Goal: Task Accomplishment & Management: Use online tool/utility

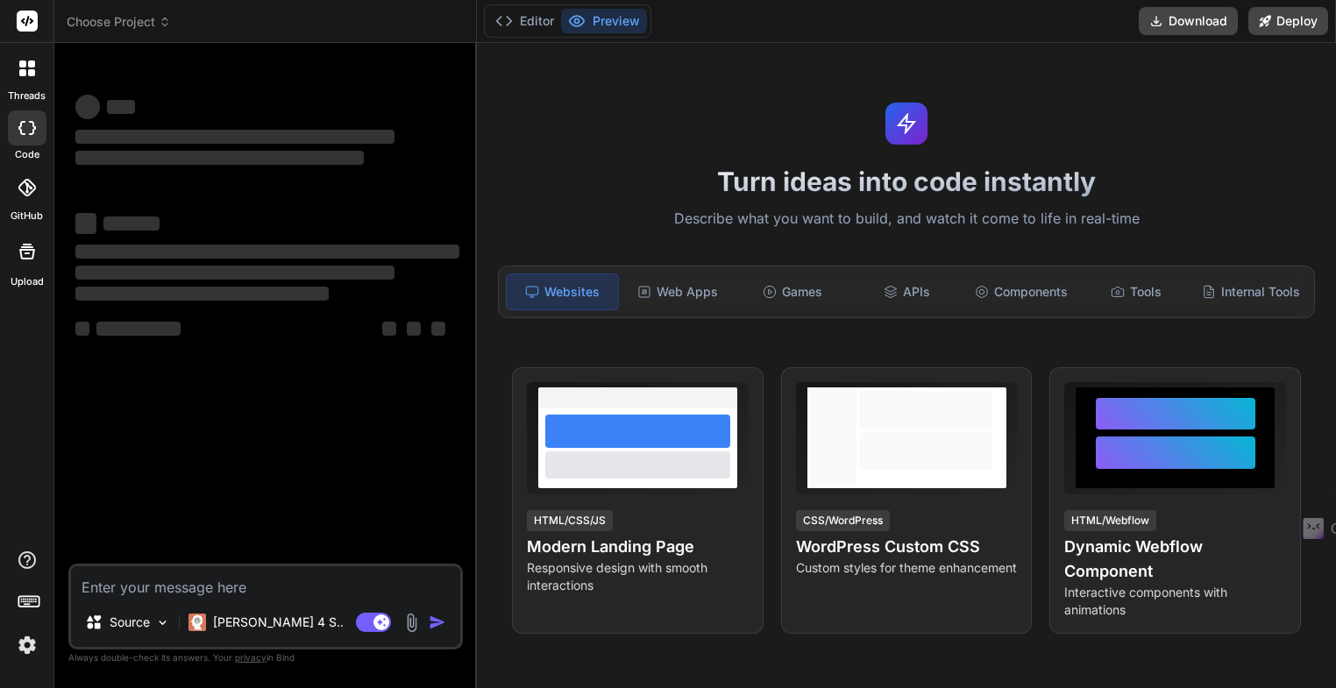
type textarea "x"
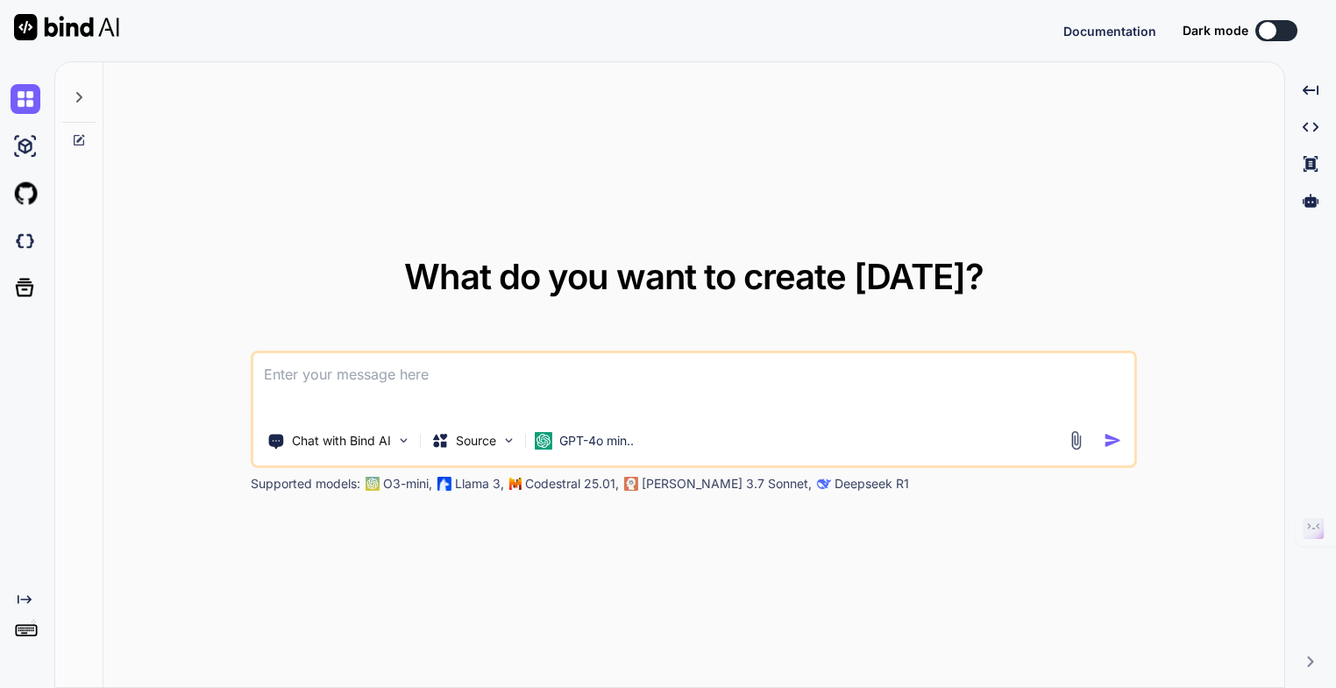
type textarea "x"
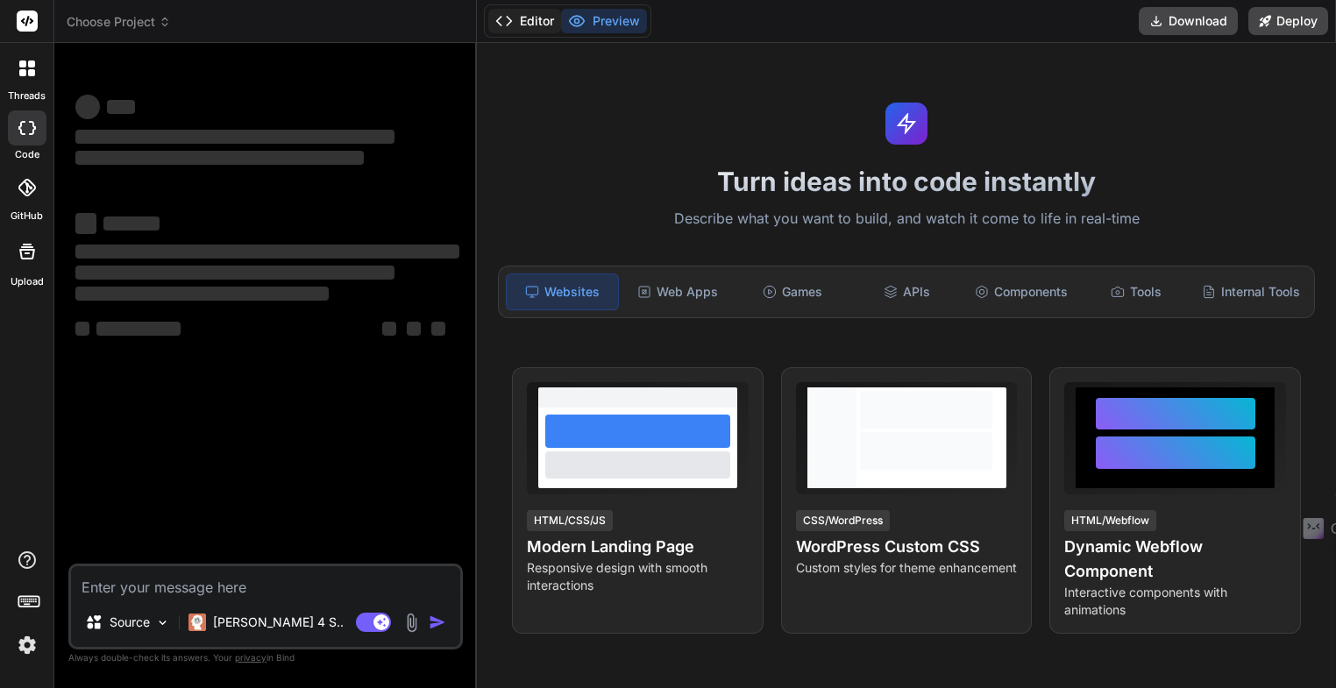
click at [525, 25] on button "Editor" at bounding box center [524, 21] width 73 height 25
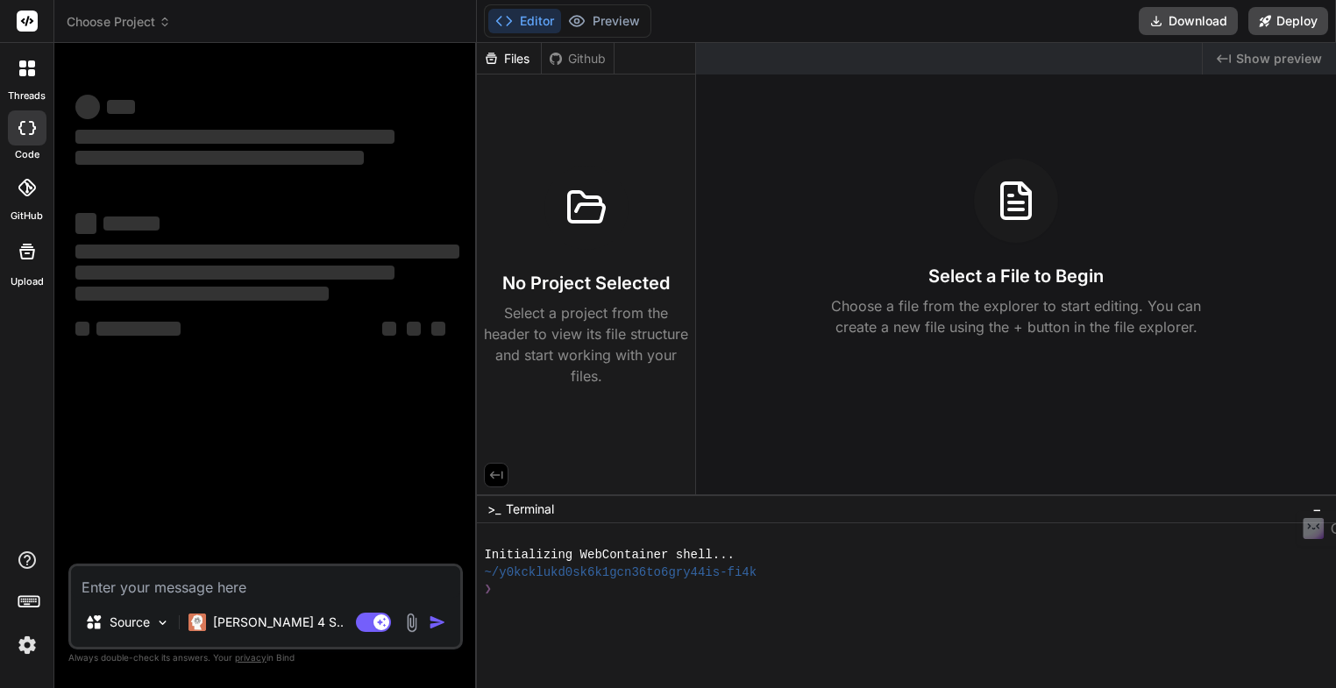
click at [512, 64] on div "Files" at bounding box center [509, 59] width 64 height 18
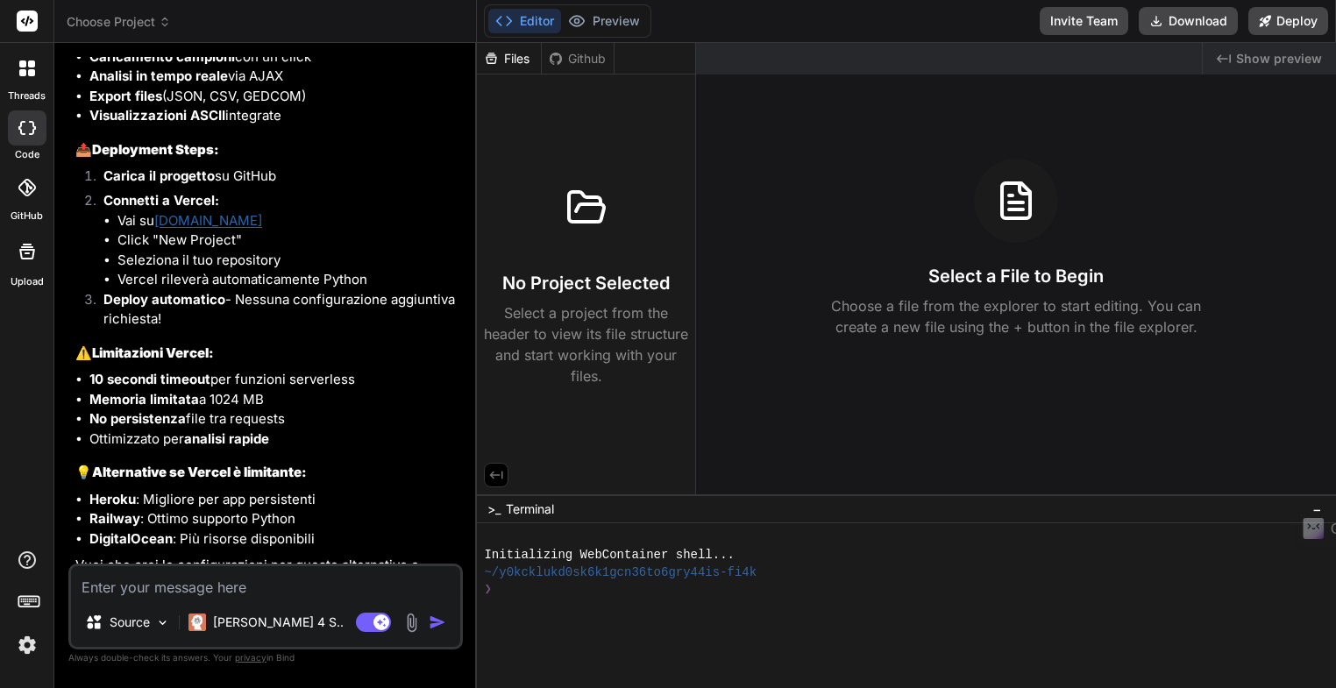
scroll to position [3891, 0]
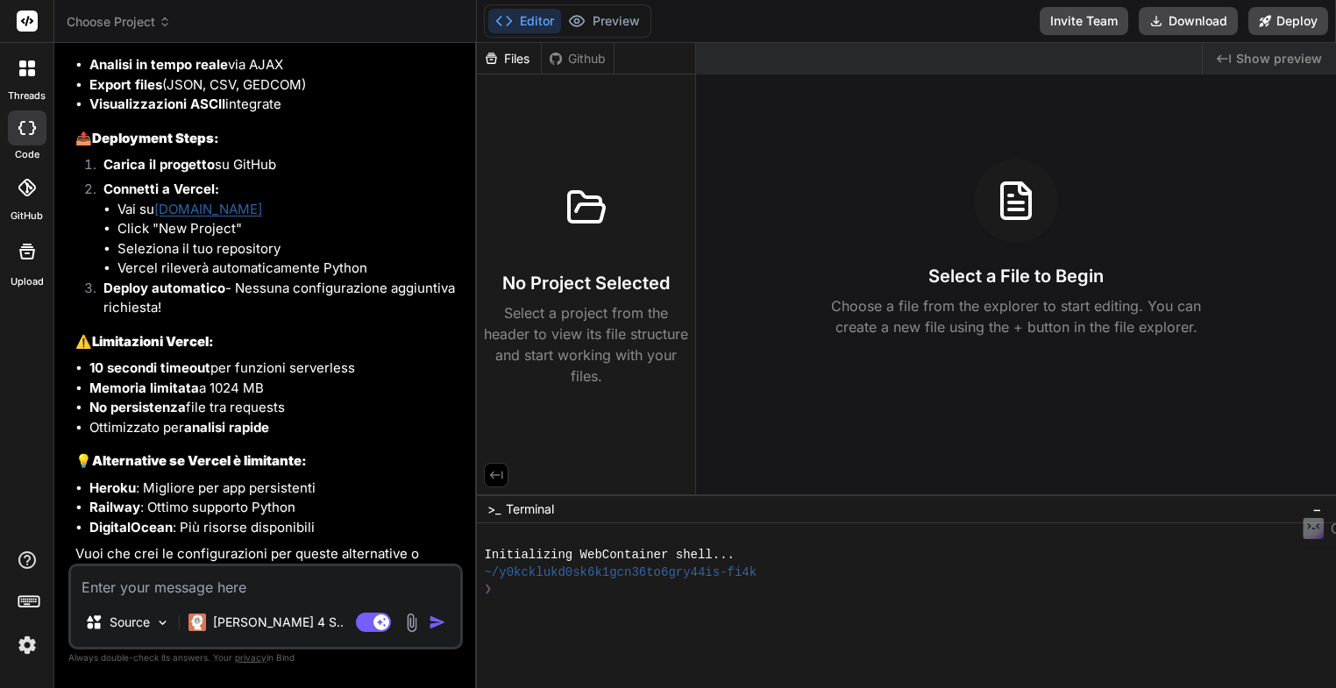
type textarea "x"
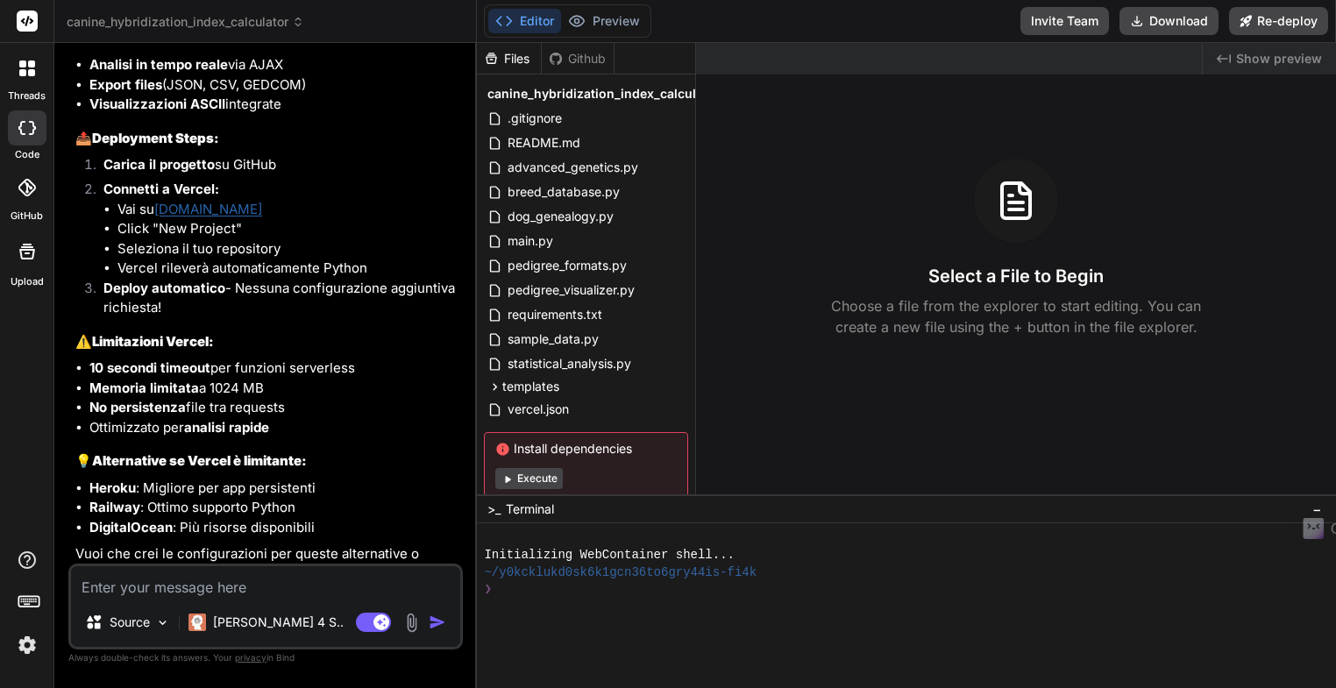
click at [27, 189] on icon at bounding box center [27, 188] width 18 height 18
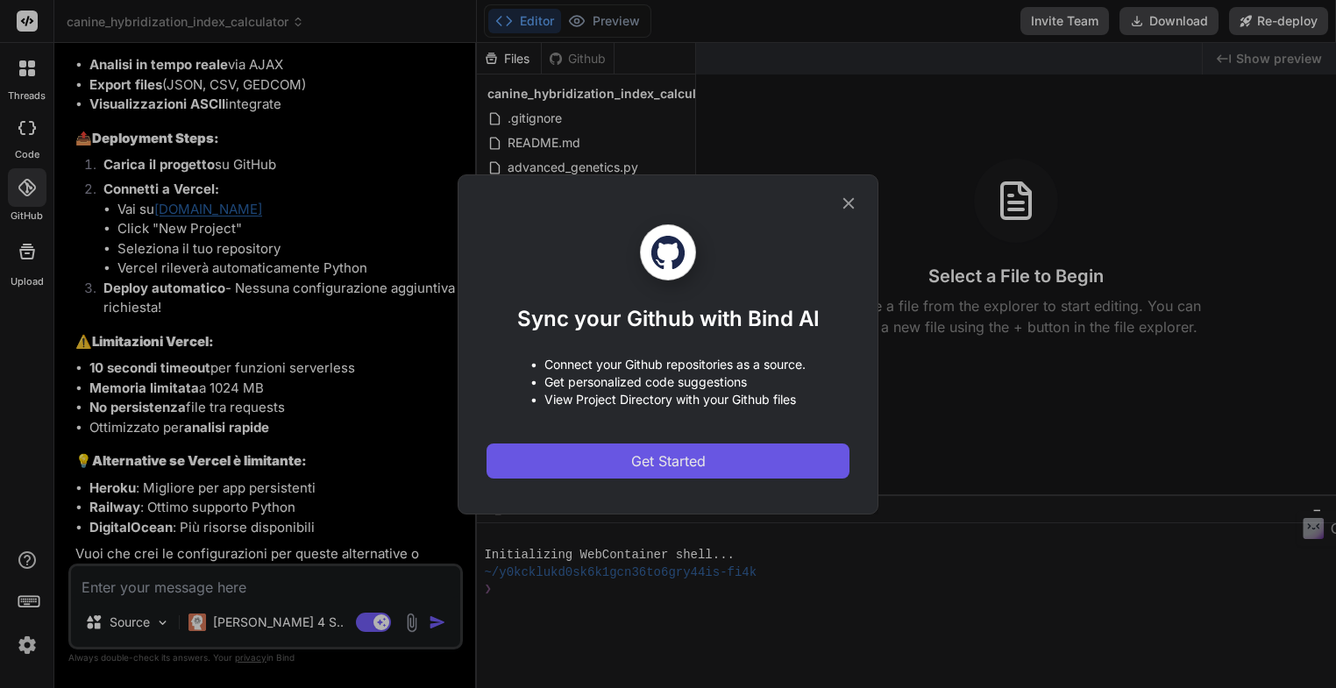
click at [670, 467] on span "Get Started" at bounding box center [668, 460] width 74 height 21
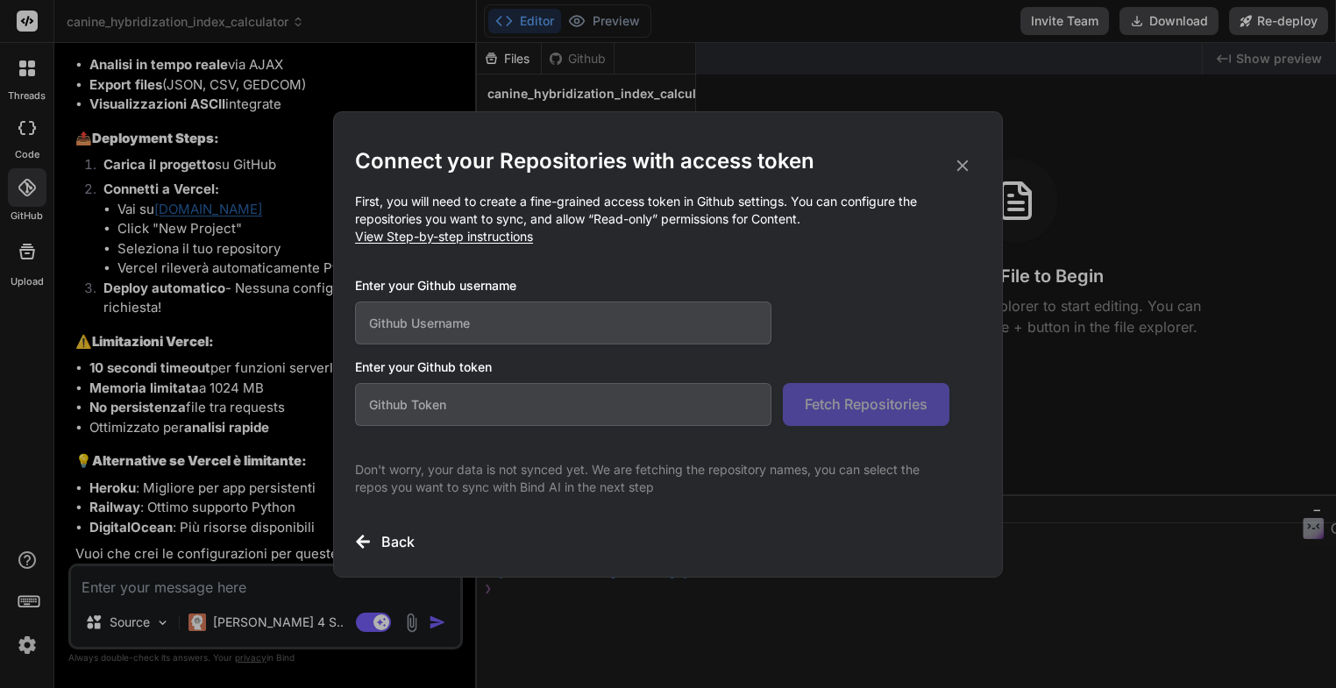
click at [493, 322] on input "text" at bounding box center [563, 322] width 416 height 43
click at [456, 401] on input "text" at bounding box center [563, 404] width 416 height 43
paste input "github_pat_11BXCKTLI0a3otzl5zIywK_DLQGWPwUp6Qtf2l1CvPH9F8XEf5IgDQnO08Tw44eKTpFU…"
type input "github_pat_11BXCKTLI0a3otzl5zIywK_DLQGWPwUp6Qtf2l1CvPH9F8XEf5IgDQnO08Tw44eKTpFU…"
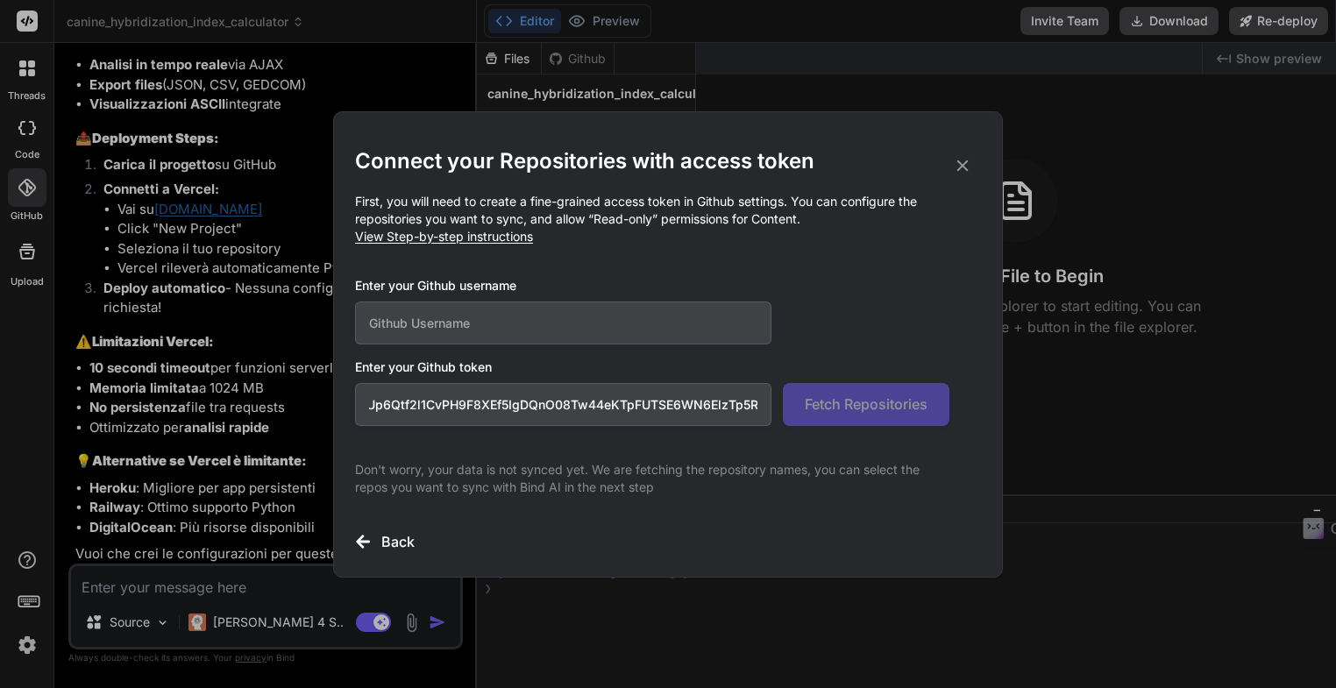
scroll to position [0, 0]
click at [461, 322] on input "text" at bounding box center [563, 322] width 416 height 43
paste input "m8m-creator/BindDog"
click at [888, 411] on span "Fetch Repositories" at bounding box center [866, 404] width 123 height 21
click at [415, 238] on span "View Step-by-step instructions" at bounding box center [444, 236] width 178 height 15
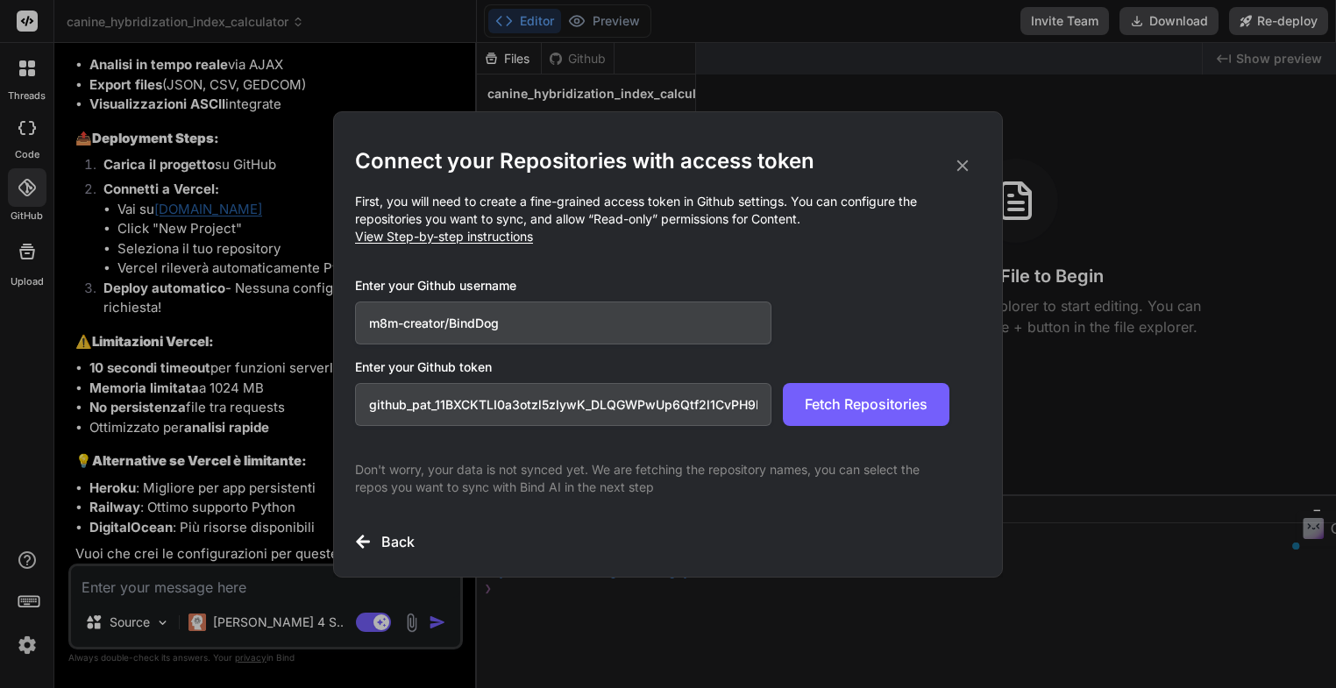
drag, startPoint x: 447, startPoint y: 321, endPoint x: 568, endPoint y: 320, distance: 121.0
click at [568, 320] on input "m8m-creator/BindDog" at bounding box center [563, 322] width 416 height 43
type input "m8m-creator"
click at [875, 407] on span "Fetch Repositories" at bounding box center [866, 404] width 123 height 21
click at [961, 166] on icon at bounding box center [962, 165] width 11 height 11
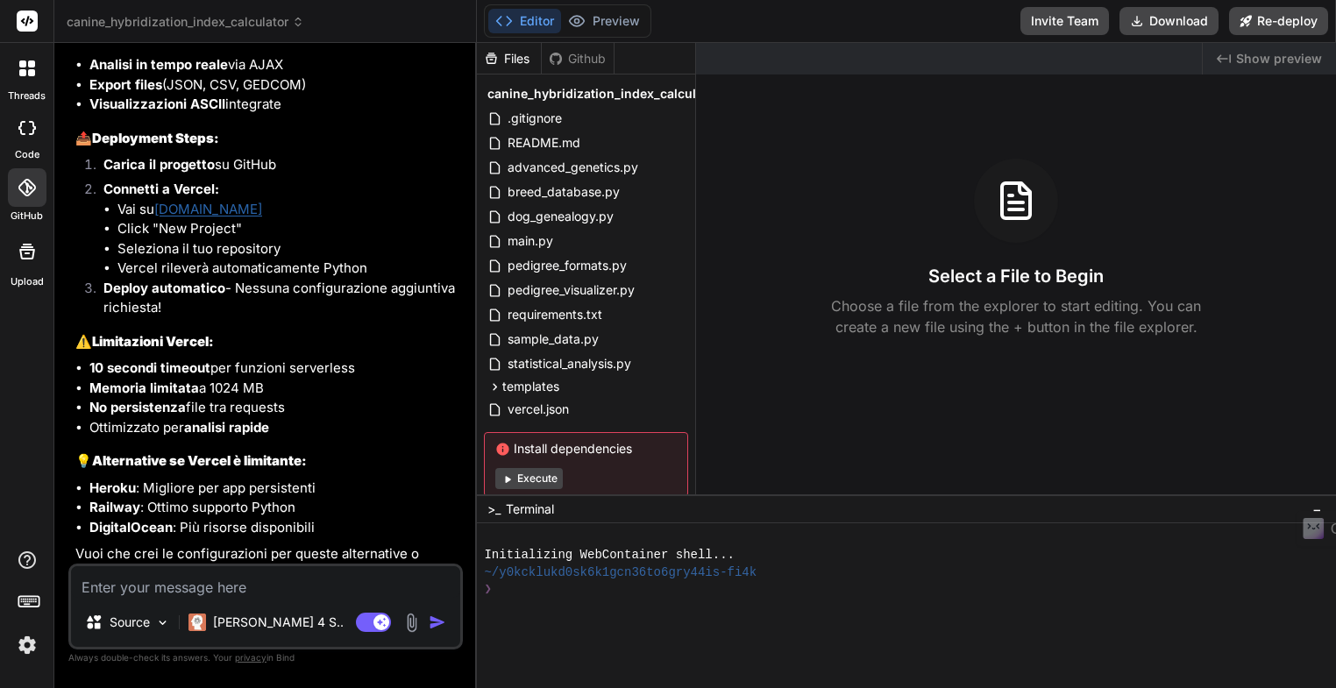
click at [27, 189] on icon at bounding box center [27, 188] width 18 height 18
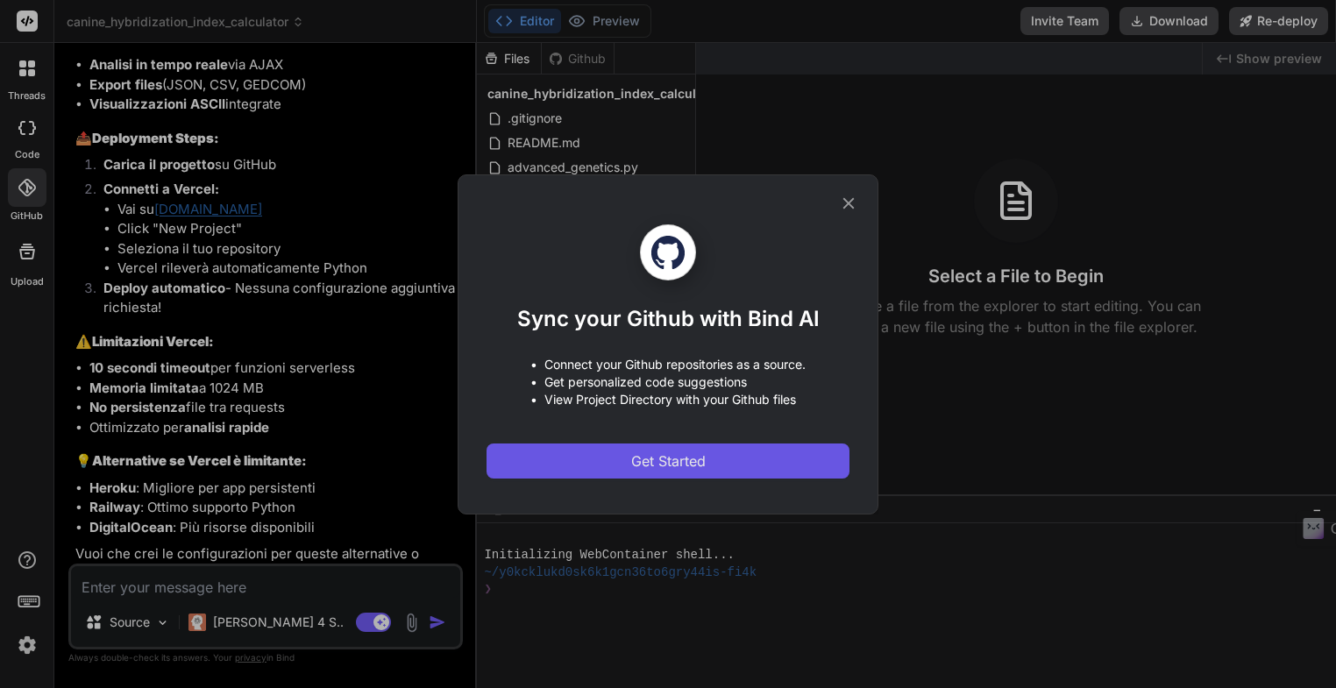
click at [668, 460] on span "Get Started" at bounding box center [668, 460] width 74 height 21
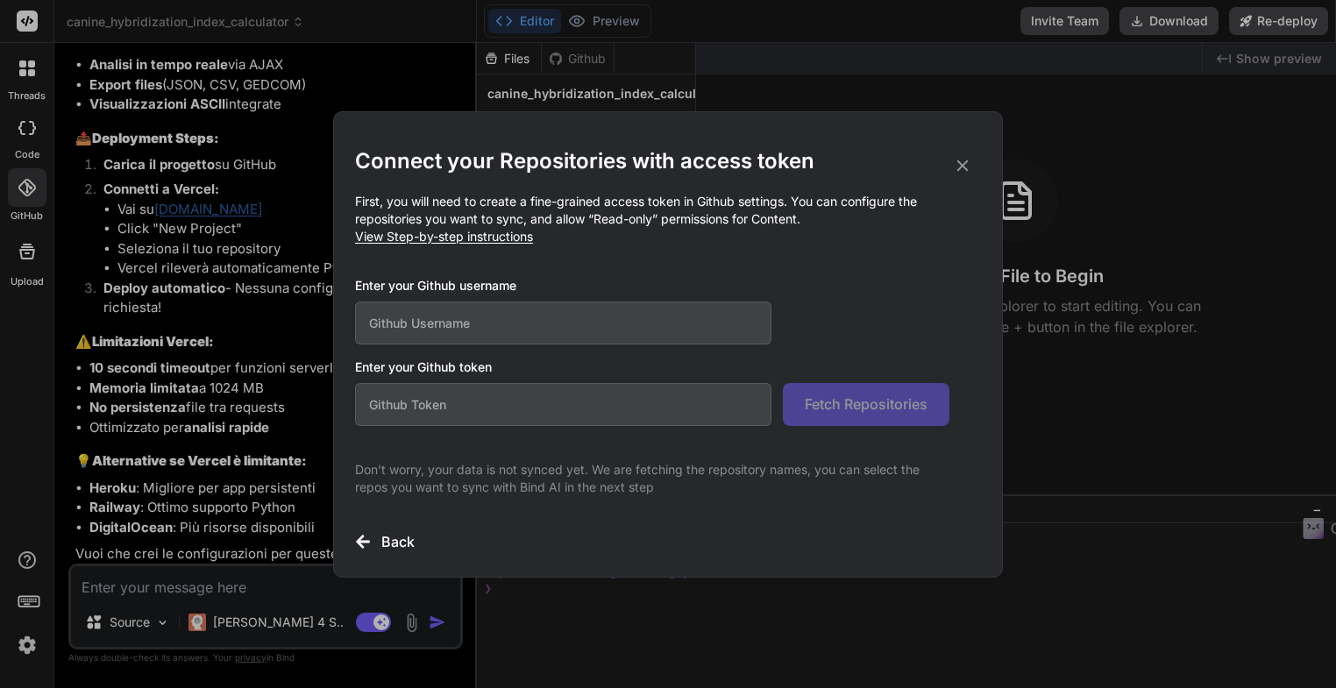
click at [515, 325] on input "text" at bounding box center [563, 322] width 416 height 43
click at [446, 401] on input "text" at bounding box center [563, 404] width 416 height 43
paste input "github_pat_11BXCKTLI0a3otzl5zIywK_DLQGWPwUp6Qtf2l1CvPH9F8XEf5IgDQnO08Tw44eKTpFU…"
type input "github_pat_11BXCKTLI0a3otzl5zIywK_DLQGWPwUp6Qtf2l1CvPH9F8XEf5IgDQnO08Tw44eKTpFU…"
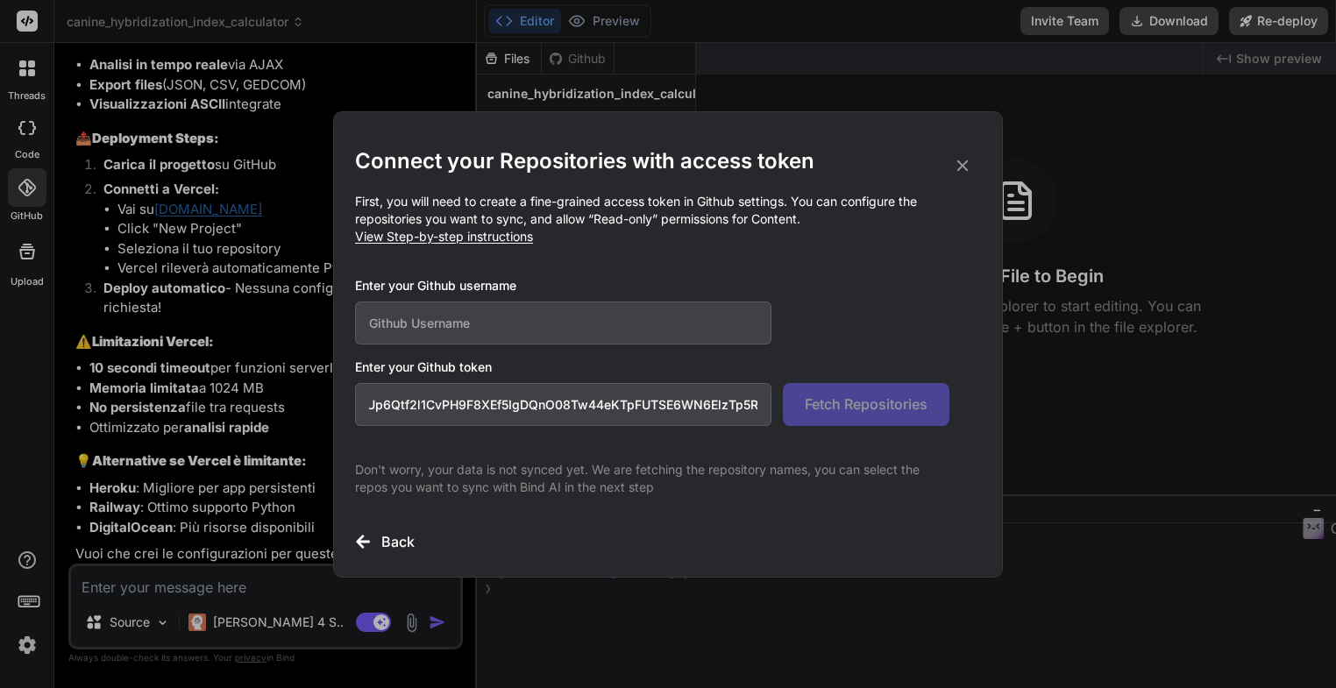
click at [384, 325] on input "text" at bounding box center [563, 322] width 416 height 43
type input "m8m-creator"
click at [843, 413] on span "Fetch Repositories" at bounding box center [866, 404] width 123 height 21
click at [370, 406] on input "github_pat_11BXCKTLI0a3otzl5zIywK_DLQGWPwUp6Qtf2l1CvPH9F8XEf5IgDQnO08Tw44eKTpFU…" at bounding box center [563, 404] width 416 height 43
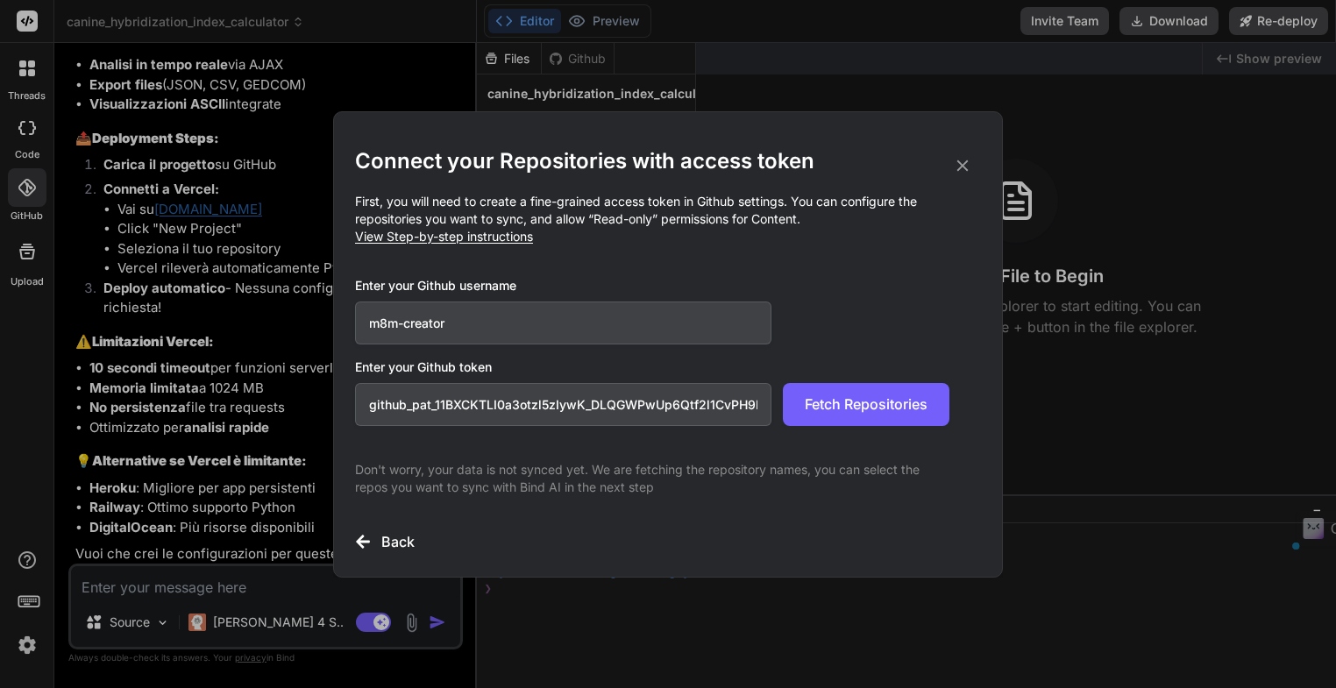
drag, startPoint x: 366, startPoint y: 406, endPoint x: 692, endPoint y: 436, distance: 327.5
click at [692, 436] on div "Connect your Repositories with access token First, you will need to create a fi…" at bounding box center [668, 349] width 626 height 405
type input "R"
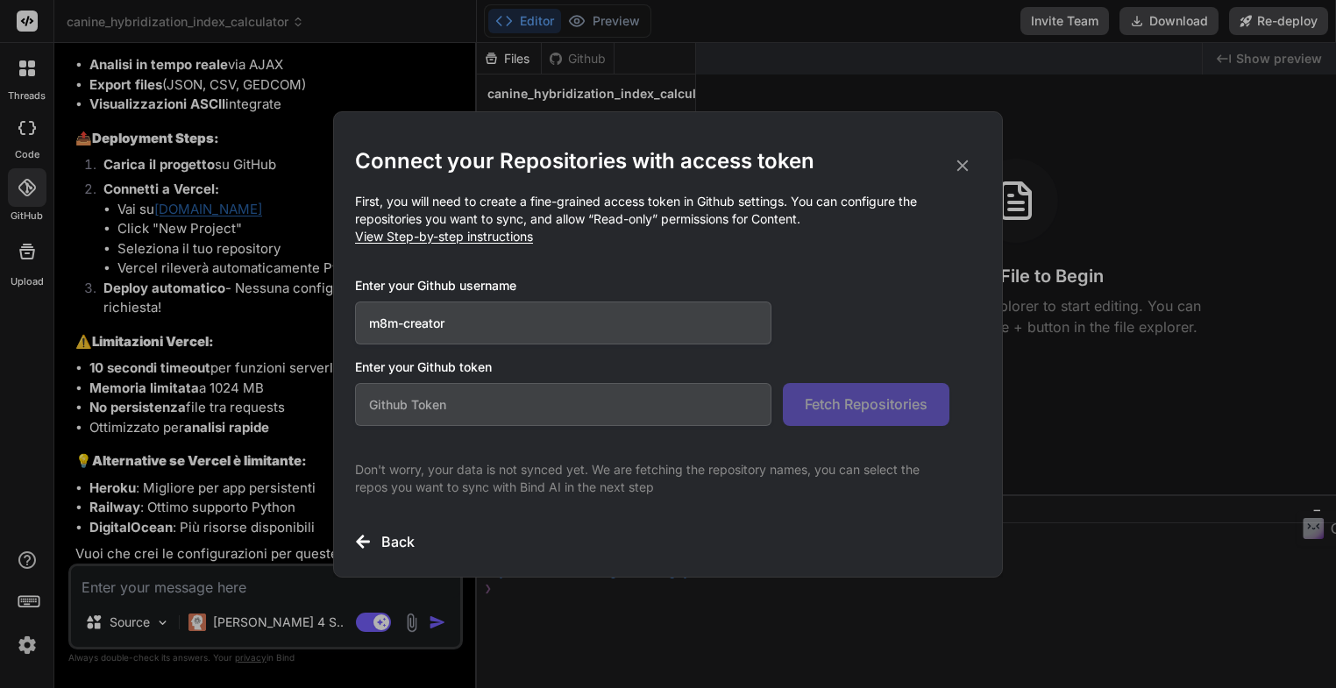
paste input "github_pat_11BXCKTLI00g29sVRkV8Us_qGzhcADLqWYXXsQhkhoFUVwN6kBrVgtwuQsPFUbzssdKW…"
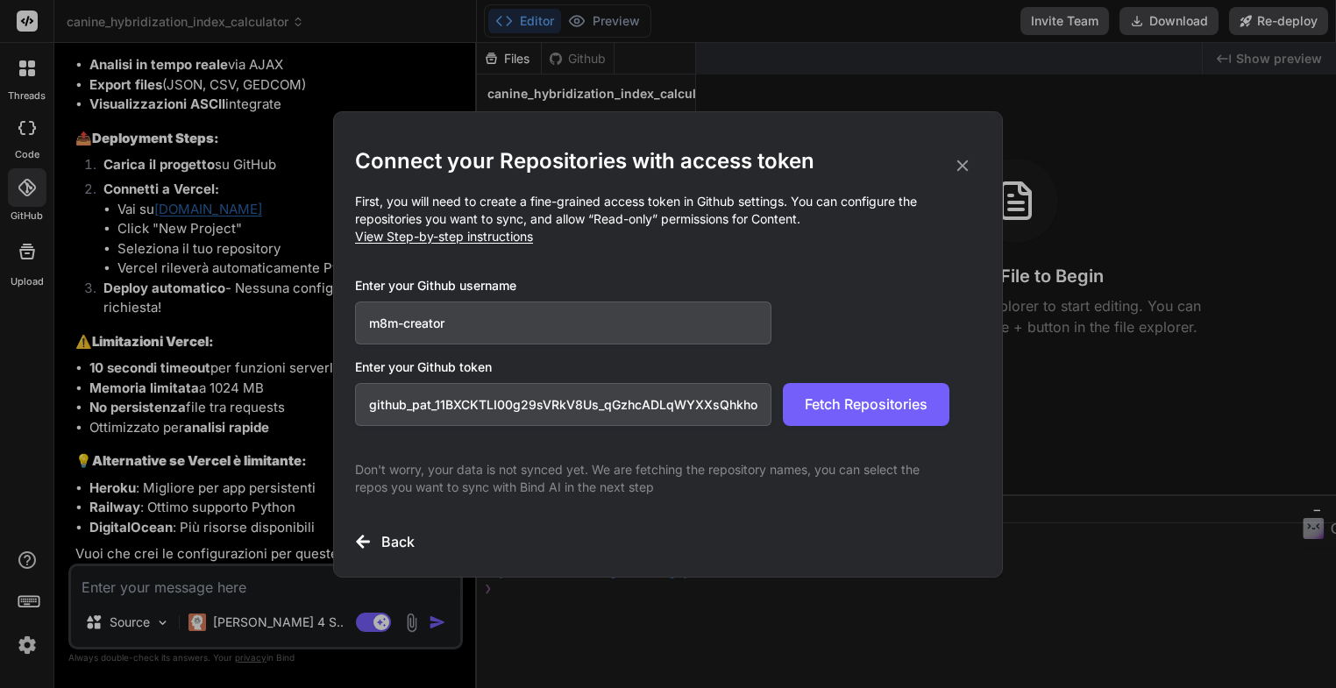
scroll to position [0, 321]
type input "github_pat_11BXCKTLI00g29sVRkV8Us_qGzhcADLqWYXXsQhkhoFUVwN6kBrVgtwuQsPFUbzssdKW…"
click at [885, 410] on span "Fetch Repositories" at bounding box center [866, 404] width 123 height 21
click at [384, 539] on h3 "Back" at bounding box center [397, 541] width 33 height 21
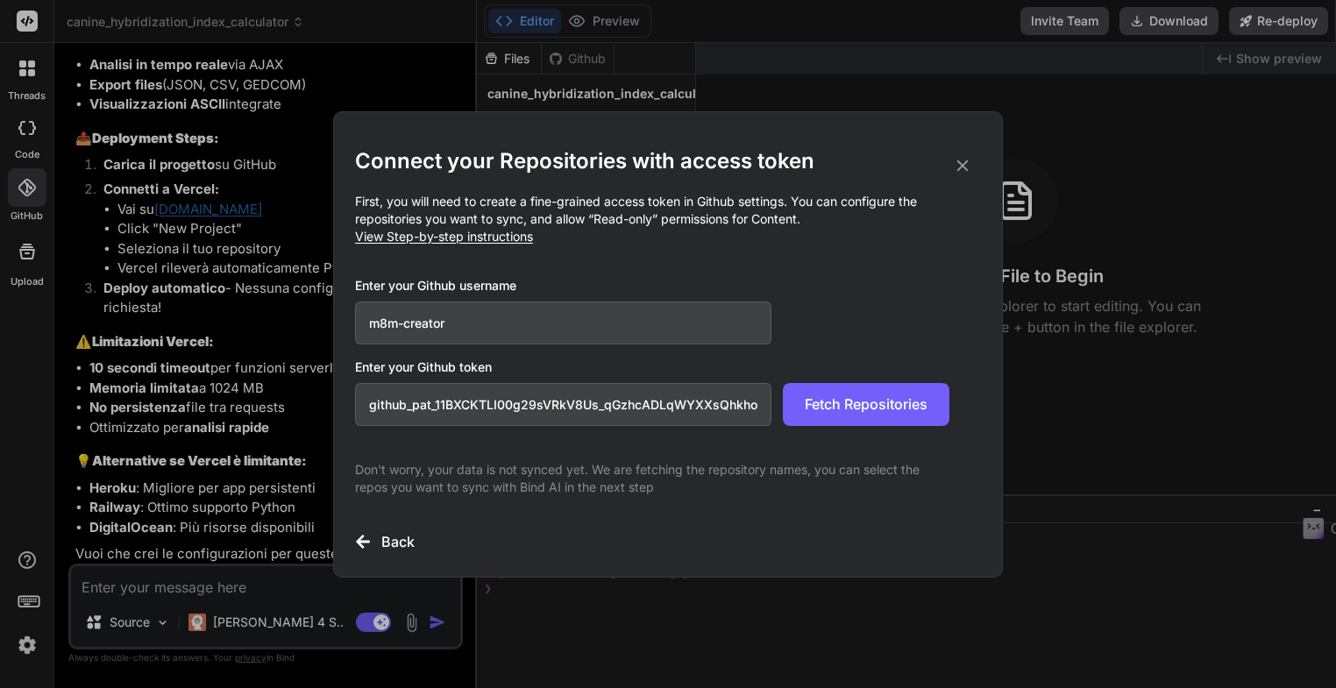
click at [360, 540] on icon at bounding box center [363, 541] width 14 height 13
click at [366, 537] on icon at bounding box center [363, 542] width 16 height 16
click at [964, 169] on icon at bounding box center [962, 165] width 19 height 19
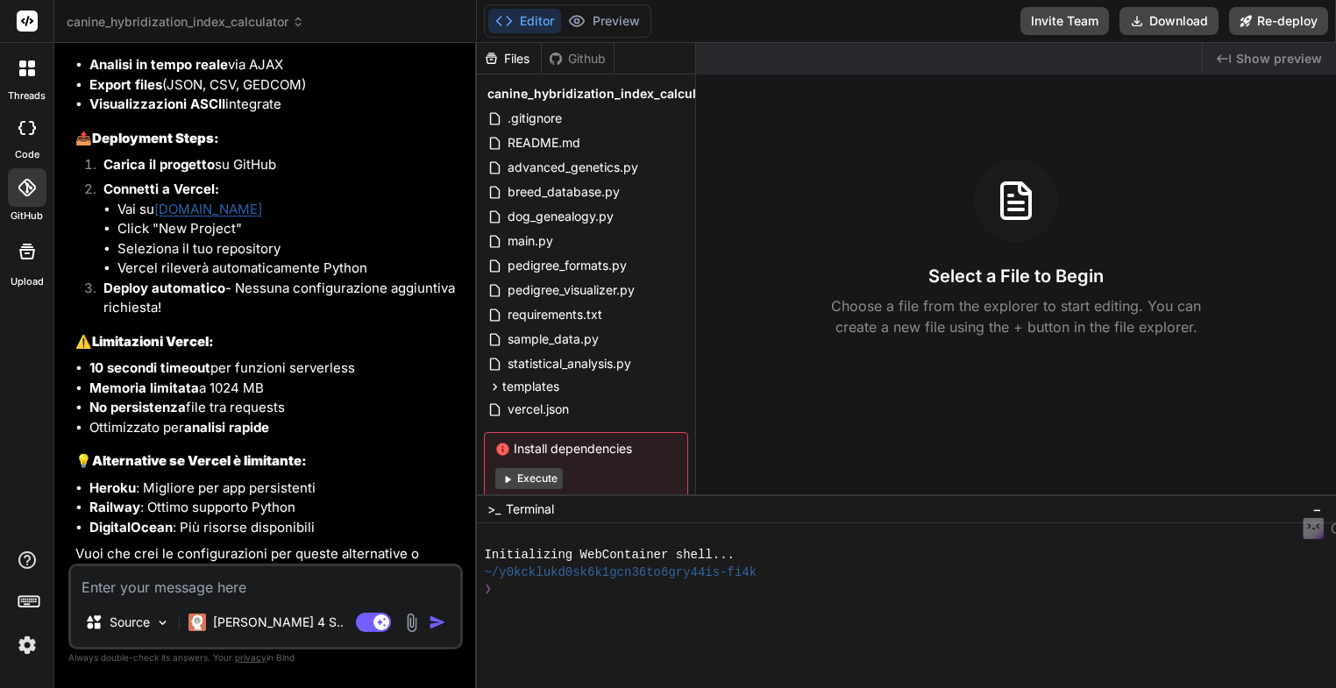
click at [25, 649] on img at bounding box center [27, 645] width 30 height 30
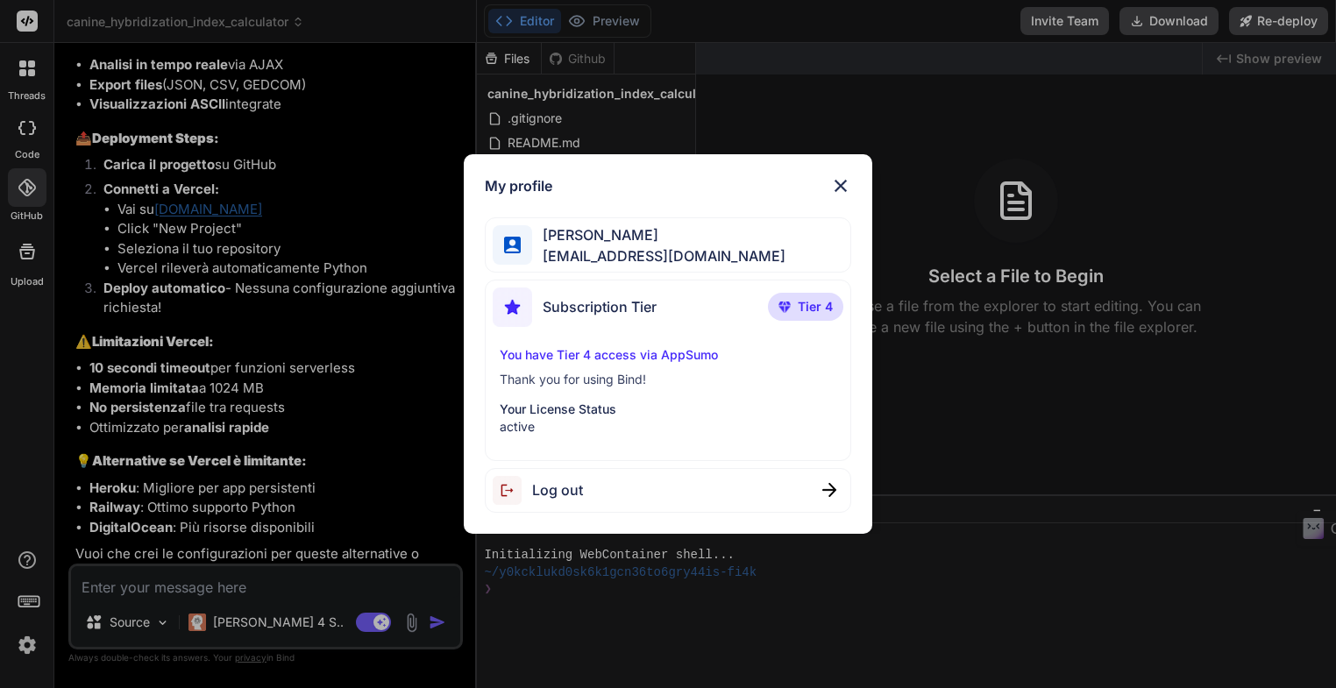
click at [25, 649] on div "My profile Mauro Martinotto mmartinotto@gmail.com Subscription Tier Tier 4 You …" at bounding box center [668, 344] width 1336 height 688
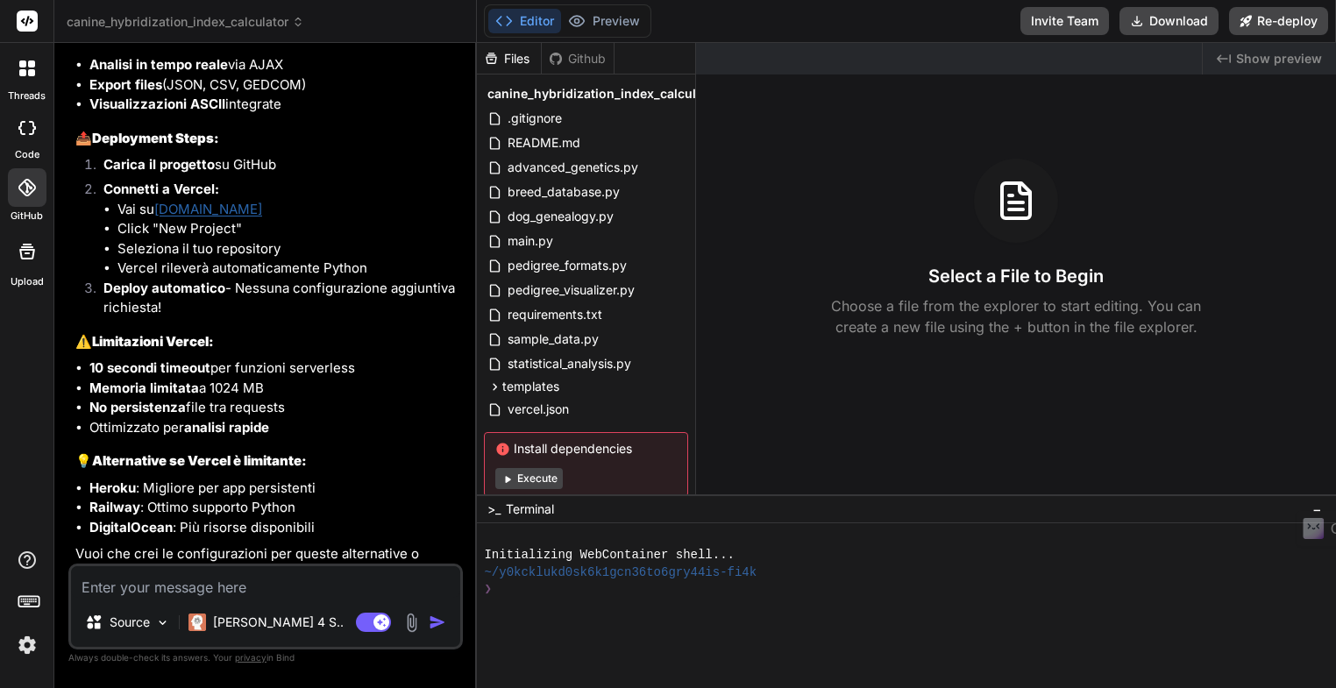
click at [30, 606] on rect at bounding box center [28, 601] width 20 height 11
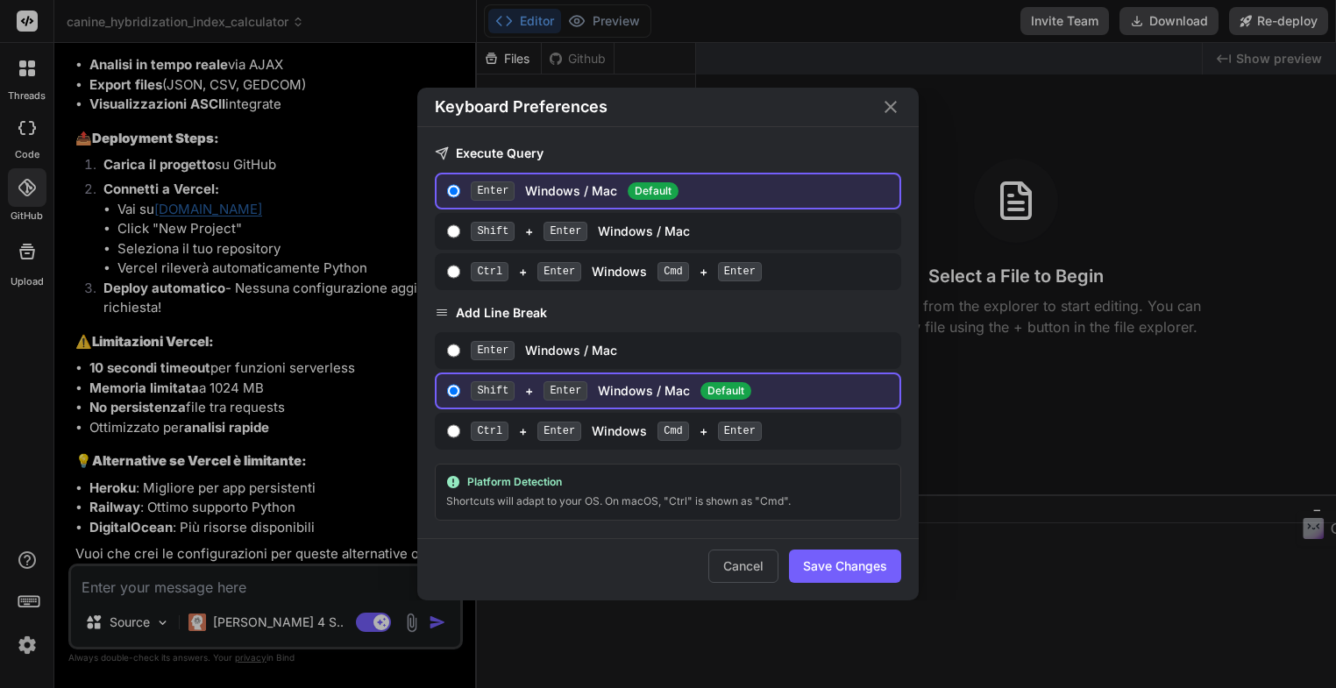
click at [30, 606] on div "Keyboard Preferences Execute Query Enter Windows / Mac Default Shift + Enter Wi…" at bounding box center [668, 344] width 1336 height 688
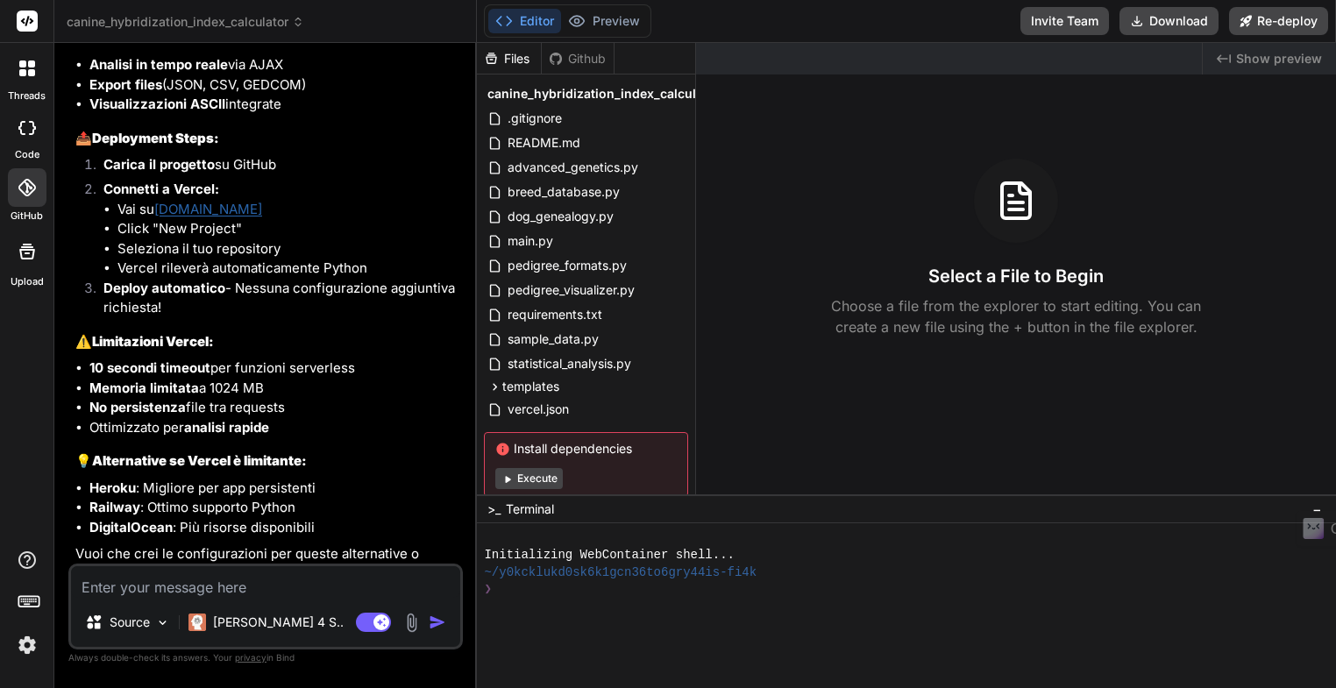
click at [25, 190] on icon at bounding box center [27, 188] width 18 height 18
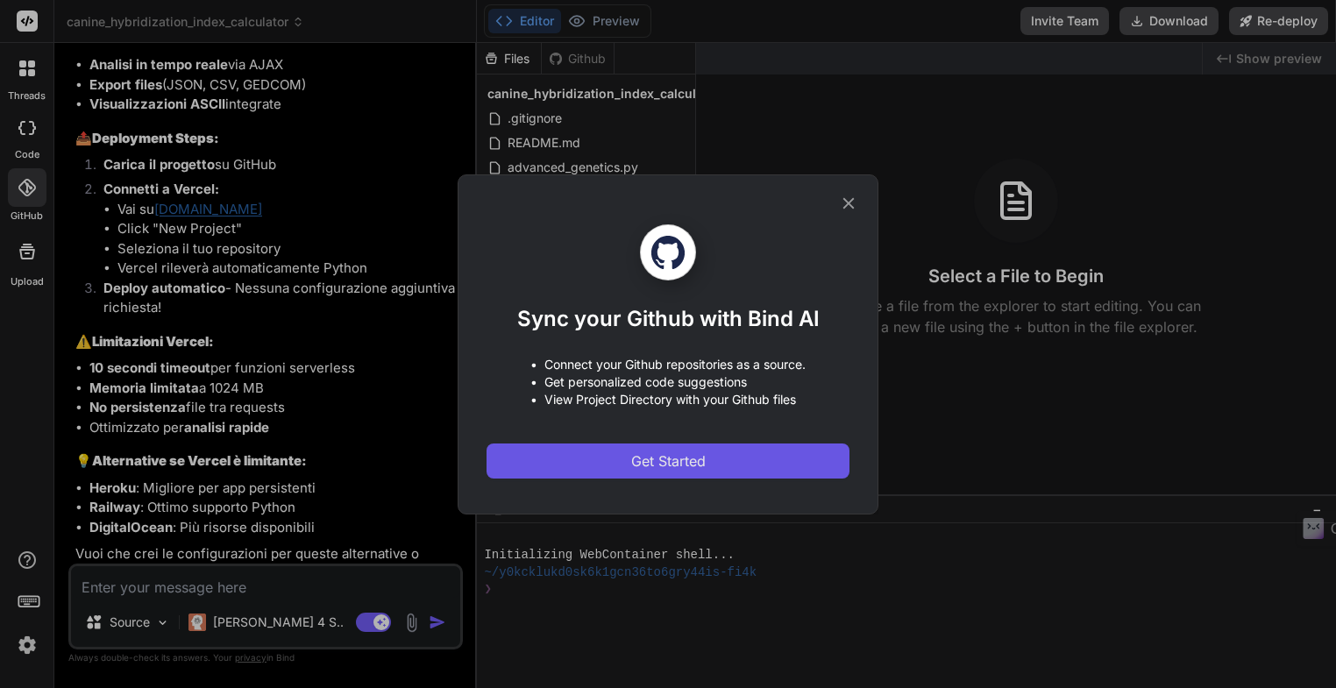
click at [697, 464] on span "Get Started" at bounding box center [668, 460] width 74 height 21
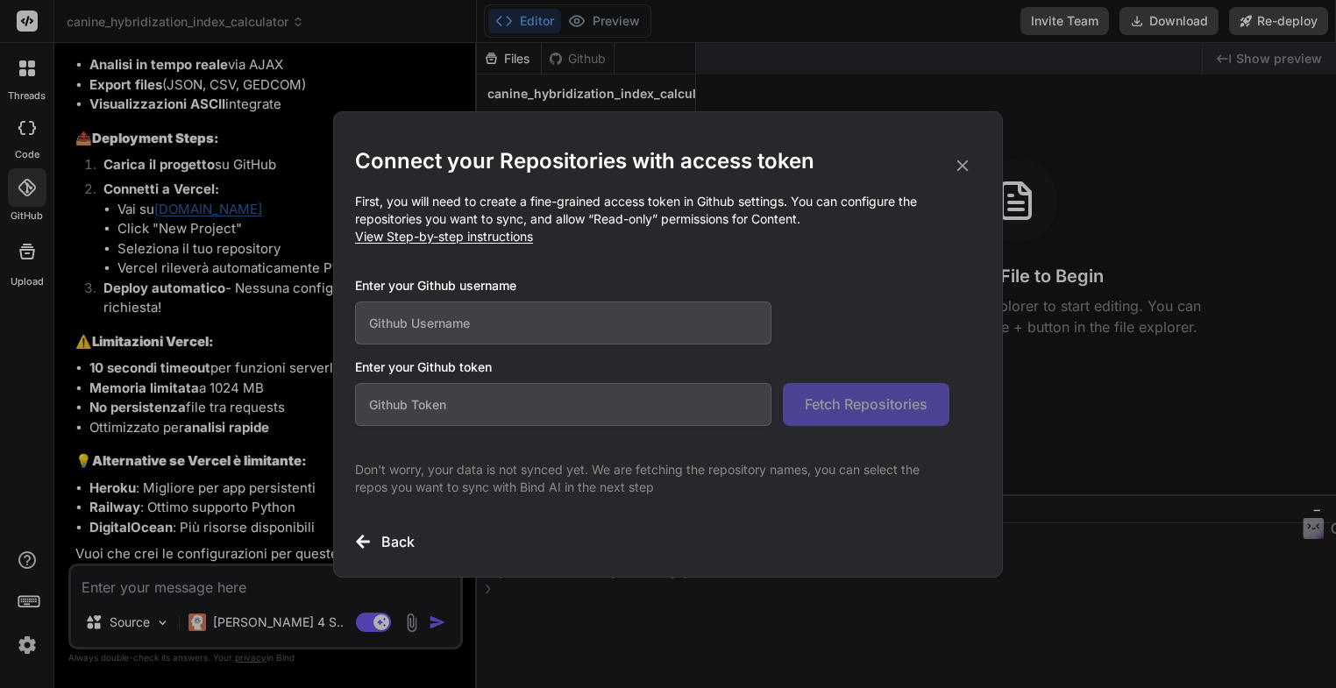
click at [493, 322] on input "text" at bounding box center [563, 322] width 416 height 43
click at [458, 407] on input "text" at bounding box center [563, 404] width 416 height 43
paste input "github_pat_11BXCKTLI00g29sVRkV8Us_qGzhcADLqWYXXsQhkhoFUVwN6kBrVgtwuQsPFUbzssdKW…"
type input "github_pat_11BXCKTLI00g29sVRkV8Us_qGzhcADLqWYXXsQhkhoFUVwN6kBrVgtwuQsPFUbzssdKW…"
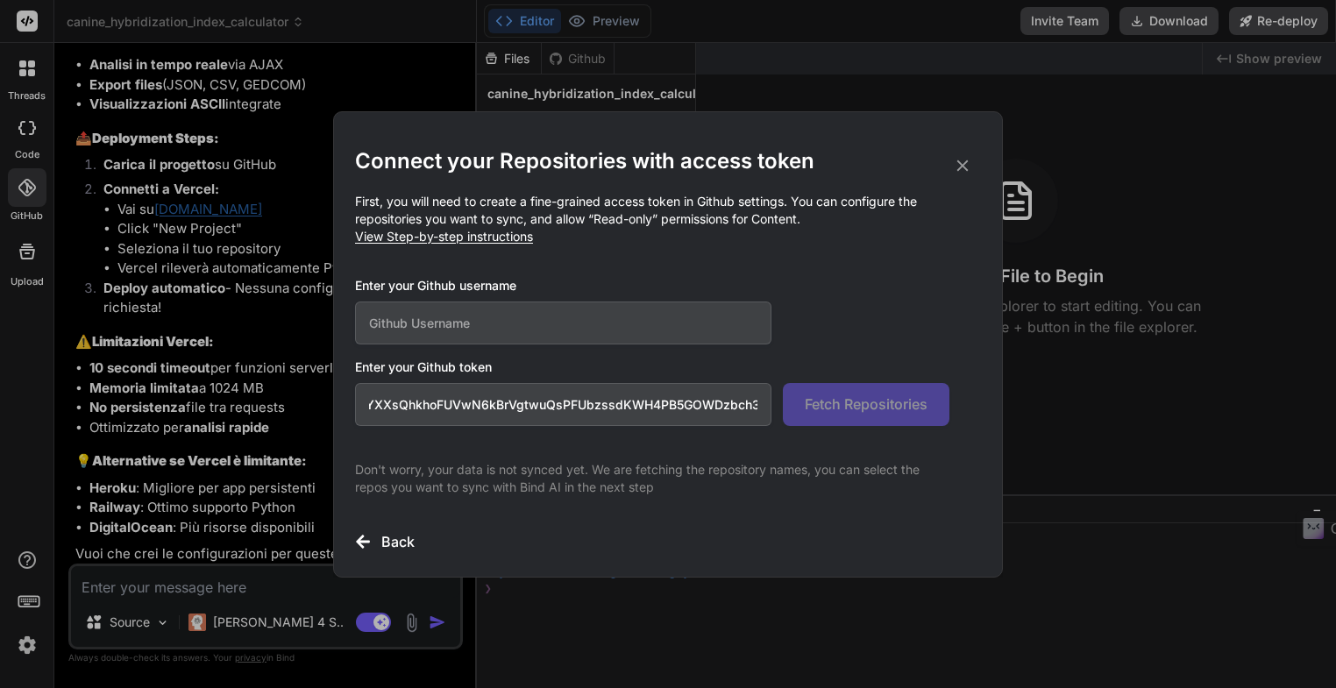
scroll to position [0, 0]
click at [415, 316] on input "text" at bounding box center [563, 322] width 416 height 43
click at [366, 320] on input "text" at bounding box center [563, 322] width 416 height 43
type input "m8m-creator/Bindrepo"
click at [860, 413] on span "Fetch Repositories" at bounding box center [866, 404] width 123 height 21
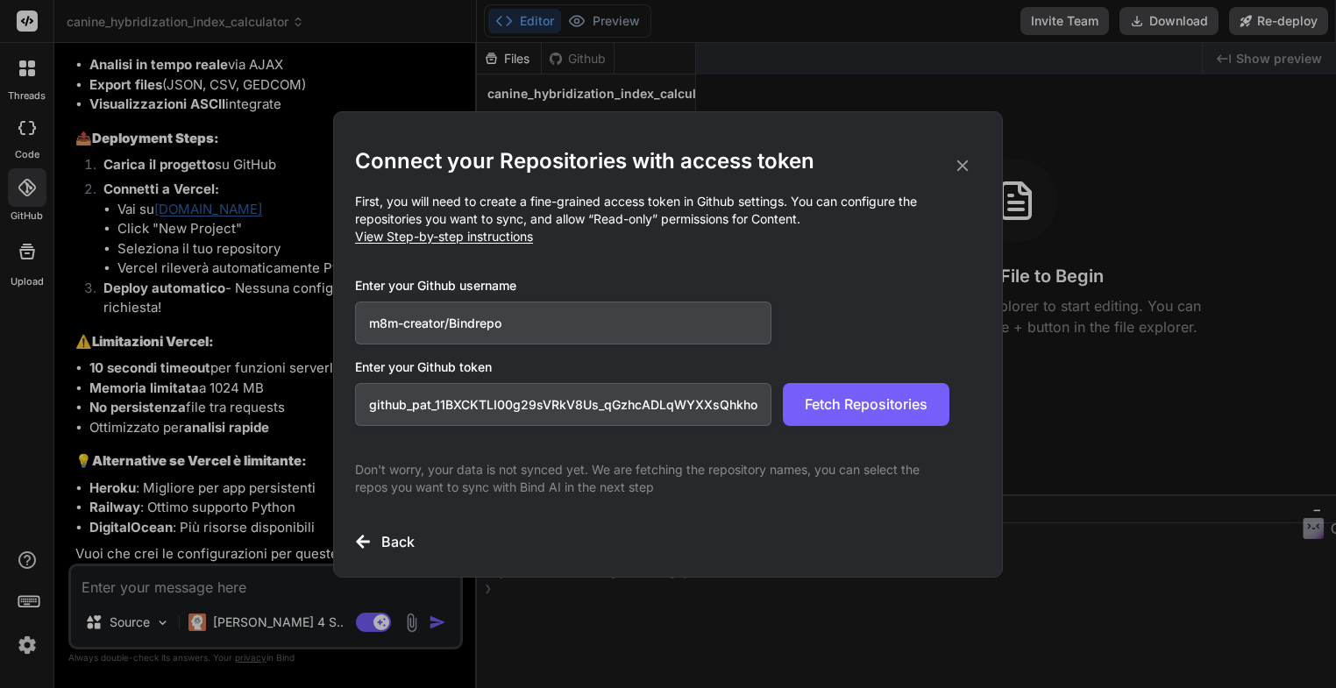
click at [1128, 103] on div "Connect your Repositories with access token First, you will need to create a fi…" at bounding box center [668, 344] width 1336 height 688
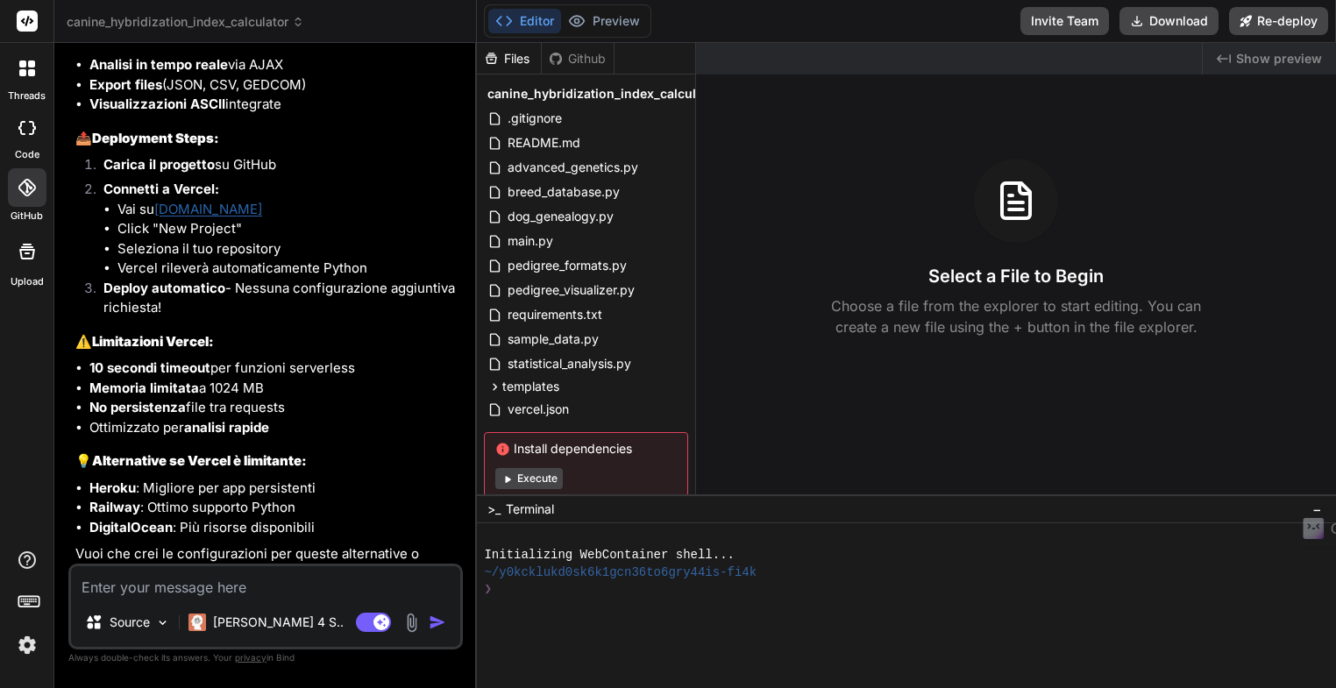
click at [25, 192] on icon at bounding box center [27, 188] width 18 height 18
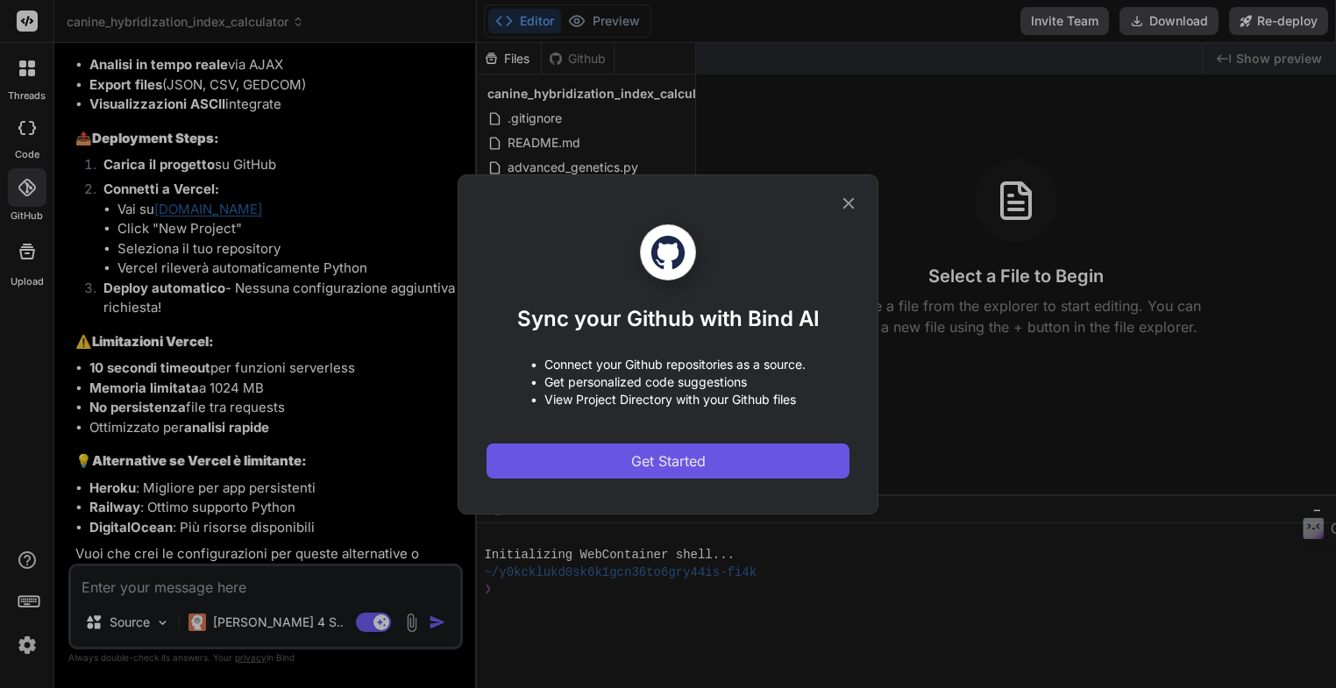
click at [666, 460] on span "Get Started" at bounding box center [668, 460] width 74 height 21
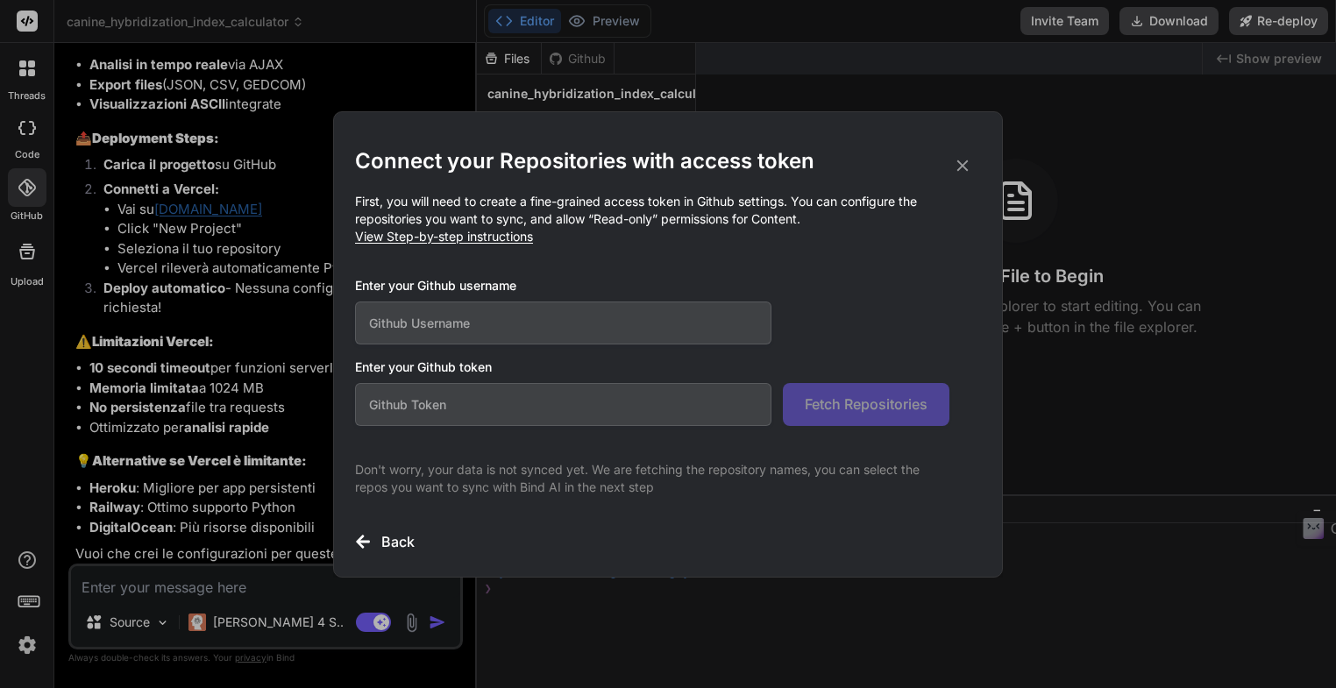
click at [458, 319] on input "text" at bounding box center [563, 322] width 416 height 43
paste input "https://github.com/m8m-creator/BindDog.git"
type input "https://github.com/m8m-creator/BindDog.git"
click at [465, 401] on input "text" at bounding box center [563, 404] width 416 height 43
click at [388, 407] on input "text" at bounding box center [563, 404] width 416 height 43
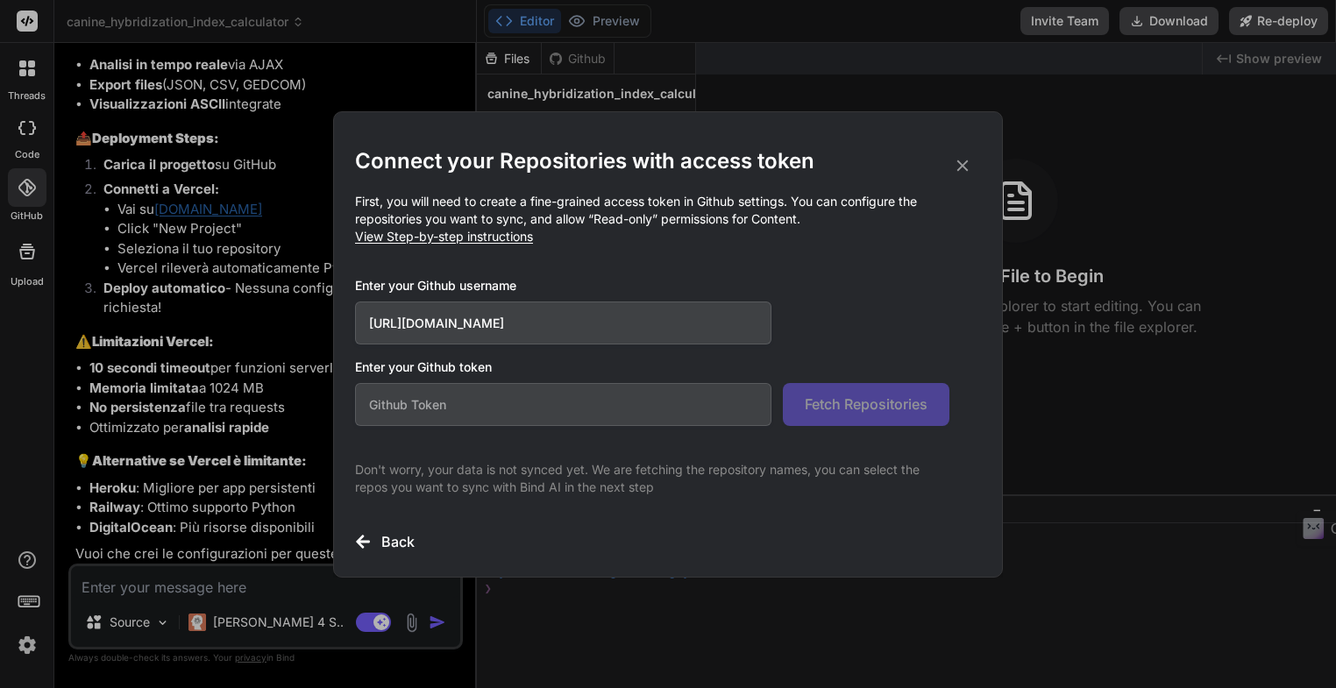
paste input "github_pat_11BXCKTLI0a3otzl5zIywK_DLQGWPwUp6Qtf2l1CvPH9F8XEf5IgDQnO08Tw44eKTpFU…"
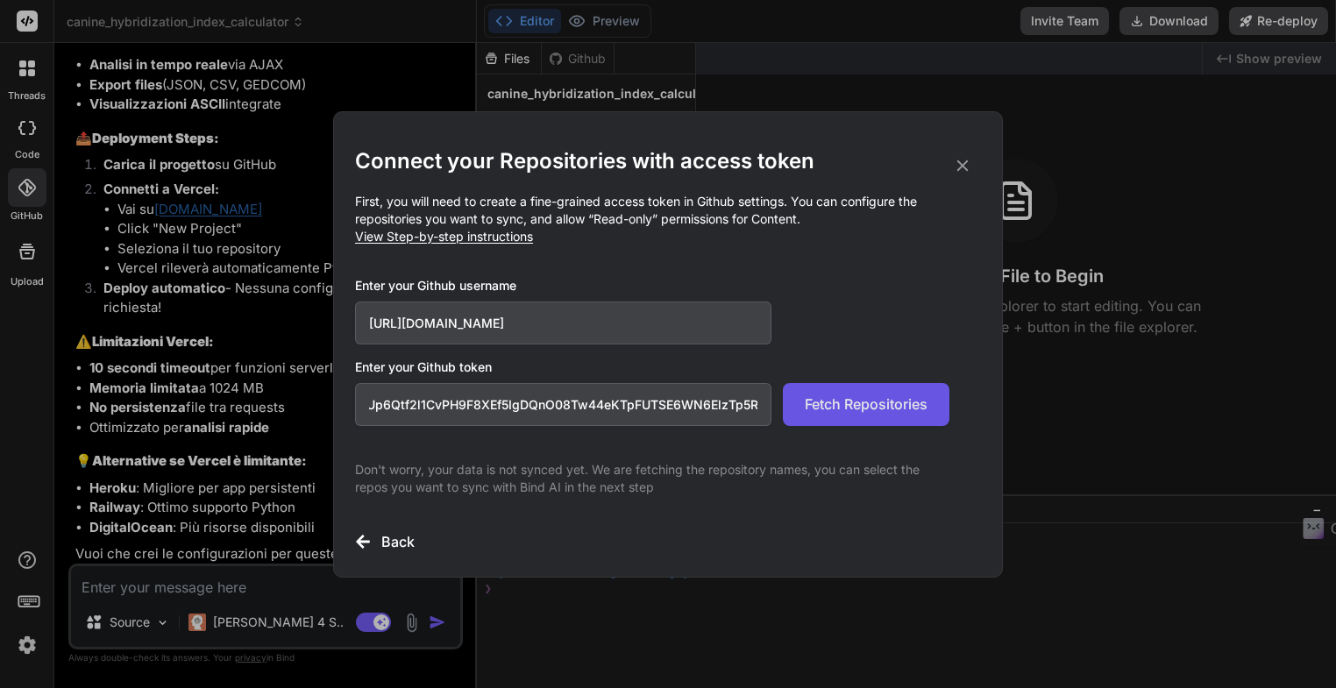
type input "github_pat_11BXCKTLI0a3otzl5zIywK_DLQGWPwUp6Qtf2l1CvPH9F8XEf5IgDQnO08Tw44eKTpFU…"
click at [869, 406] on span "Fetch Repositories" at bounding box center [866, 404] width 123 height 21
click at [387, 541] on h3 "Back" at bounding box center [397, 541] width 33 height 21
click at [960, 164] on icon at bounding box center [962, 165] width 19 height 19
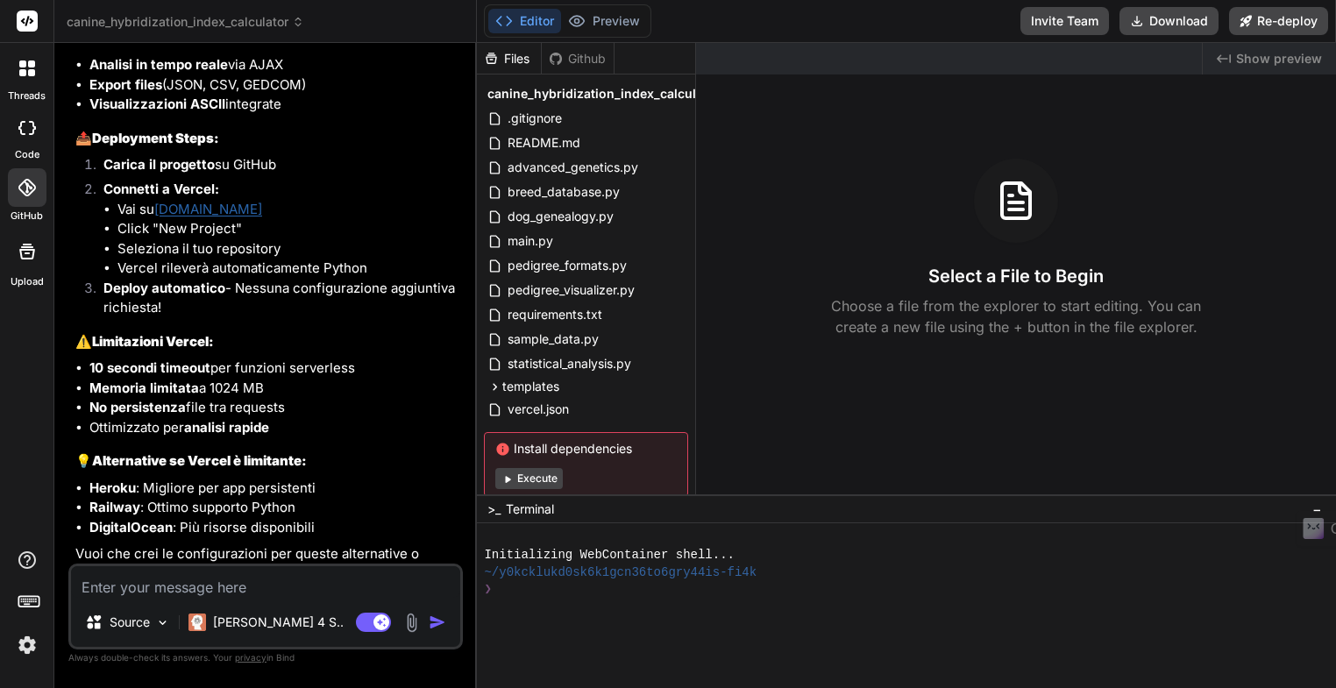
click at [81, 583] on textarea at bounding box center [265, 582] width 389 height 32
click at [26, 193] on icon at bounding box center [27, 188] width 18 height 18
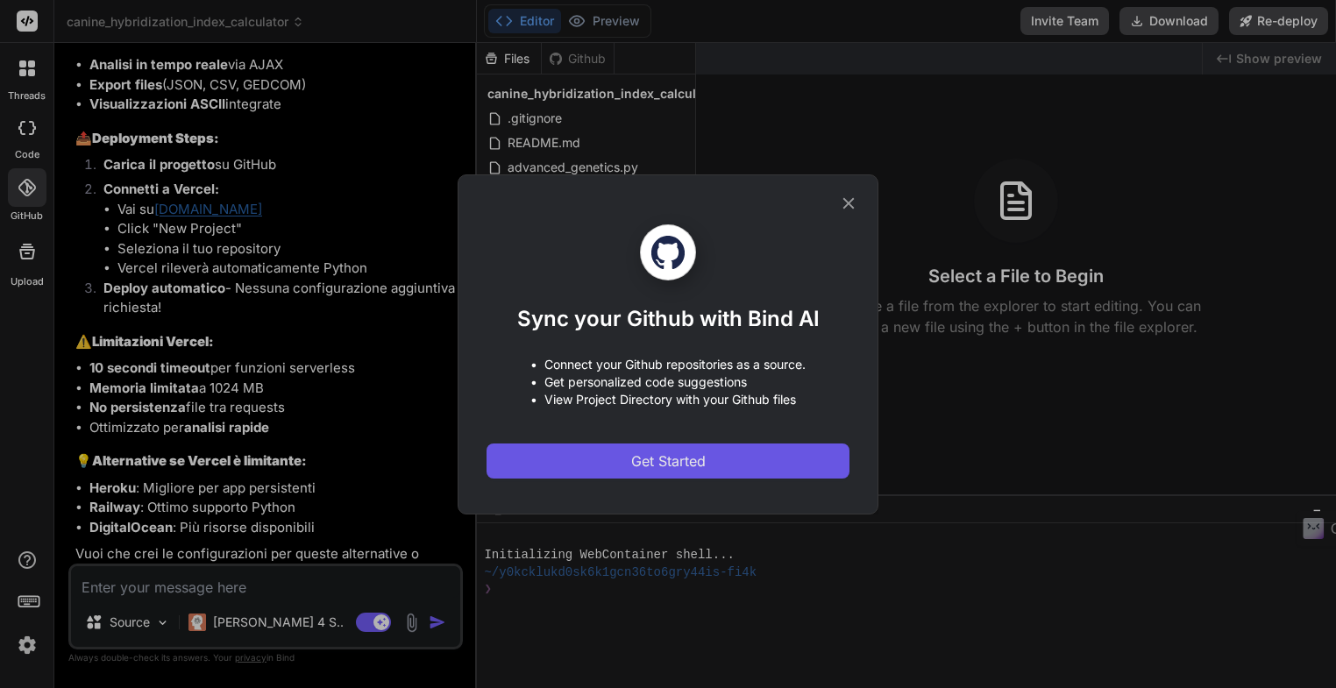
click at [680, 458] on span "Get Started" at bounding box center [668, 460] width 74 height 21
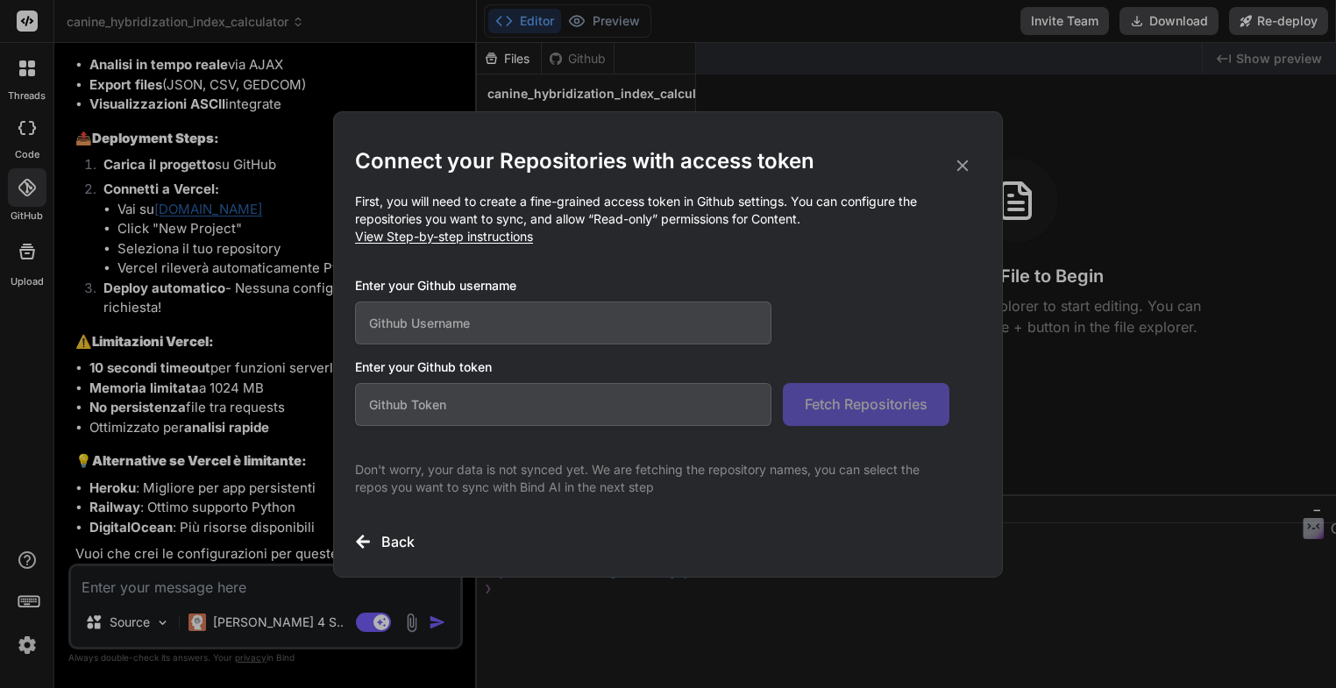
click at [471, 324] on input "text" at bounding box center [563, 322] width 416 height 43
type input "m8m-creator"
click at [875, 652] on div "Connect your Repositories with access token First, you will need to create a fi…" at bounding box center [668, 344] width 1336 height 688
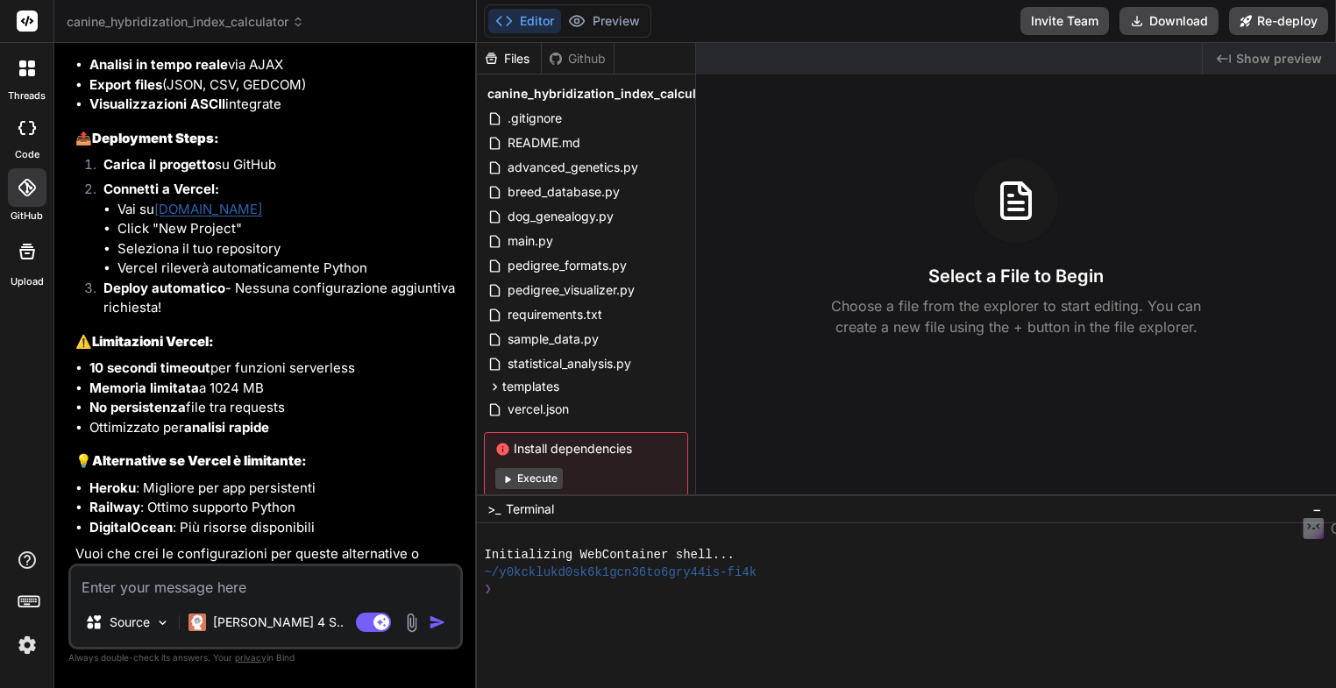
click at [28, 194] on icon at bounding box center [27, 188] width 18 height 18
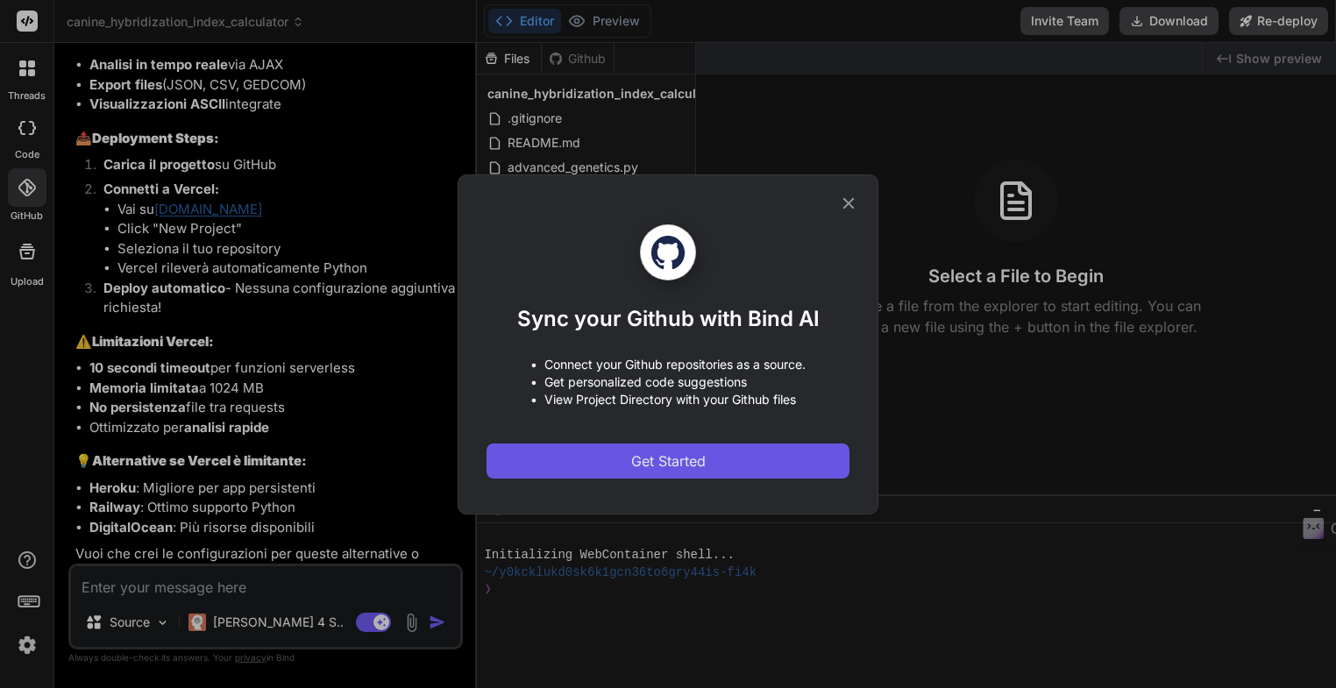
click at [673, 454] on span "Get Started" at bounding box center [668, 460] width 74 height 21
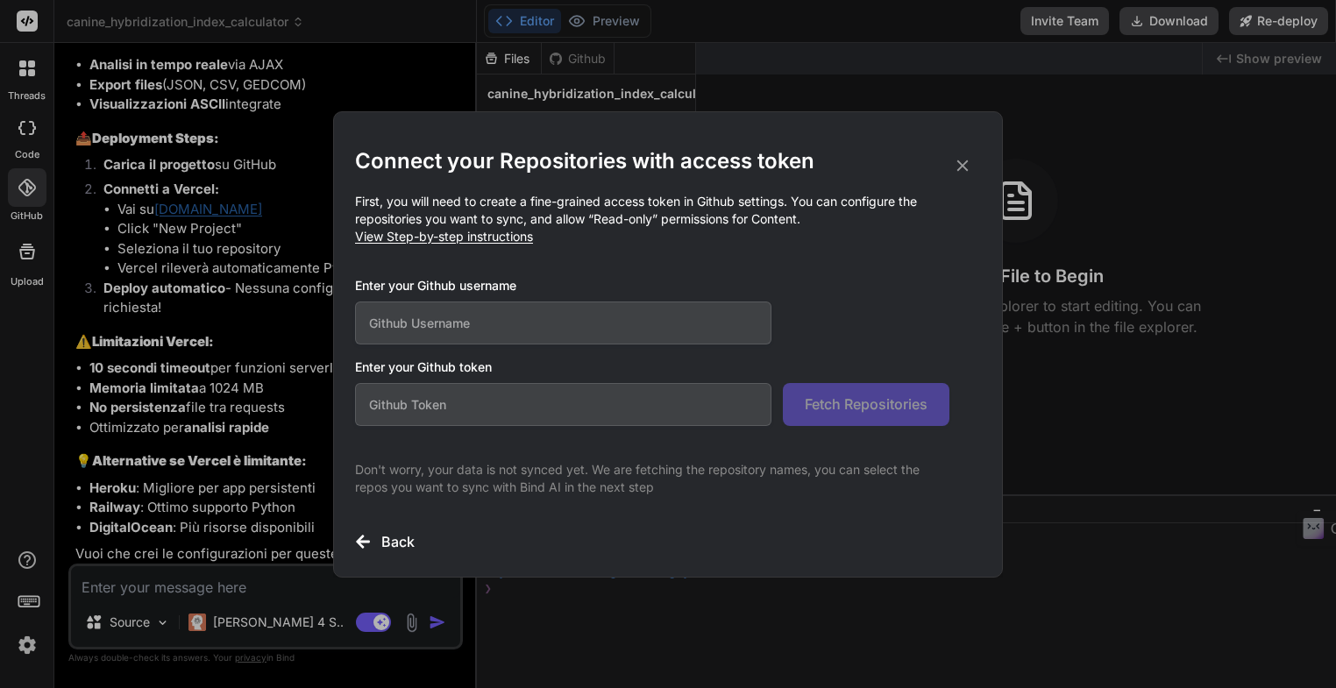
click at [457, 323] on input "text" at bounding box center [563, 322] width 416 height 43
type input "m8m-creator"
click at [458, 394] on input "text" at bounding box center [563, 404] width 416 height 43
paste input "github_pat_11BXCKTLI0a3otzl5zIywK_DLQGWPwUp6Qtf2l1CvPH9F8XEf5IgDQnO08Tw44eKTpFU…"
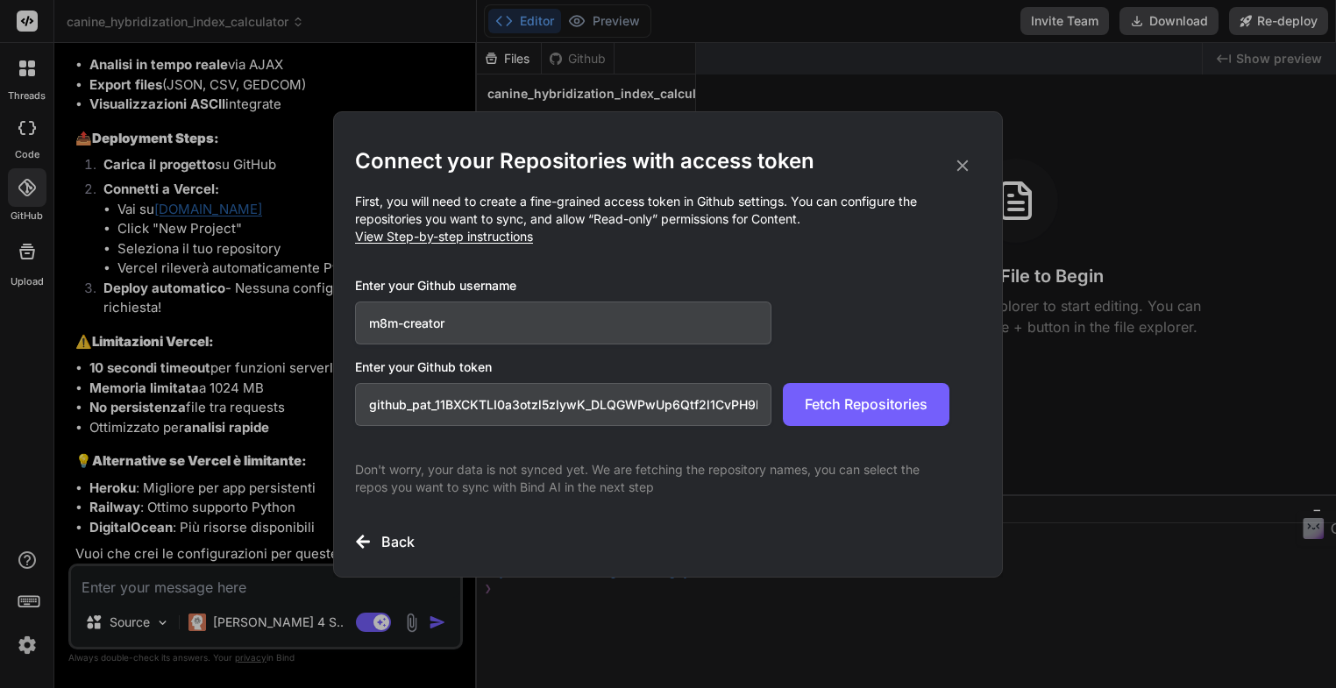
scroll to position [0, 289]
type input "github_pat_11BXCKTLI0a3otzl5zIywK_DLQGWPwUp6Qtf2l1CvPH9F8XEf5IgDQnO08Tw44eKTpFU…"
click at [861, 406] on span "Fetch Repositories" at bounding box center [866, 404] width 123 height 21
click at [965, 169] on icon at bounding box center [962, 165] width 11 height 11
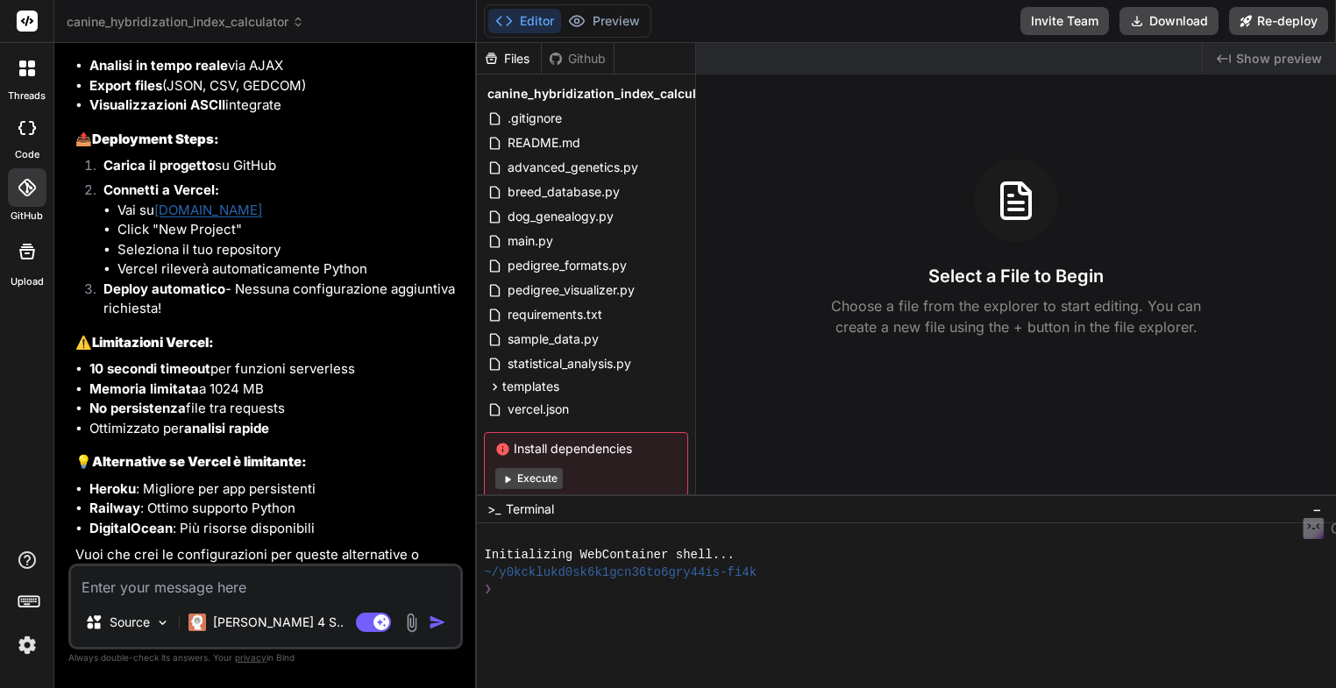
scroll to position [3891, 0]
click at [29, 25] on rect at bounding box center [27, 21] width 21 height 21
click at [576, 60] on div "Github" at bounding box center [578, 59] width 72 height 18
click at [579, 57] on div "Github" at bounding box center [578, 59] width 72 height 18
click at [25, 648] on img at bounding box center [27, 645] width 30 height 30
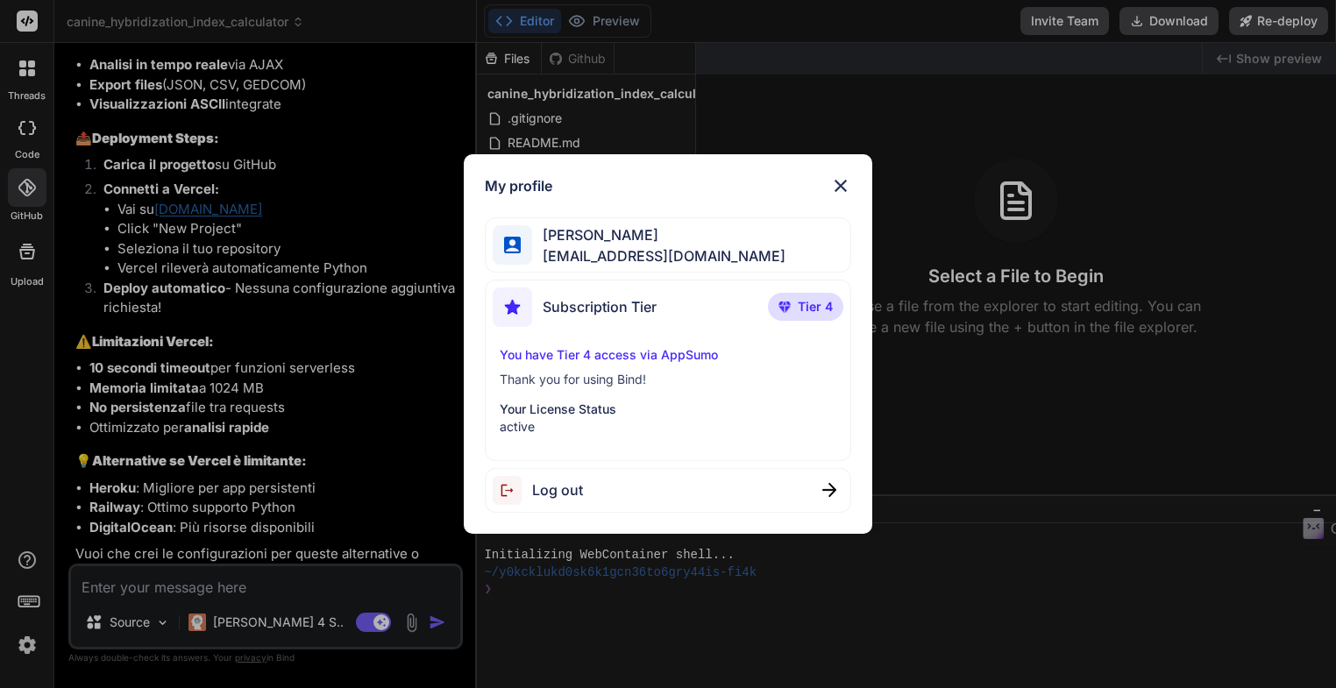
click at [838, 183] on img at bounding box center [840, 185] width 21 height 21
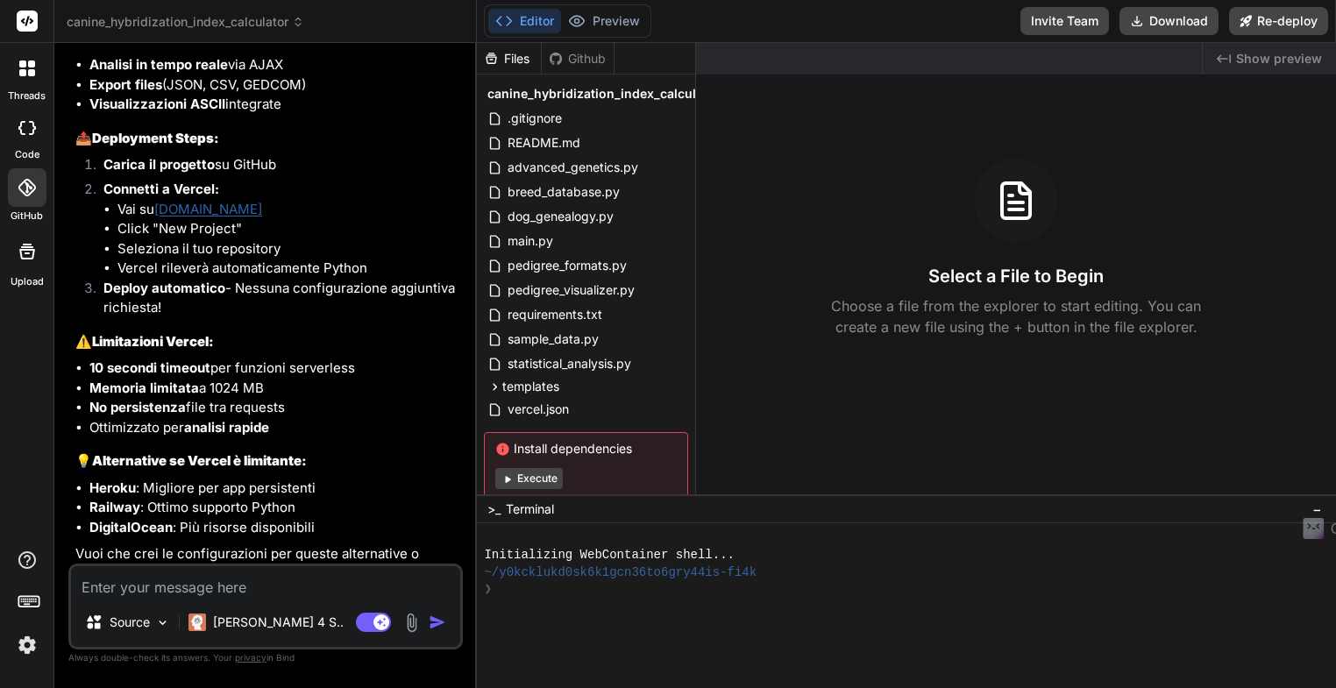
click at [84, 585] on textarea at bounding box center [265, 582] width 389 height 32
type textarea "c"
type textarea "x"
type textarea "co"
type textarea "x"
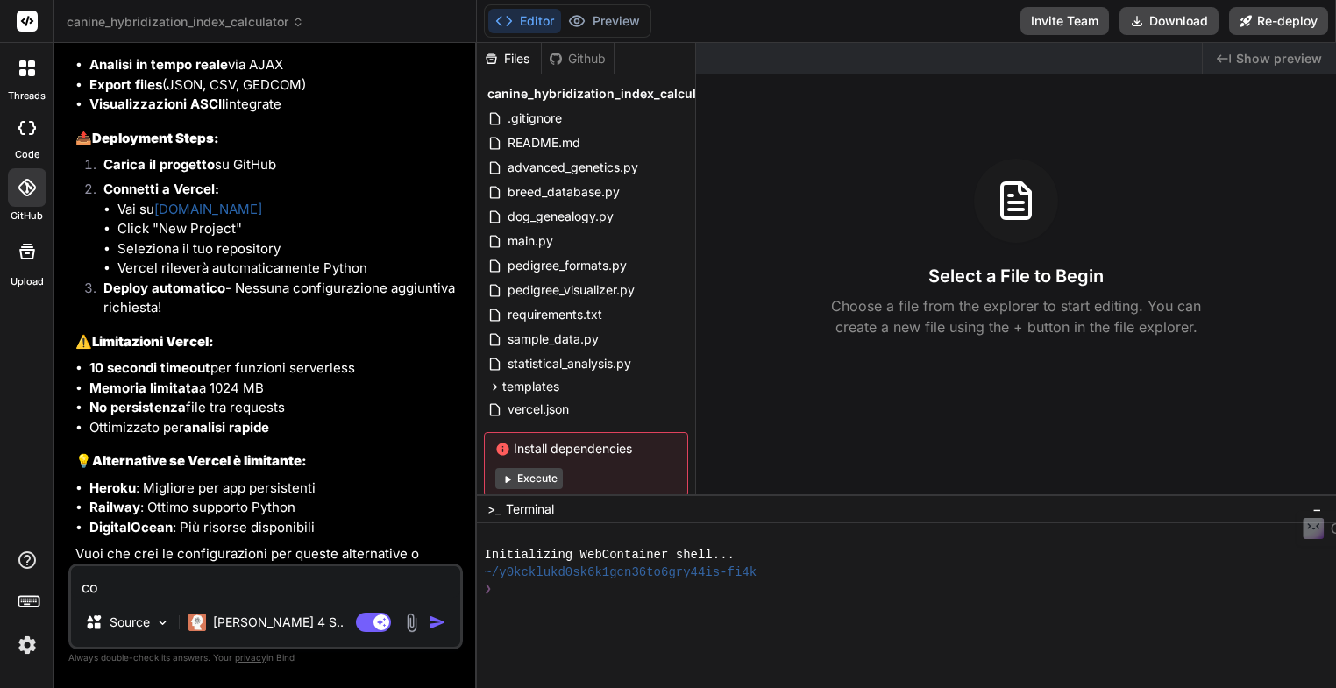
type textarea "com"
type textarea "x"
type textarea "come"
type textarea "x"
type textarea "come"
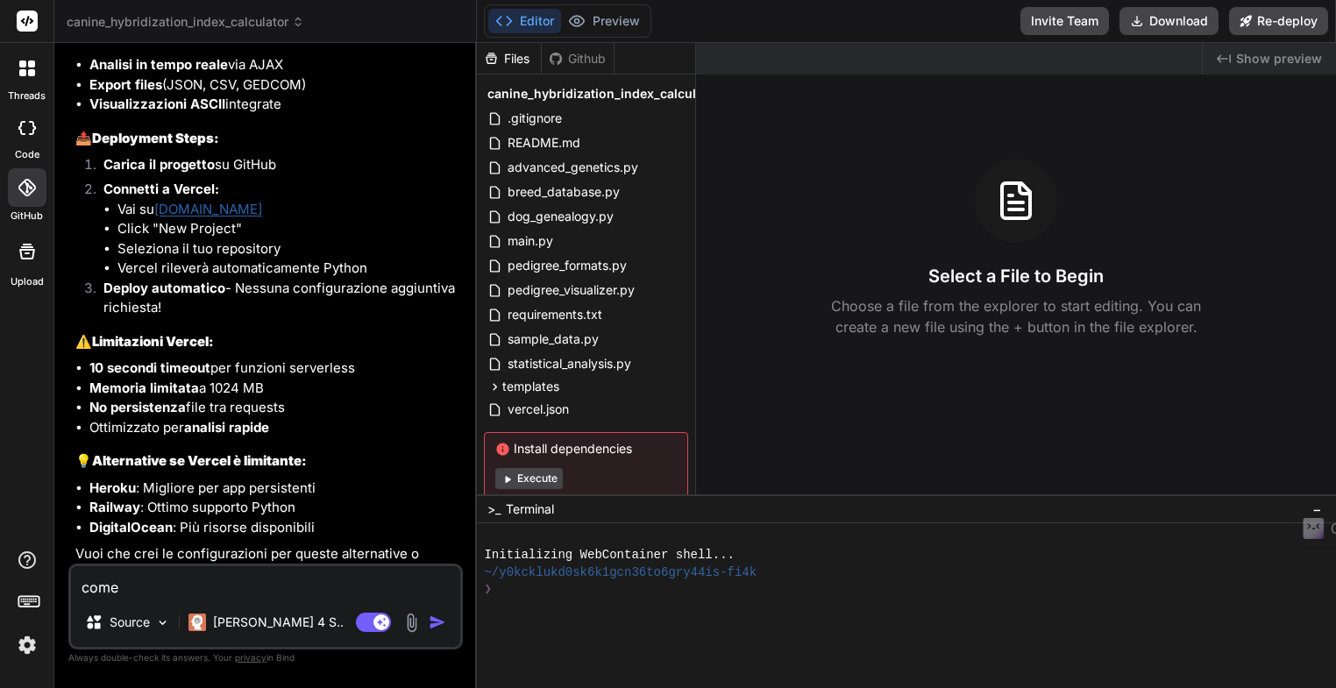
type textarea "x"
type textarea "come c"
type textarea "x"
type textarea "come co"
type textarea "x"
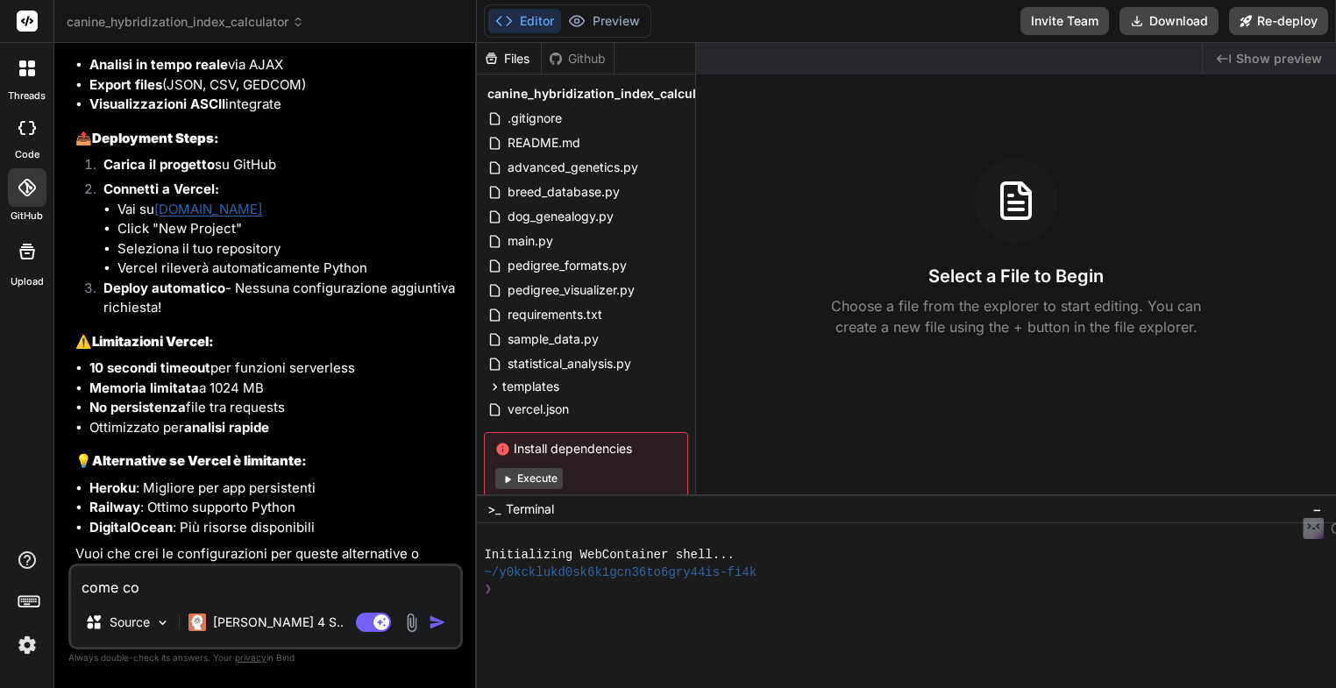
type textarea "come con"
type textarea "x"
type textarea "come conf"
type textarea "x"
type textarea "come confi"
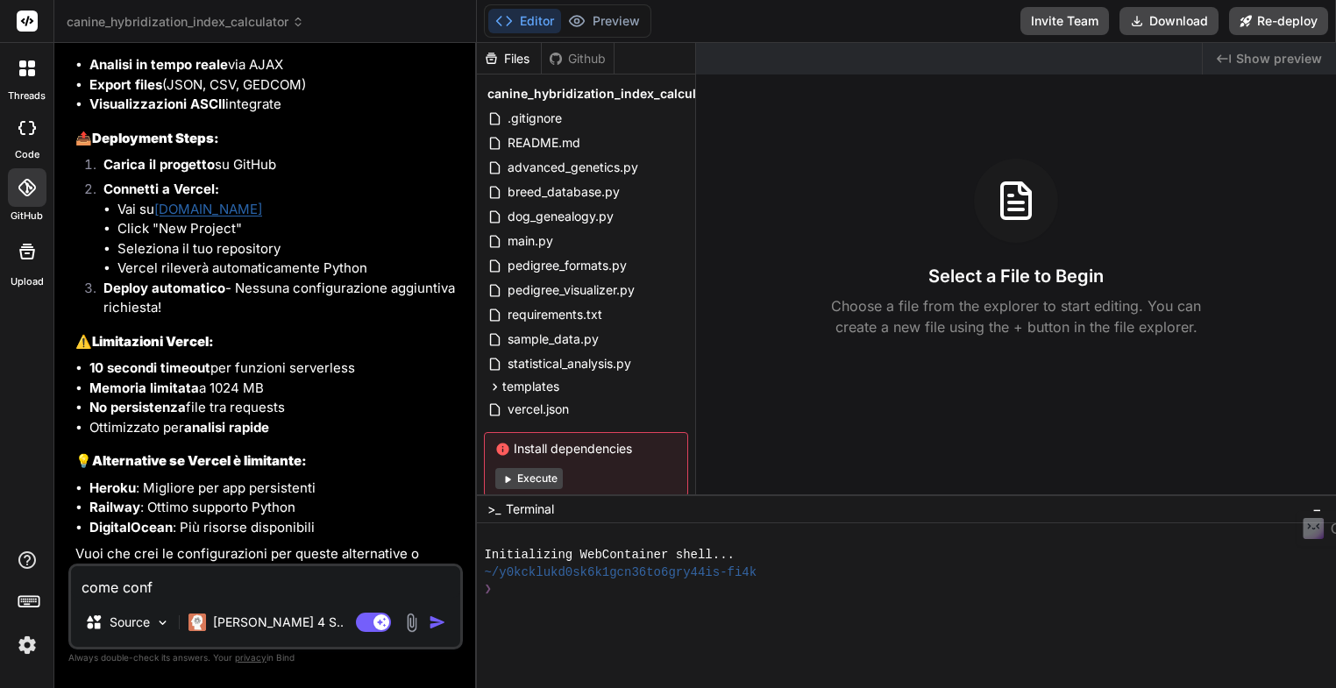
type textarea "x"
type textarea "come config"
type textarea "x"
type textarea "come configu"
type textarea "x"
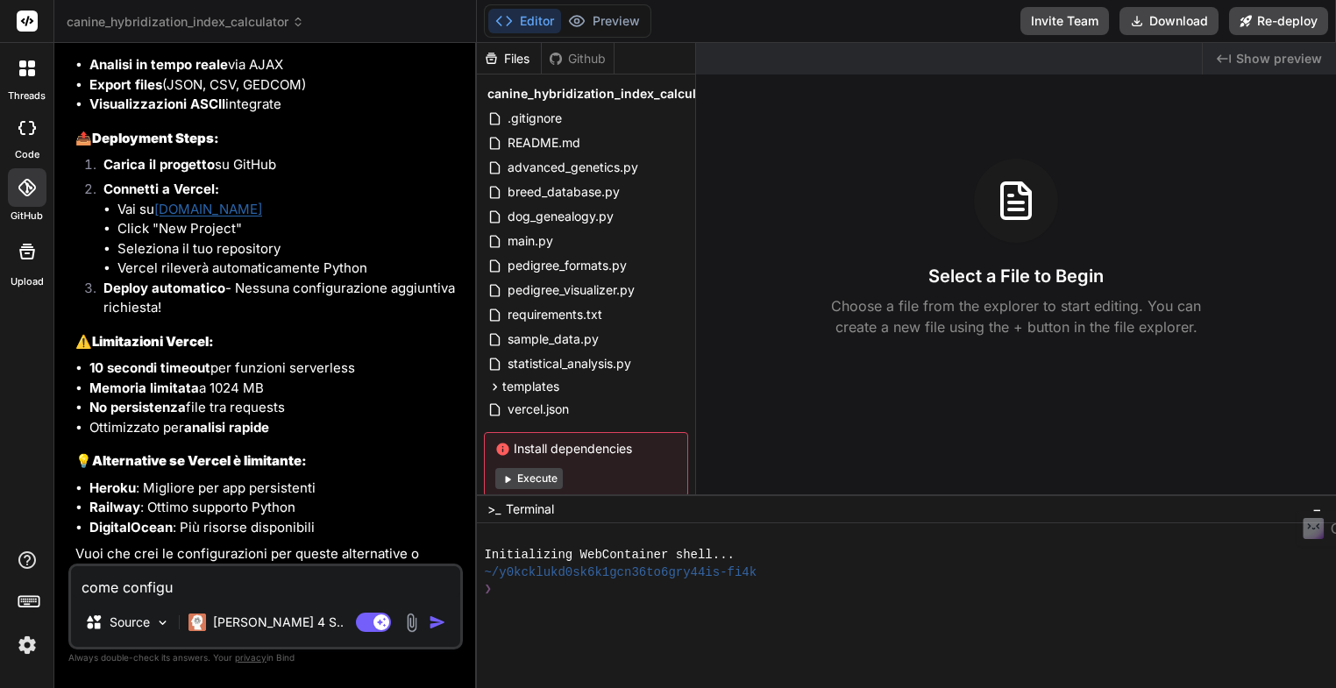
type textarea "come configur"
type textarea "x"
type textarea "come configura"
type textarea "x"
type textarea "come configurar"
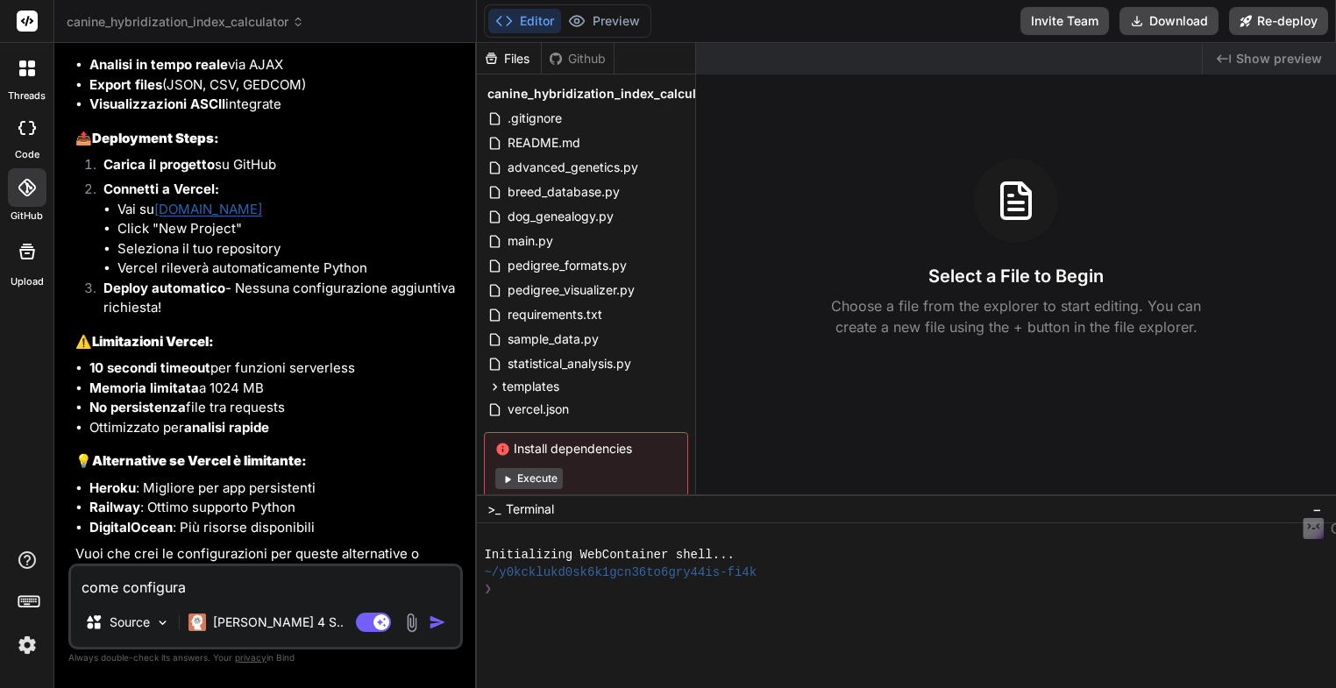
type textarea "x"
type textarea "come configurare"
type textarea "x"
type textarea "come configurare"
type textarea "x"
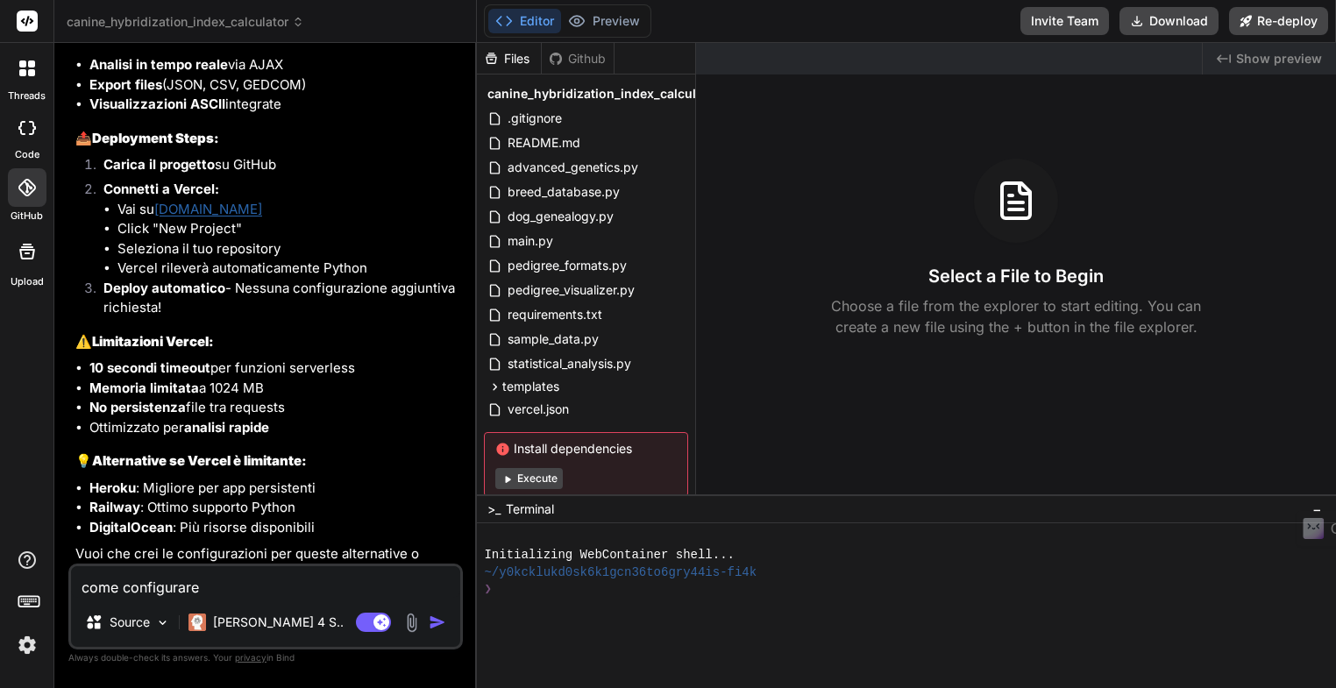
type textarea "come configurare g"
type textarea "x"
type textarea "come configurare gi"
type textarea "x"
type textarea "come configurare git"
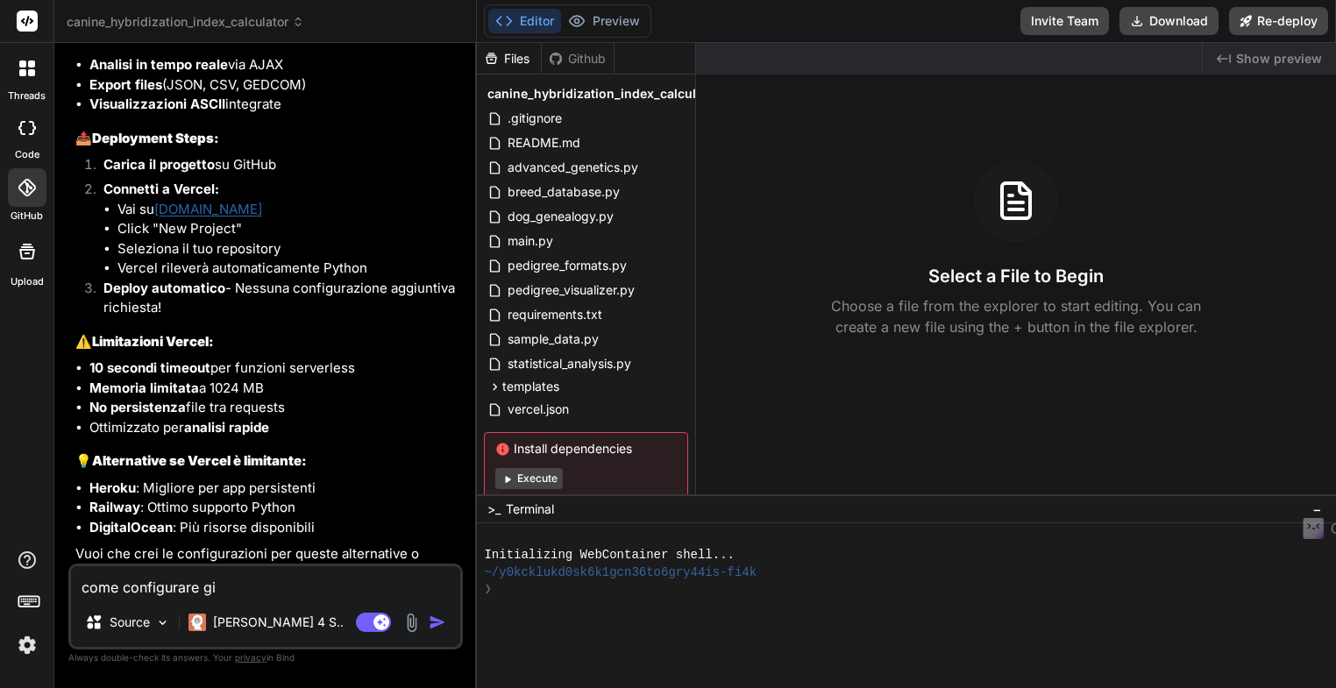
type textarea "x"
type textarea "come configurare gith"
type textarea "x"
type textarea "come configurare githu"
type textarea "x"
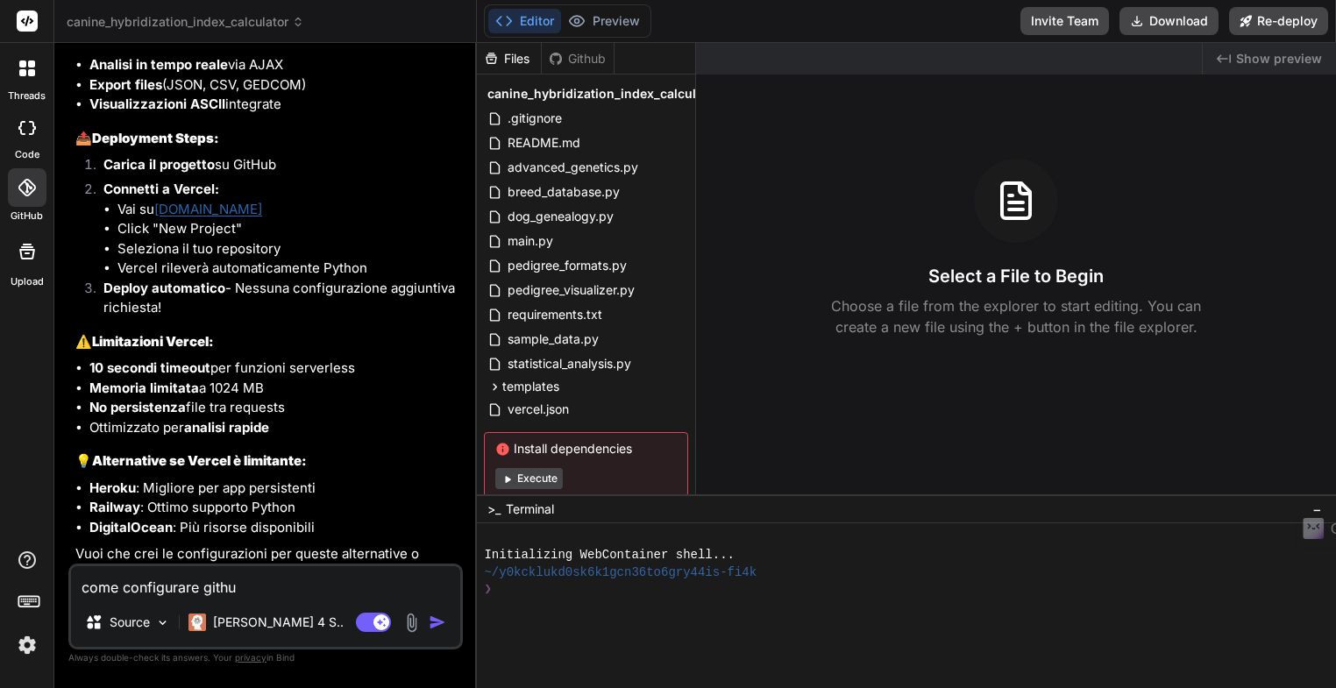
type textarea "come configurare github"
type textarea "x"
click at [80, 585] on textarea "come configurare github" at bounding box center [265, 582] width 389 height 32
type textarea "ncome configurare github"
type textarea "x"
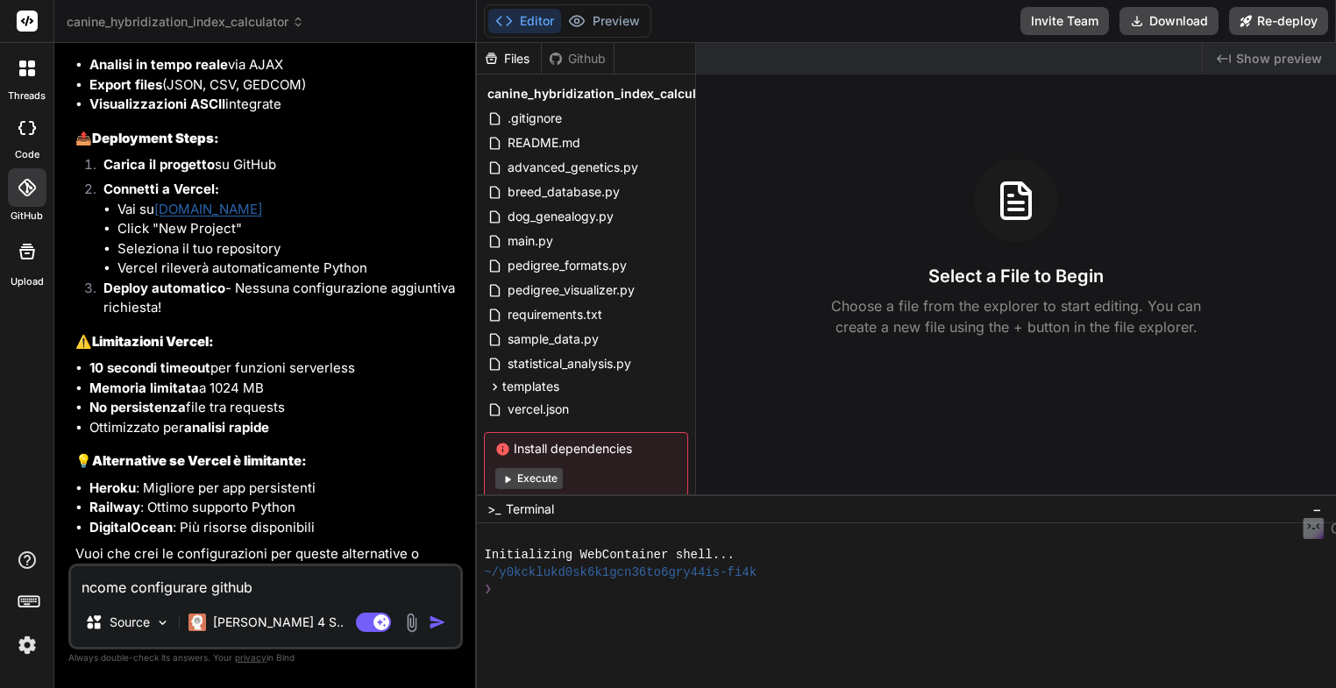
type textarea "nocome configurare github"
type textarea "x"
type textarea "noncome configurare github"
type textarea "x"
type textarea "non come configurare github"
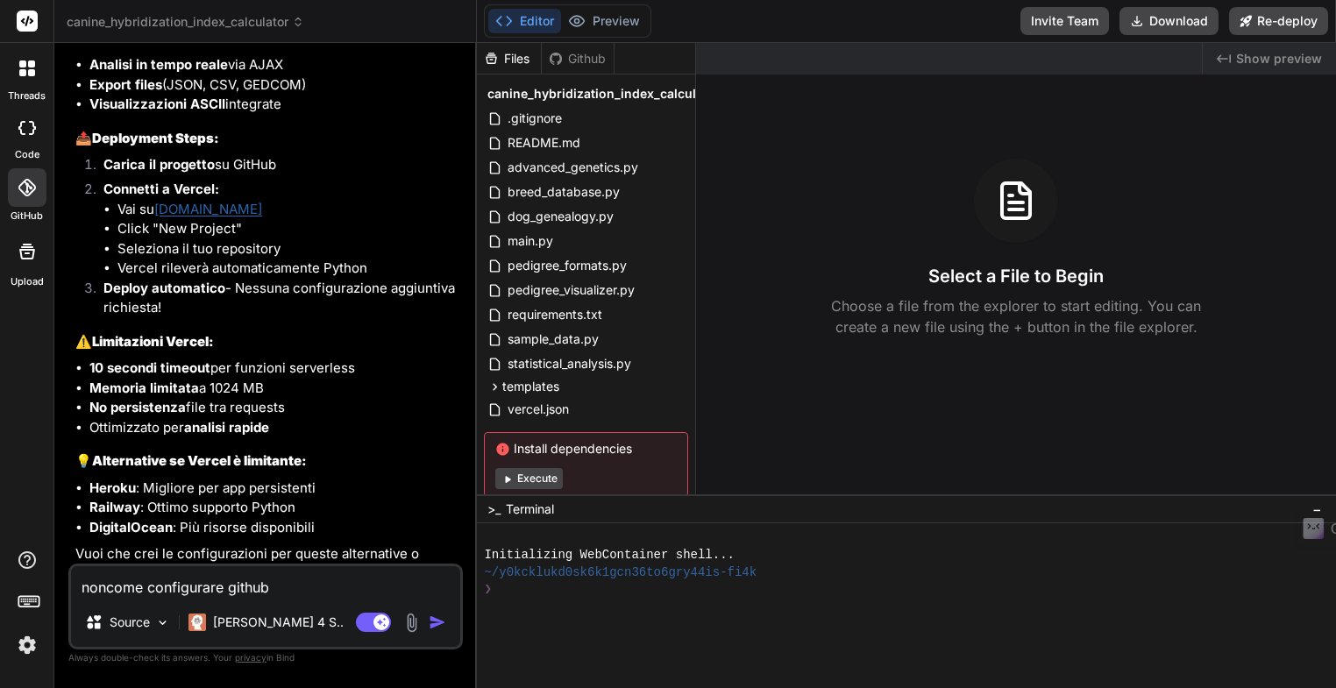
type textarea "x"
type textarea "non rcome configurare github"
type textarea "x"
type textarea "non ricome configurare github"
type textarea "x"
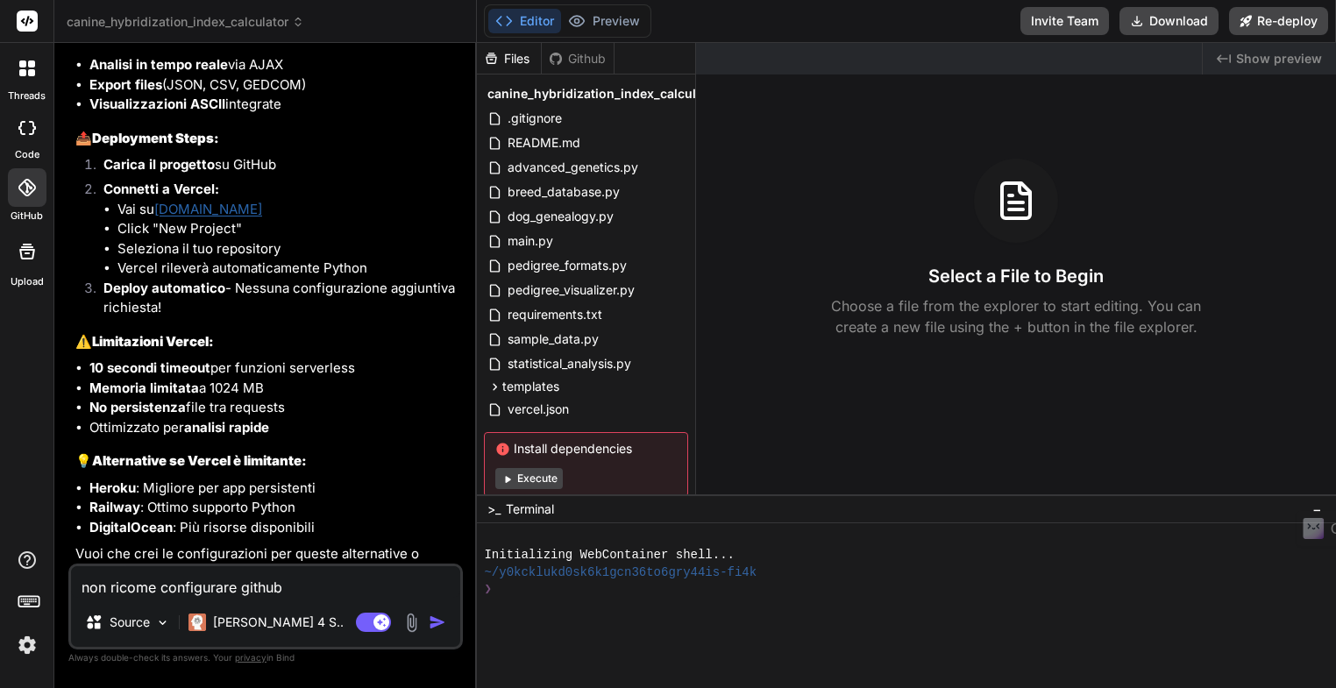
type textarea "non riecome configurare github"
type textarea "x"
type textarea "non riescome configurare github"
type textarea "x"
type textarea "non riesccome configurare github"
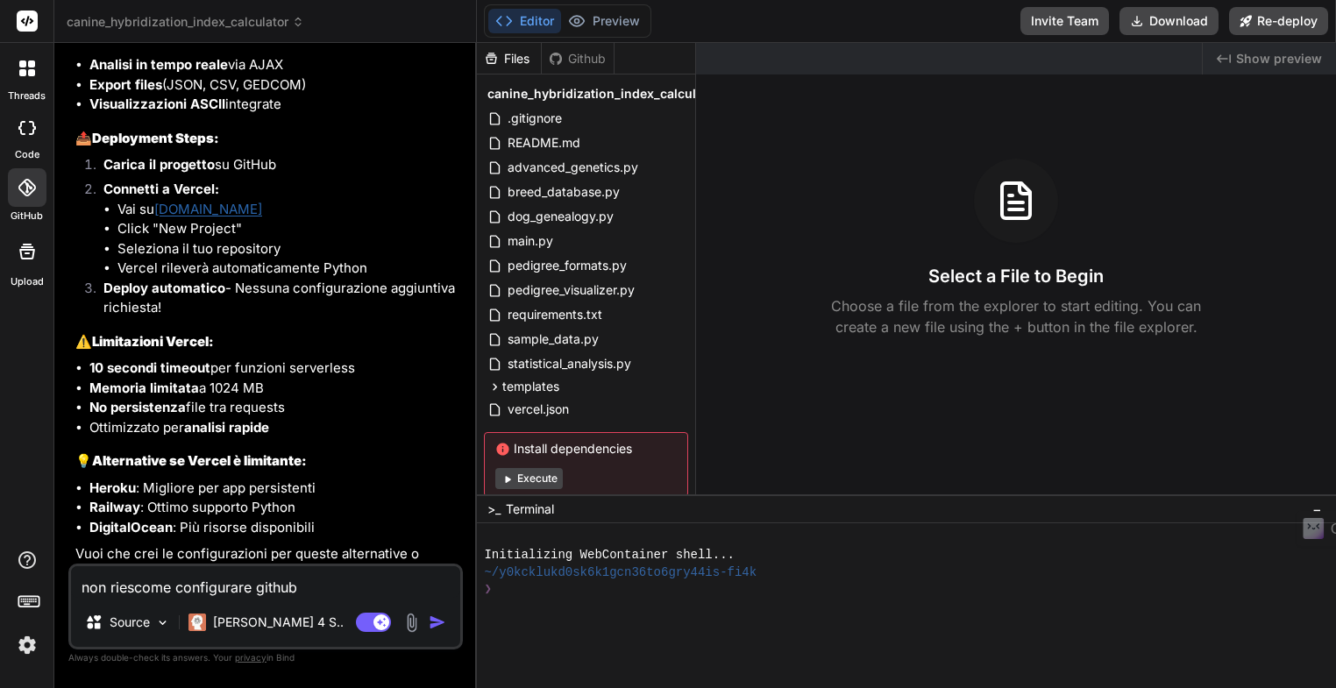
type textarea "x"
type textarea "non riescocome configurare github"
type textarea "x"
type textarea "non riesco come configurare github"
type textarea "x"
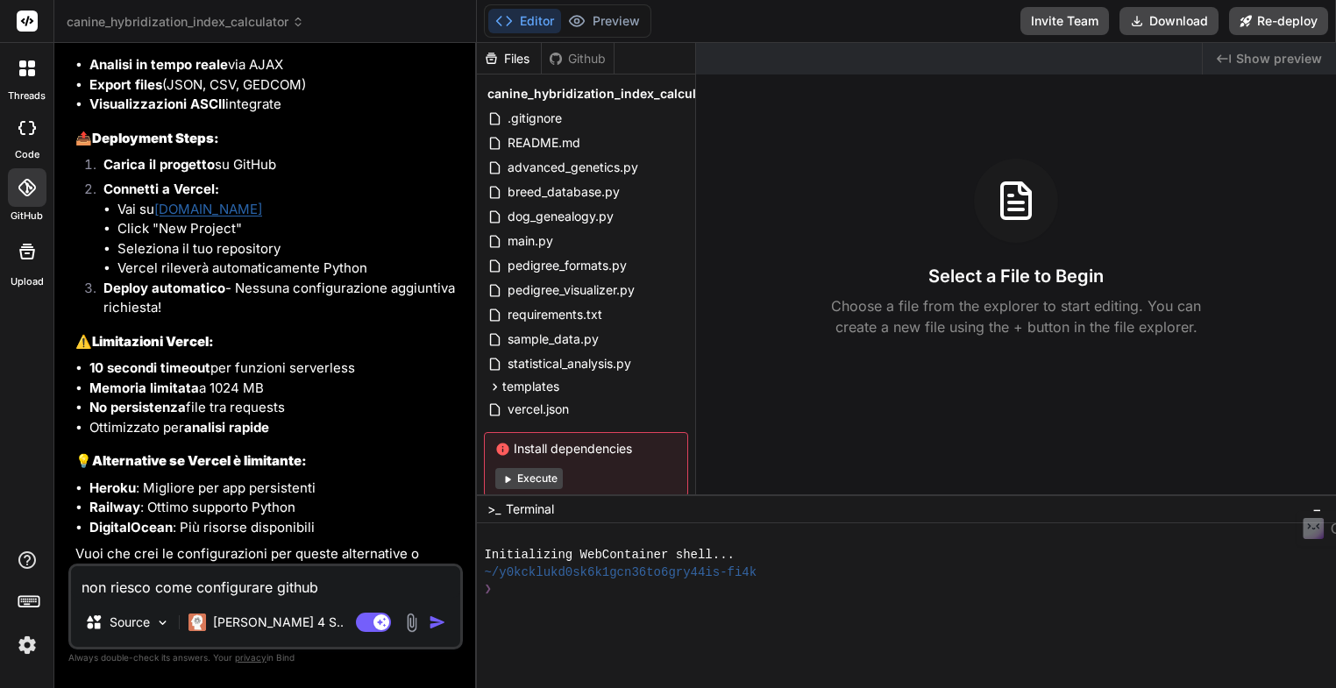
type textarea "non riesco acome configurare github"
type textarea "x"
type textarea "non riesco a come configurare github"
type textarea "x"
type textarea "non riesco a ccome configurare github"
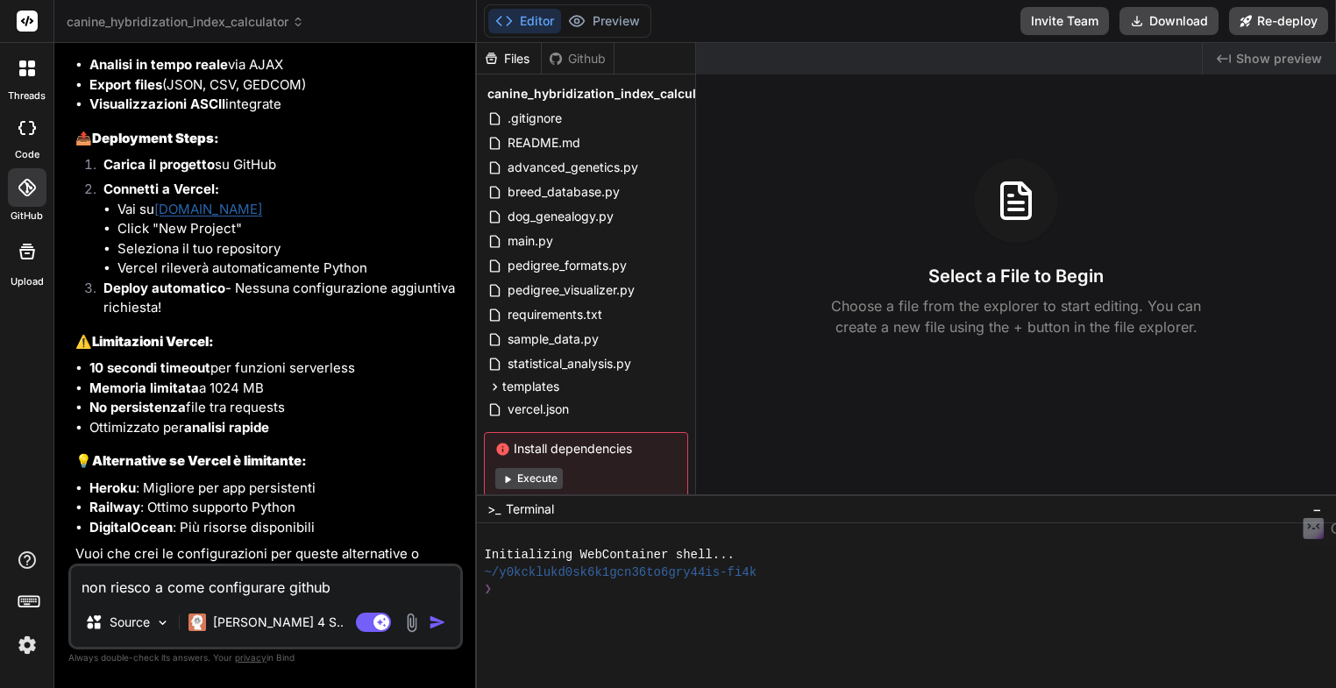
type textarea "x"
type textarea "non riesco a cocome configurare github"
type textarea "x"
type textarea "non riesco a colcome configurare github"
type textarea "x"
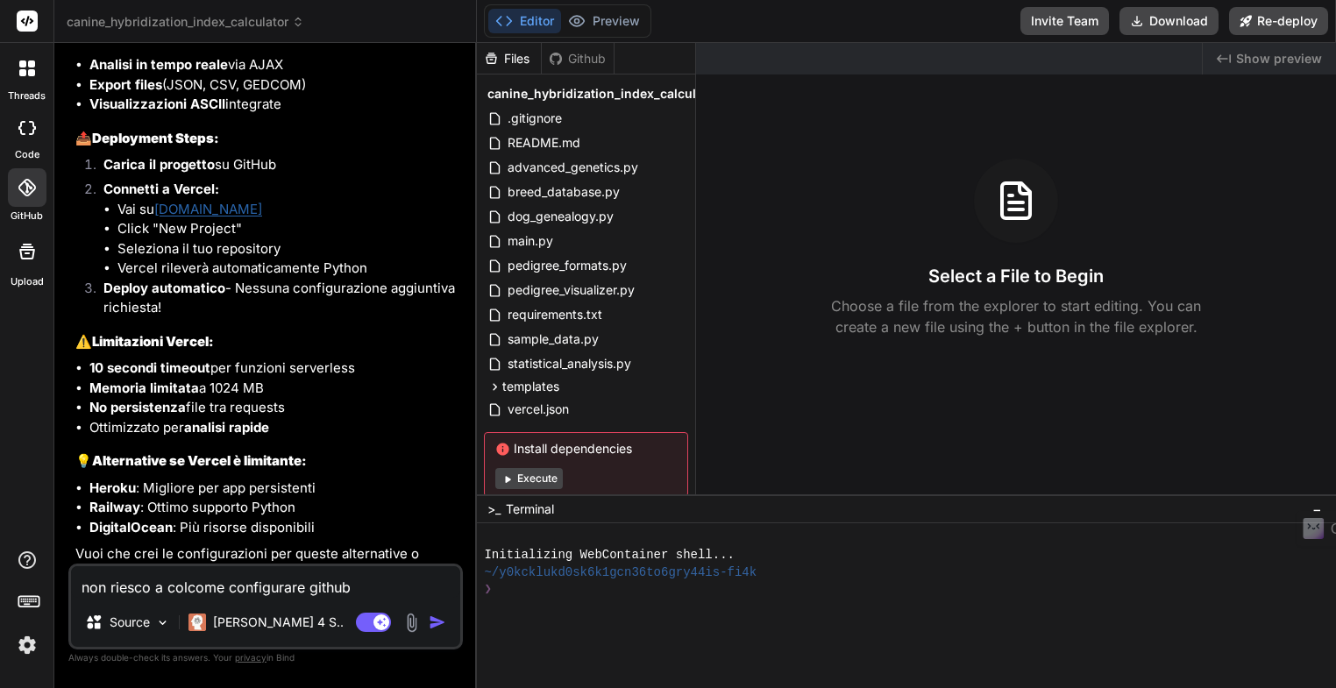
type textarea "non riesco a collcome configurare github"
type textarea "x"
type textarea "non riesco a collecome configurare github"
type textarea "x"
type textarea "non riesco a collegcome configurare github"
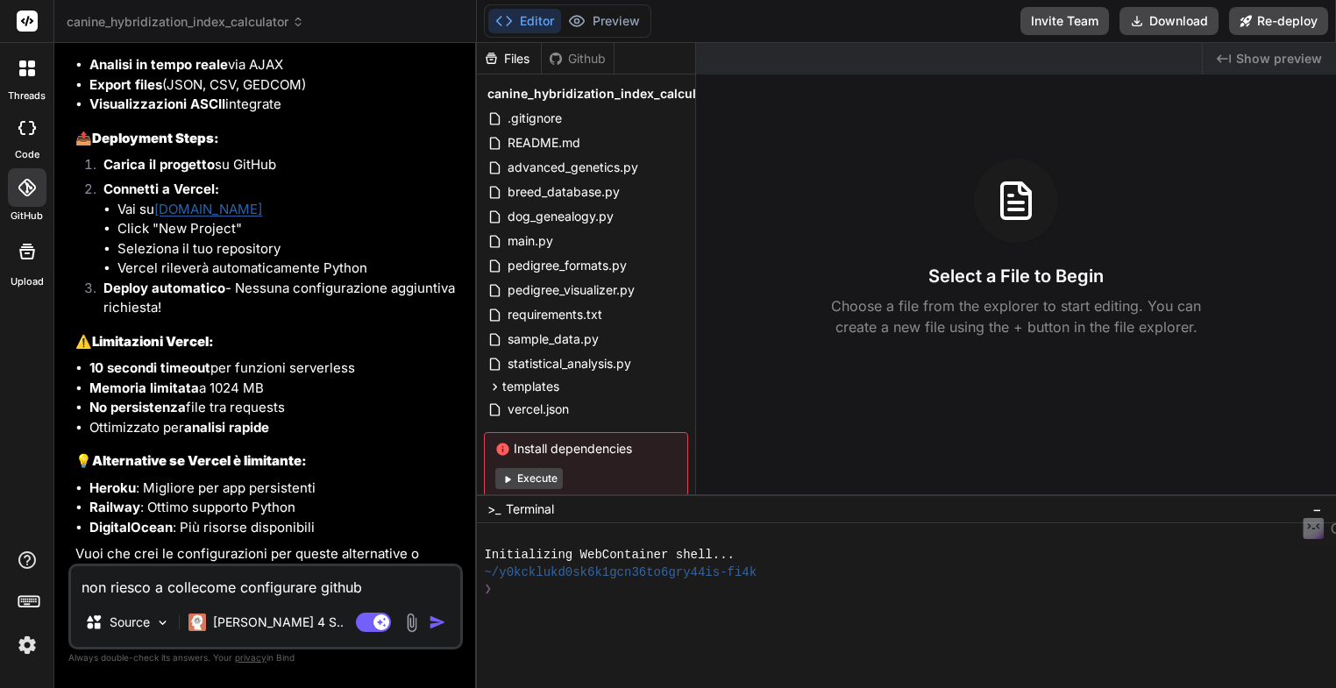
type textarea "x"
type textarea "non riesco a collegacome configurare github"
type textarea "x"
type textarea "non riesco a collegarcome configurare github"
type textarea "x"
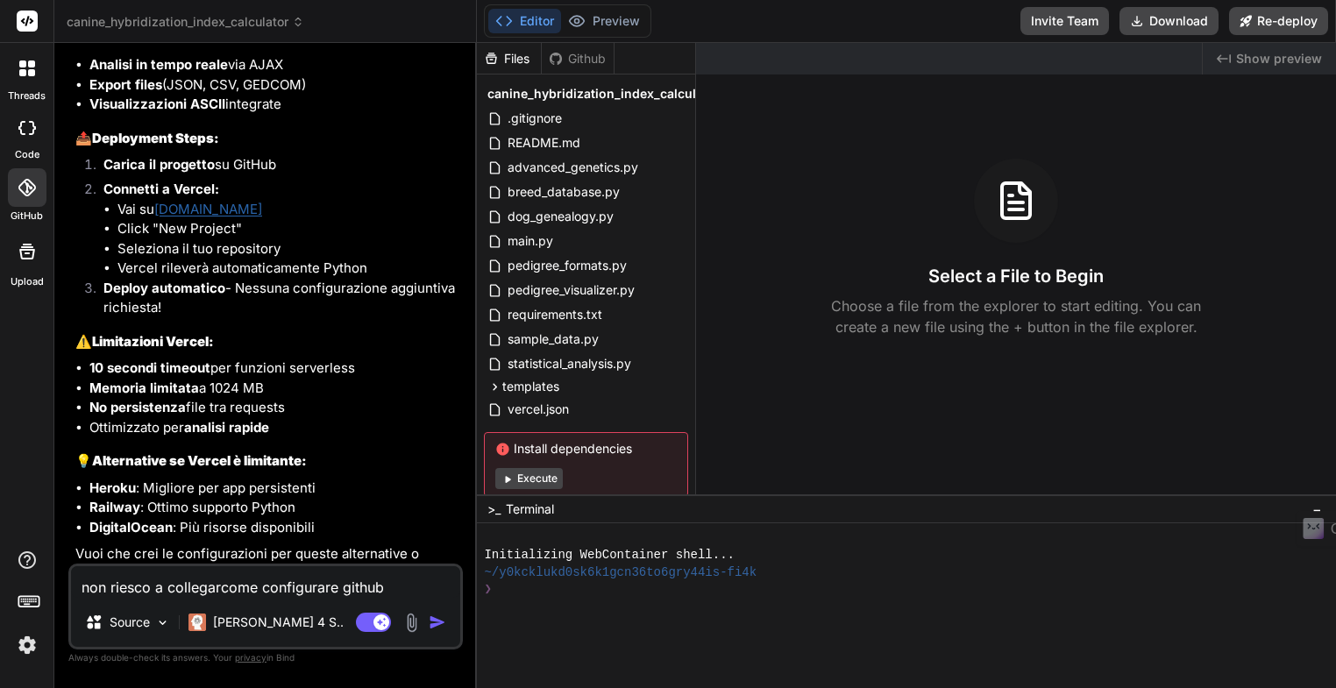
type textarea "non riesco a collegarmcome configurare github"
type textarea "x"
type textarea "non riesco a collegarmicome configurare github"
type textarea "x"
type textarea "non riesco a collegarmi come configurare github"
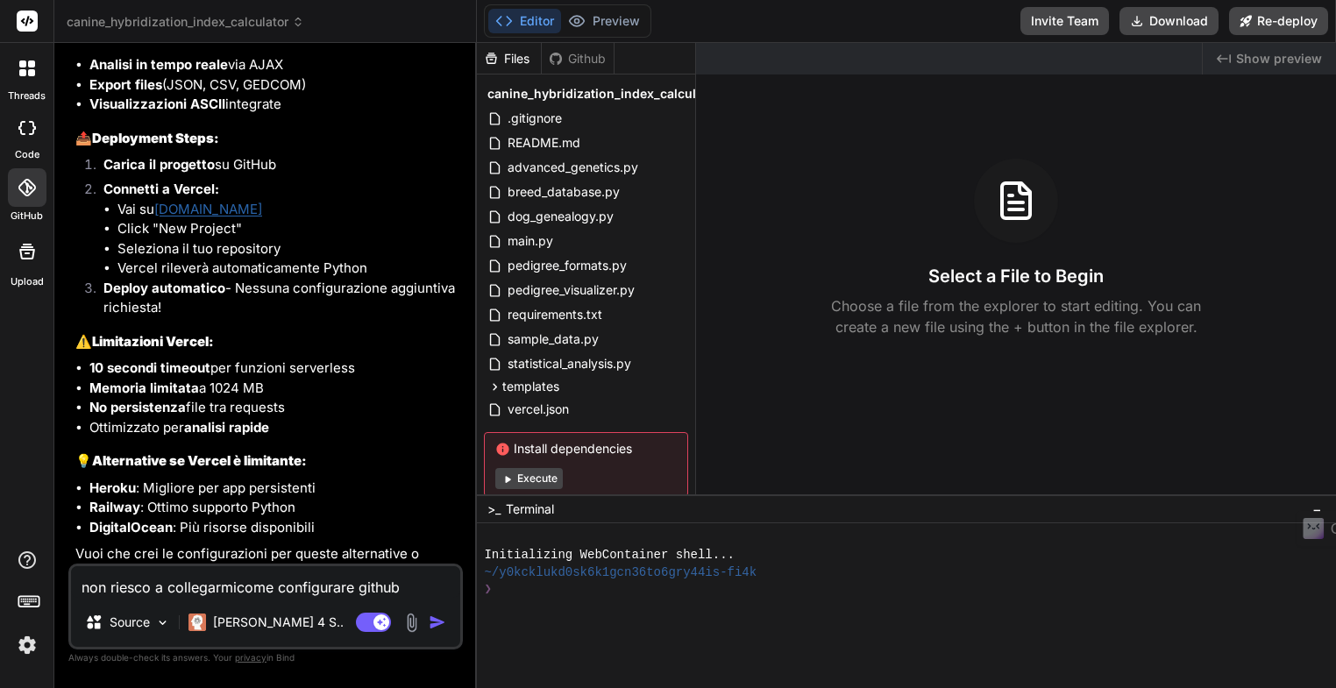
type textarea "x"
type textarea "non riesco a collegarmi acome configurare github"
type textarea "x"
type textarea "non riesco a collegarmi a come configurare github"
type textarea "x"
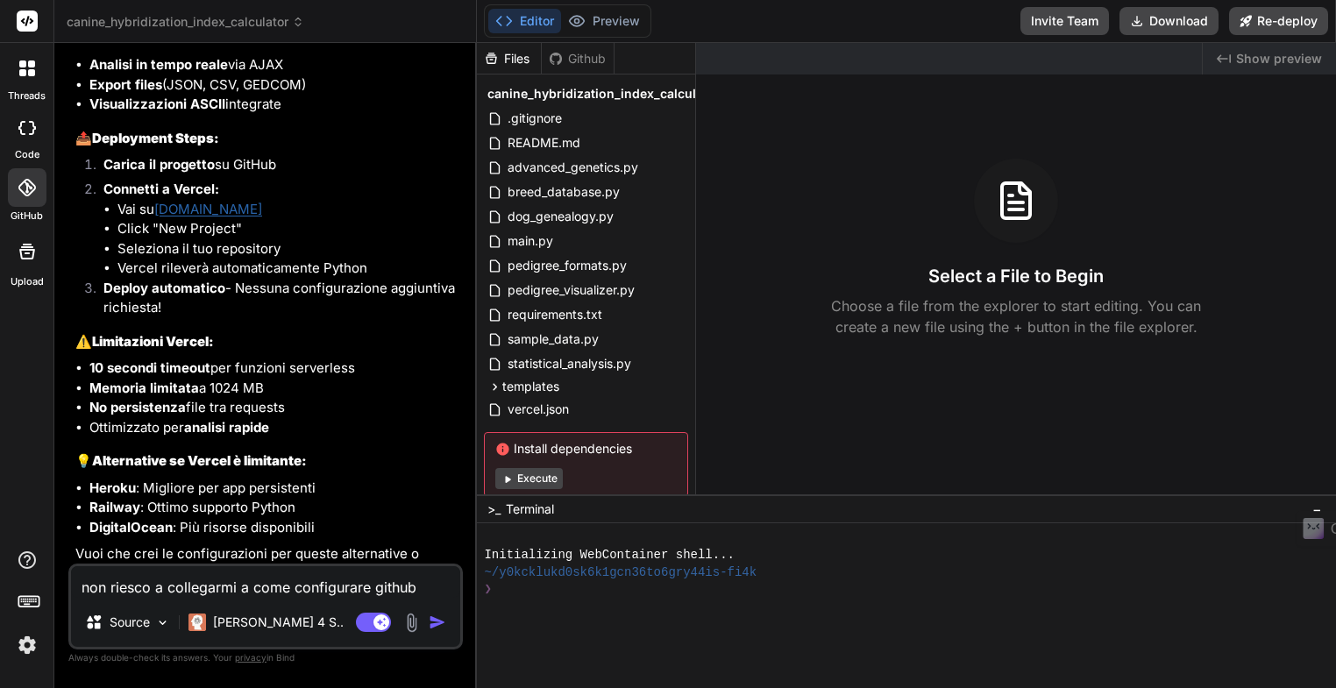
type textarea "non riesco a collegarmi a gcome configurare github"
type textarea "x"
type textarea "non riesco a collegarmi a gicome configurare github"
type textarea "x"
type textarea "non riesco a collegarmi a gitcome configurare github"
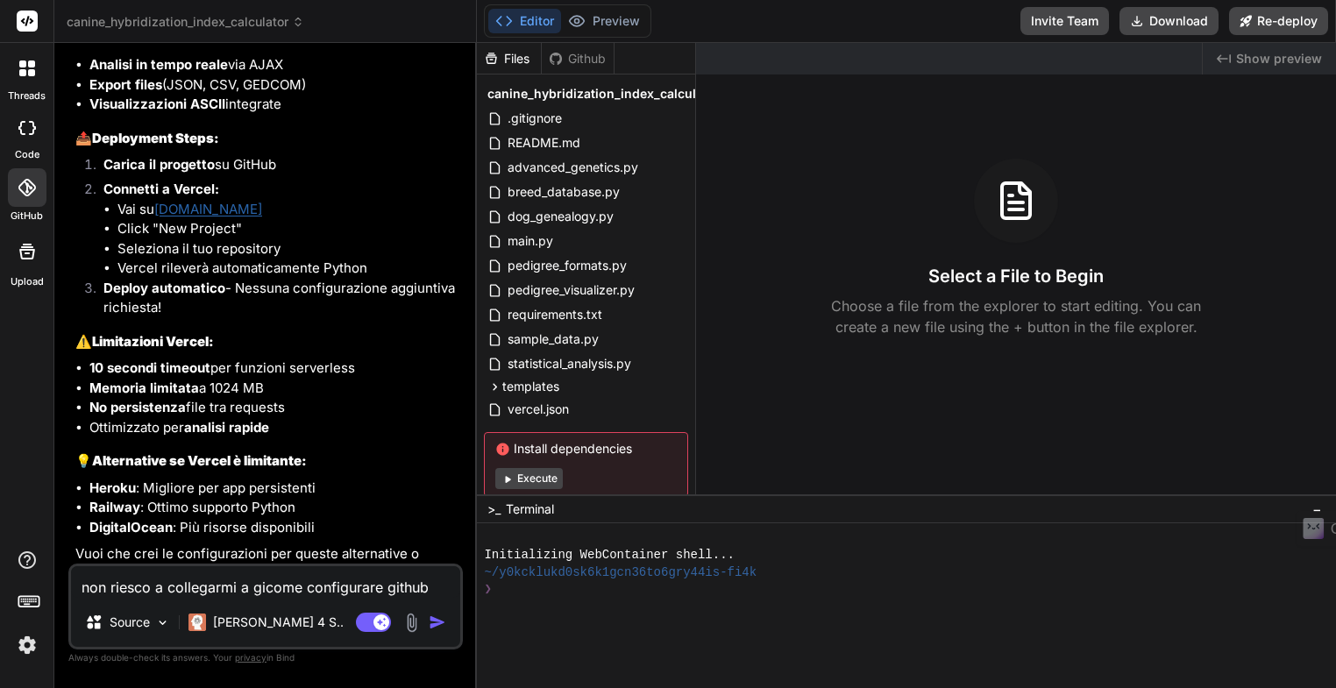
type textarea "x"
type textarea "non riesco a collegarmi a githcome configurare github"
type textarea "x"
type textarea "non riesco a collegarmi a githucome configurare github"
type textarea "x"
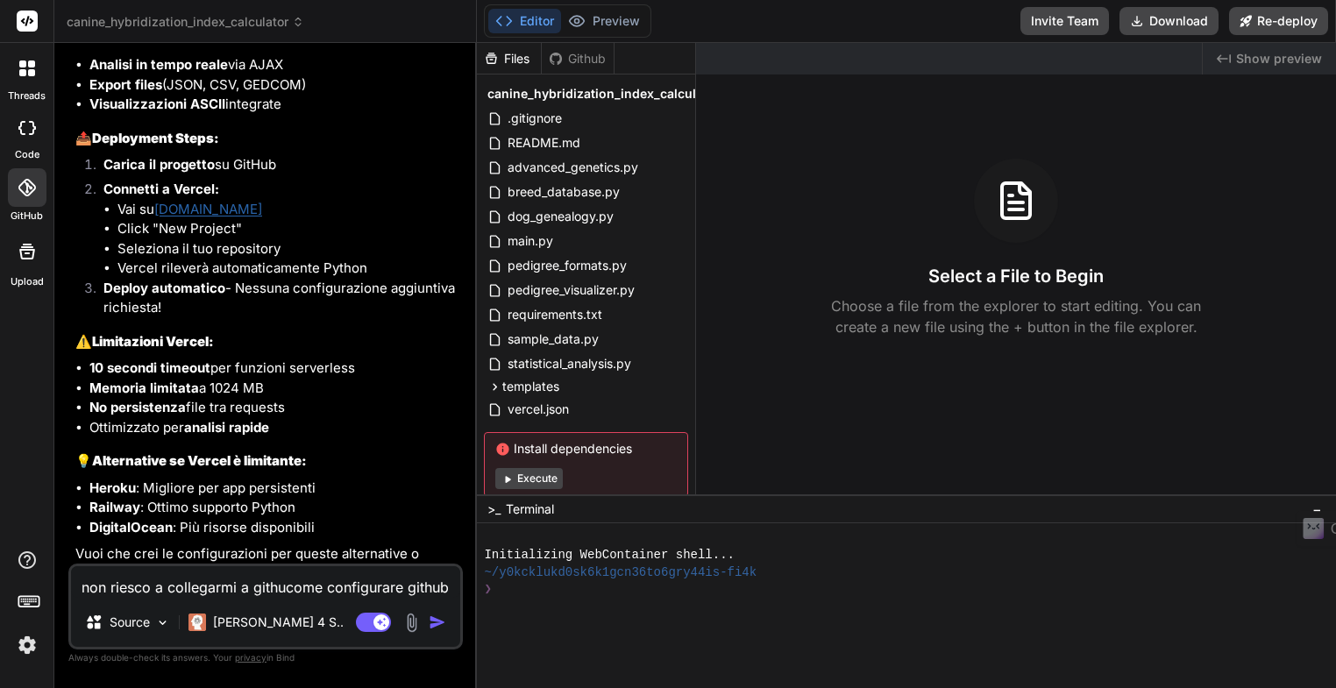
type textarea "non riesco a collegarmi a githubcome configurare github"
type textarea "x"
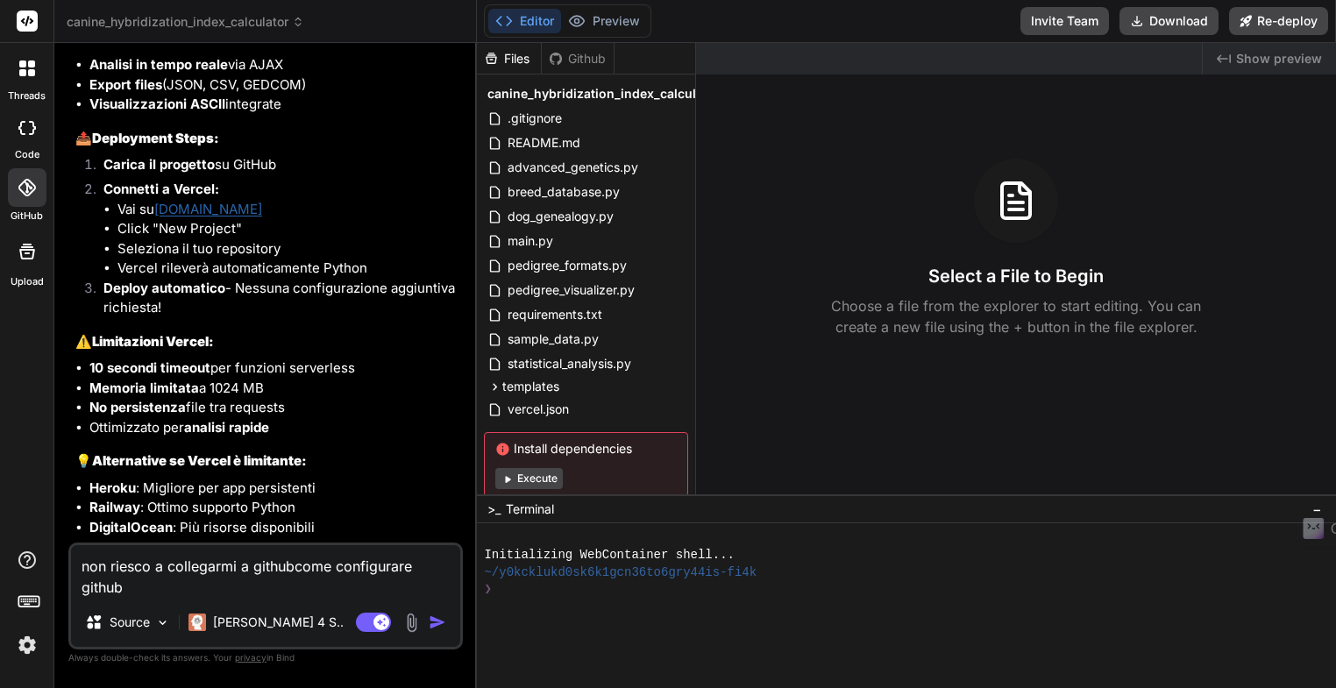
type textarea "non riesco a collegarmi a github come configurare github"
type textarea "x"
click at [340, 567] on textarea "non riesco a collegarmi a github come configurare github" at bounding box center [265, 571] width 389 height 53
type textarea "non riesco a collegarmi a github come dconfigurare github"
type textarea "x"
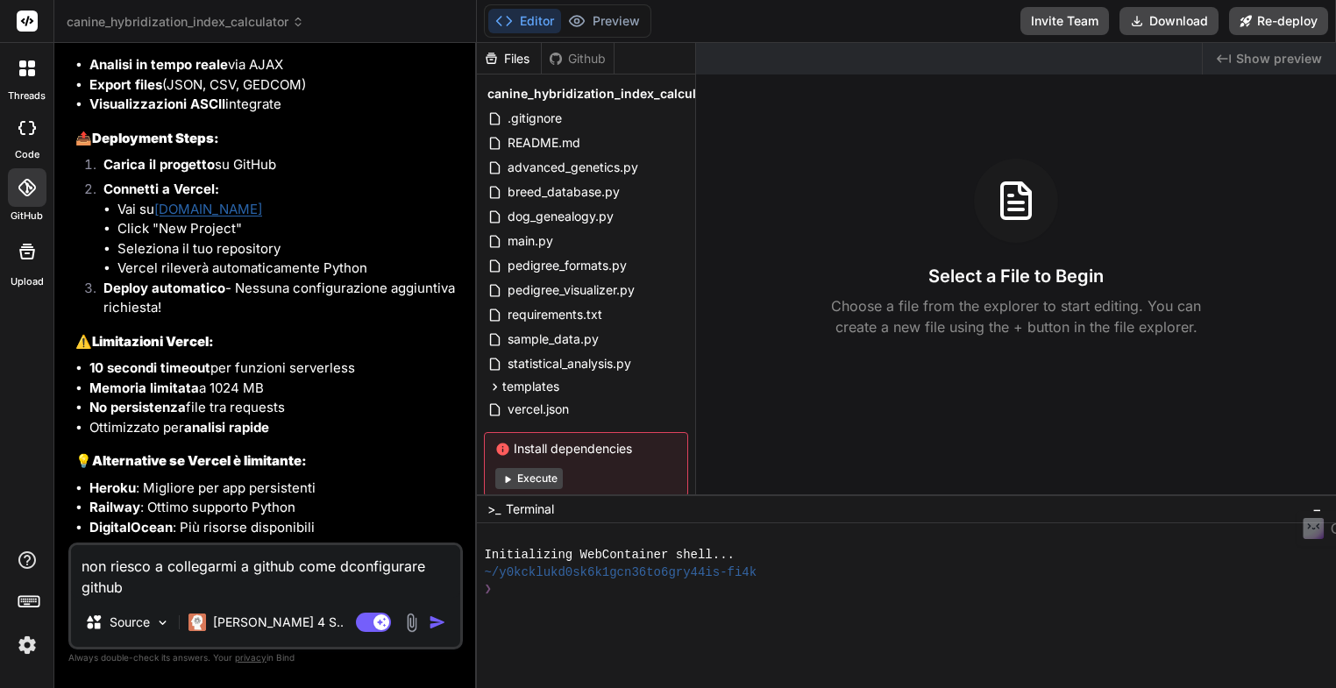
type textarea "non riesco a collegarmi a github come deconfigurare github"
type textarea "x"
type textarea "non riesco a collegarmi a github come devconfigurare github"
type textarea "x"
type textarea "non riesco a collegarmi a github come devoconfigurare github"
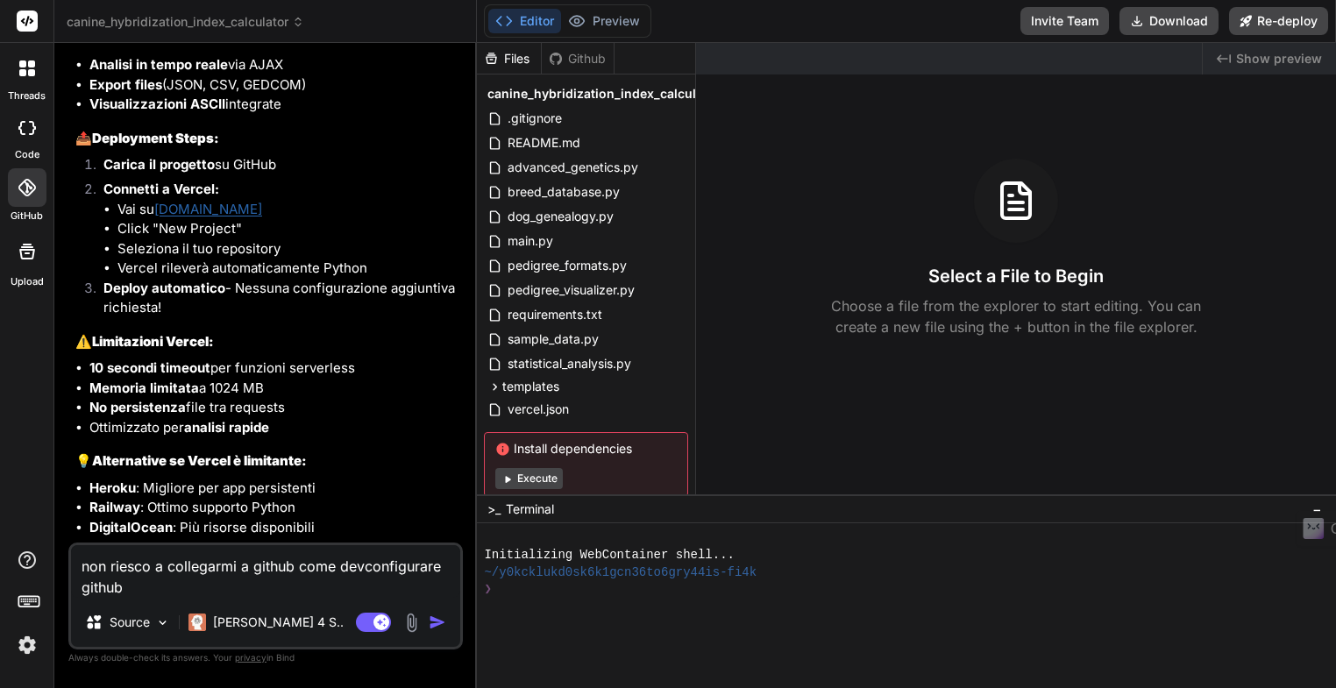
type textarea "x"
type textarea "non riesco a collegarmi a github come devo configurare github"
type textarea "x"
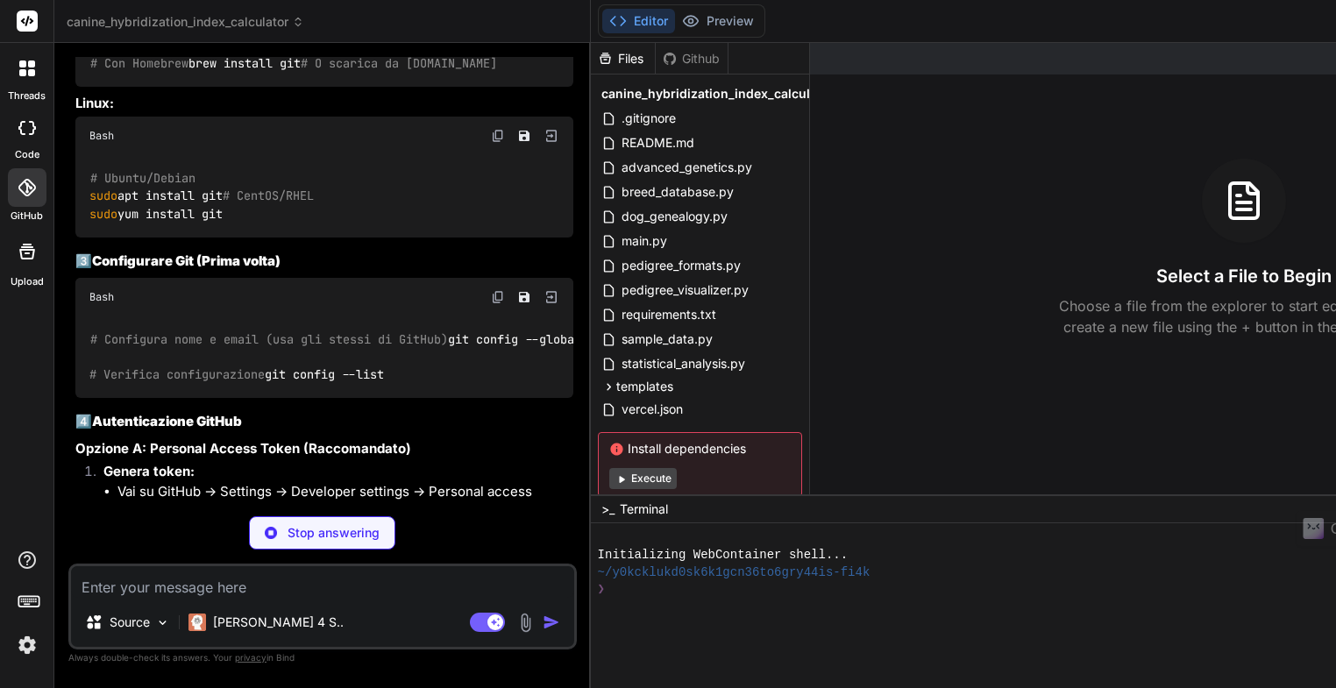
scroll to position [4538, 0]
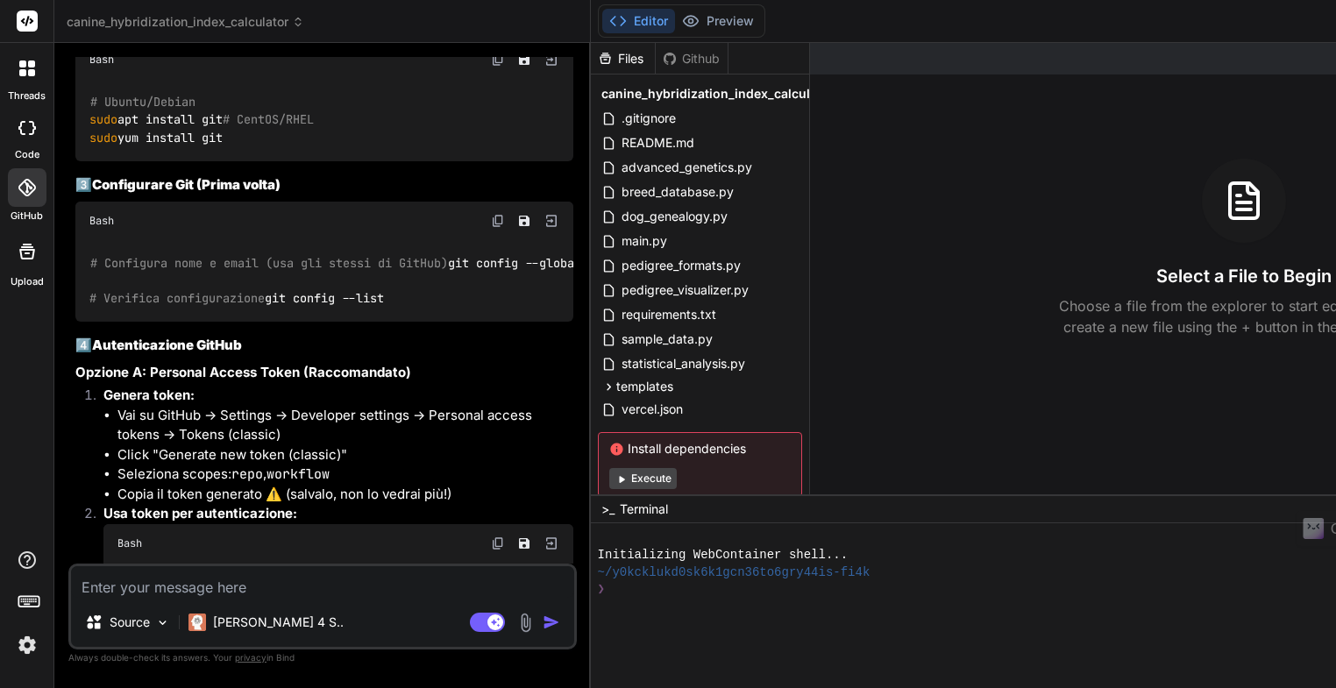
type textarea "x"
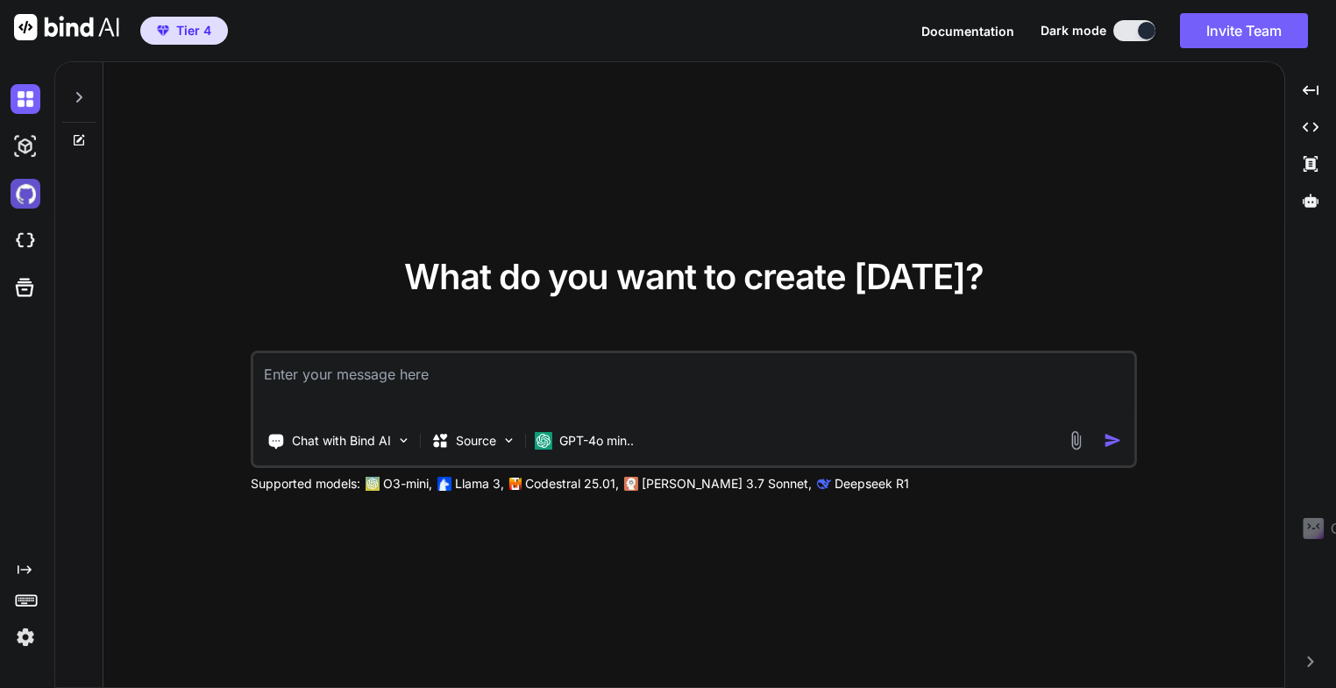
click at [21, 193] on img at bounding box center [26, 194] width 30 height 30
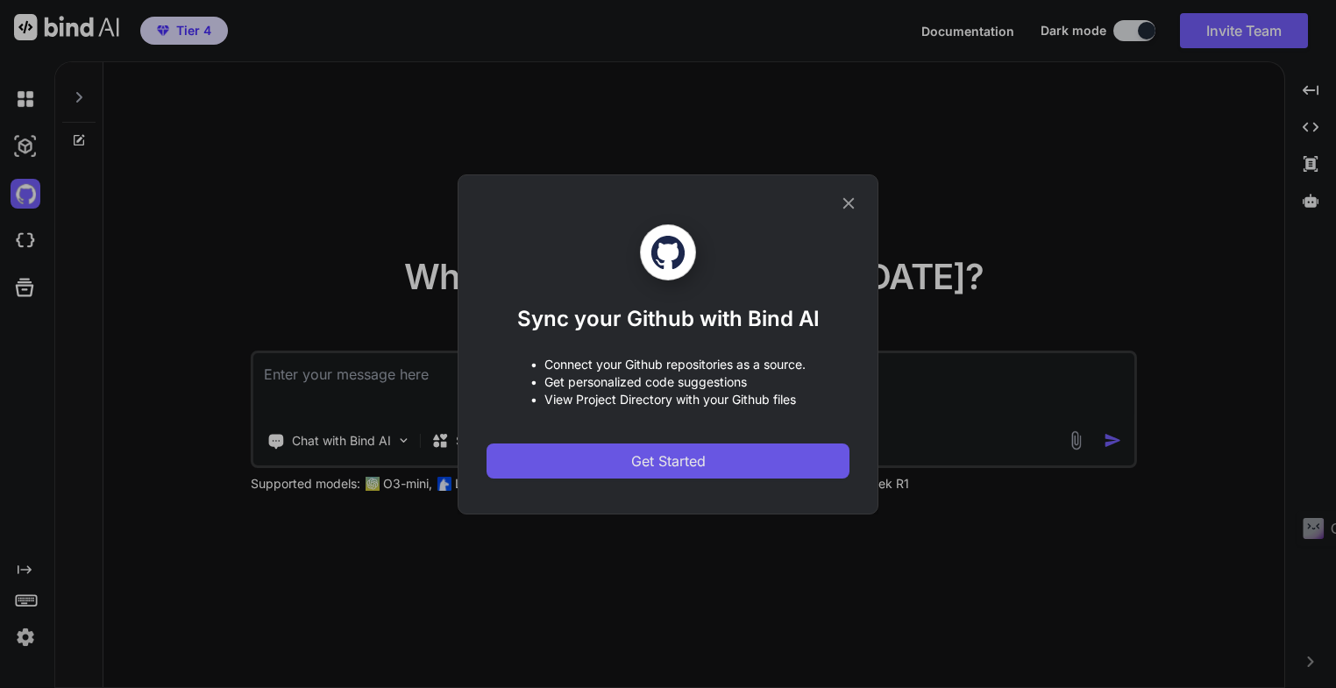
click at [655, 464] on span "Get Started" at bounding box center [668, 460] width 74 height 21
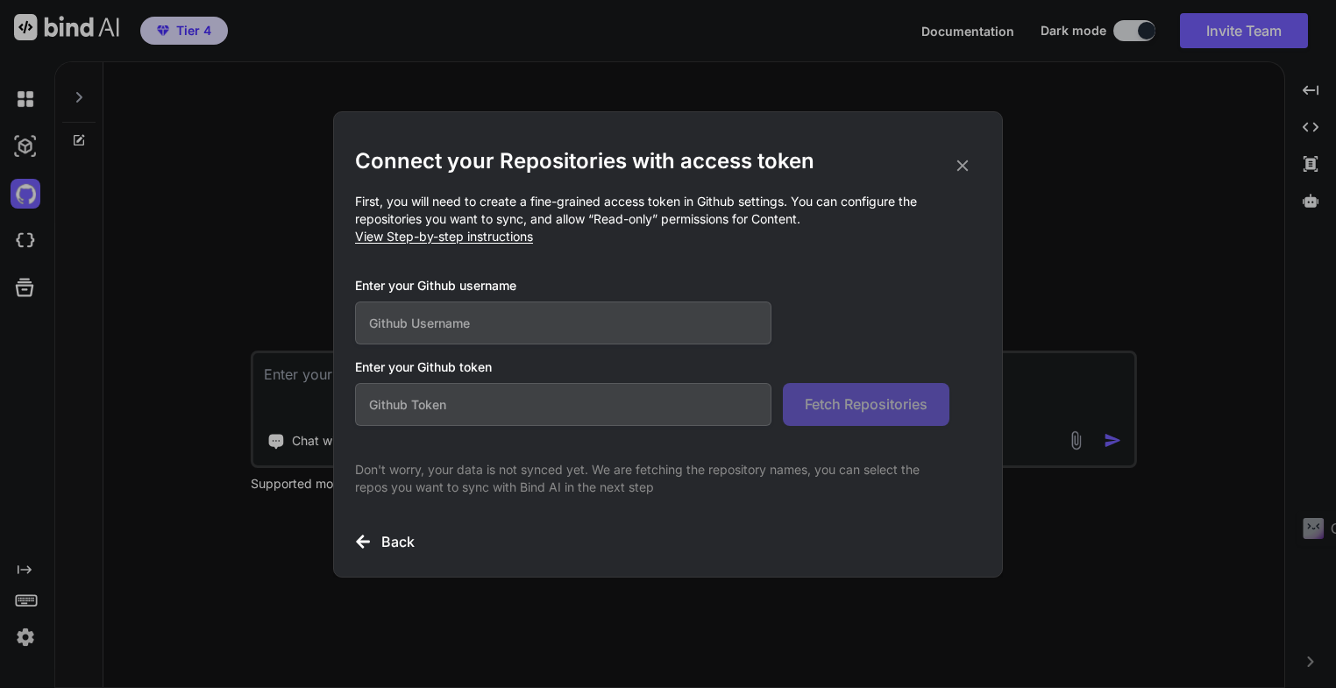
click at [443, 325] on input "text" at bounding box center [563, 322] width 416 height 43
type input "m8m-creator"
paste input "github_pat_11BXCKTLI0a3otzl5zIywK_DLQGWPwUp6Qtf2l1CvPH9F8XEf5IgDQnO08Tw44eKTpFU…"
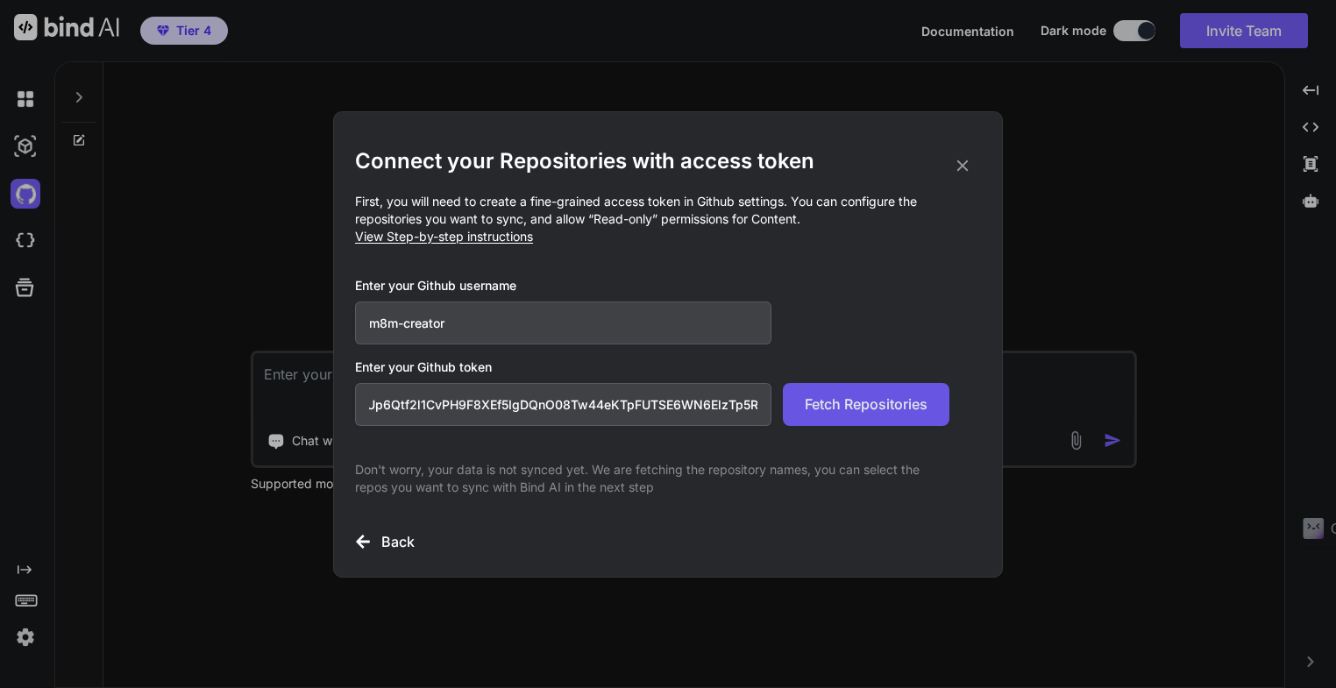
type input "github_pat_11BXCKTLI0a3otzl5zIywK_DLQGWPwUp6Qtf2l1CvPH9F8XEf5IgDQnO08Tw44eKTpFU…"
click at [869, 407] on span "Fetch Repositories" at bounding box center [866, 404] width 123 height 21
click at [966, 167] on icon at bounding box center [962, 165] width 19 height 19
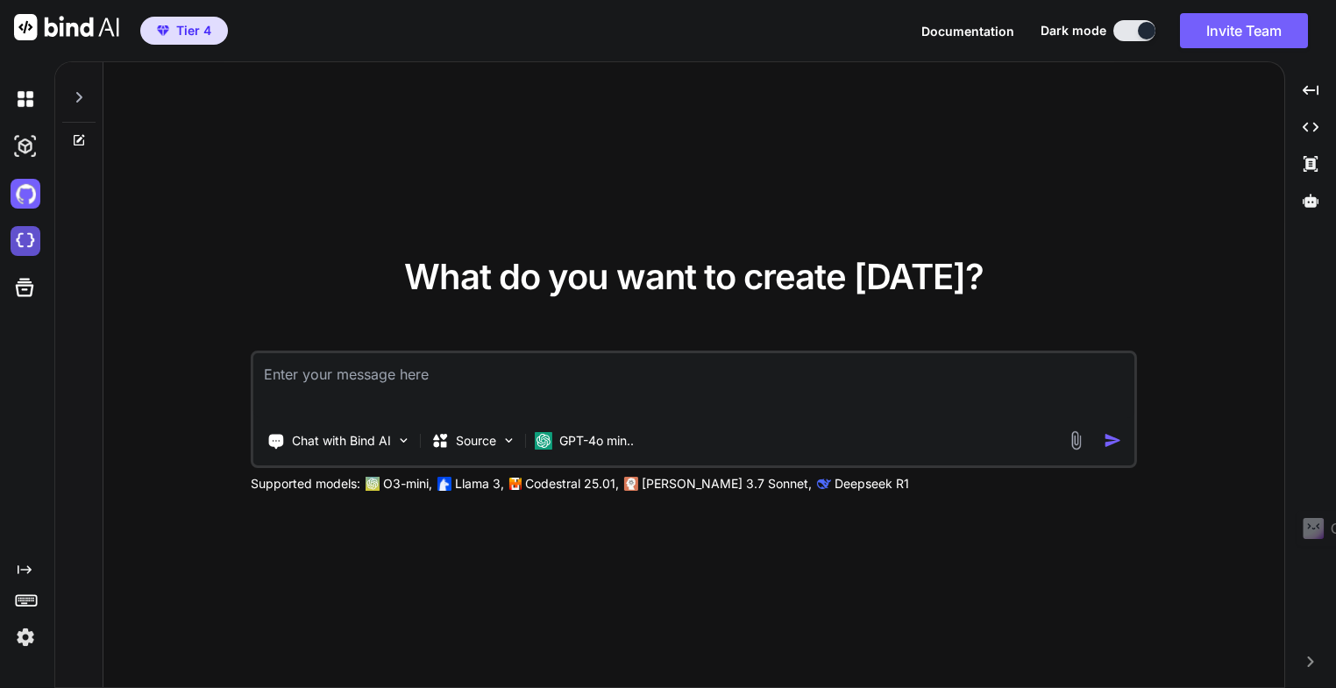
click at [20, 244] on img at bounding box center [26, 241] width 30 height 30
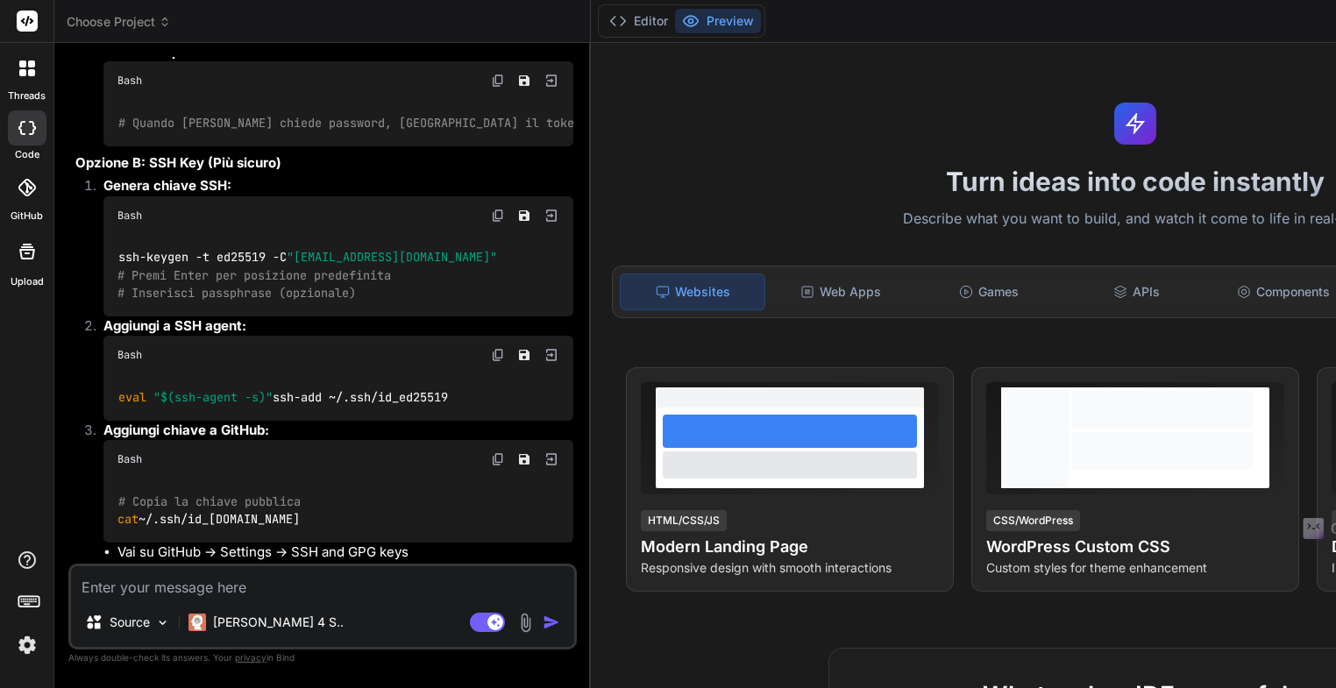
scroll to position [4750, 0]
type textarea "x"
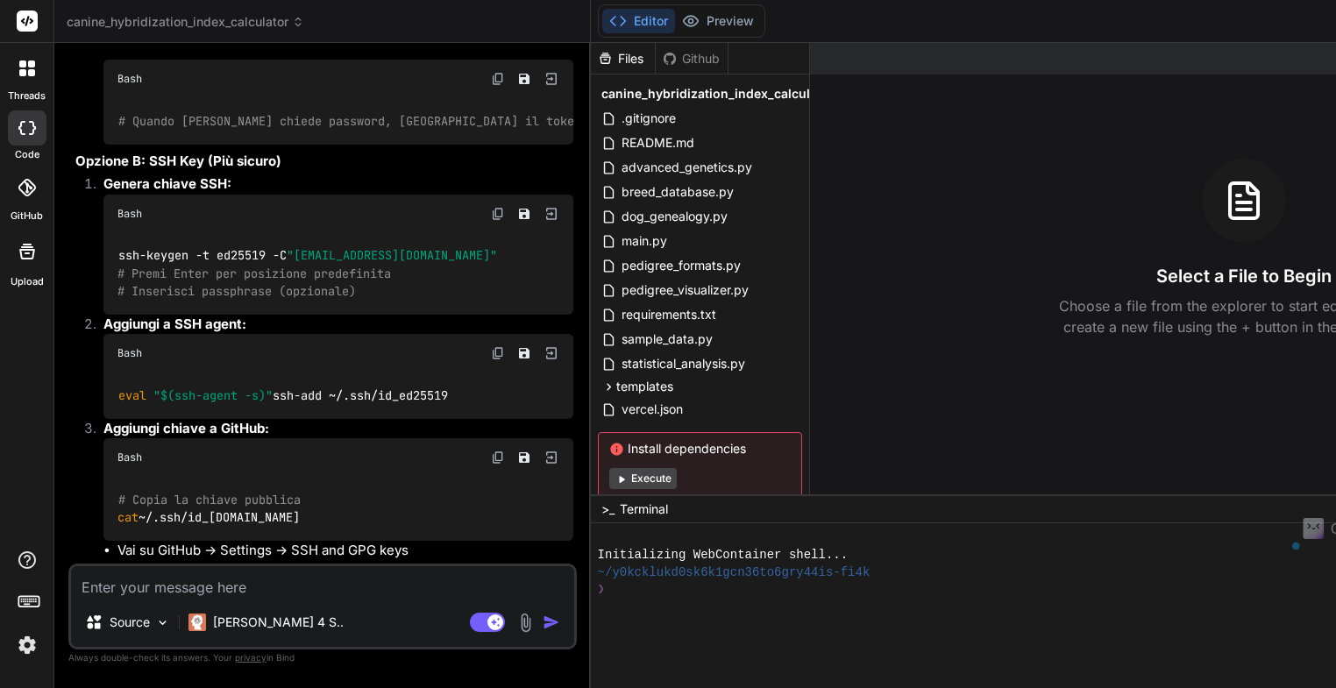
drag, startPoint x: 89, startPoint y: 267, endPoint x: 403, endPoint y: 270, distance: 313.8
copy code "git config --global user.name "Il Tuo Nome""
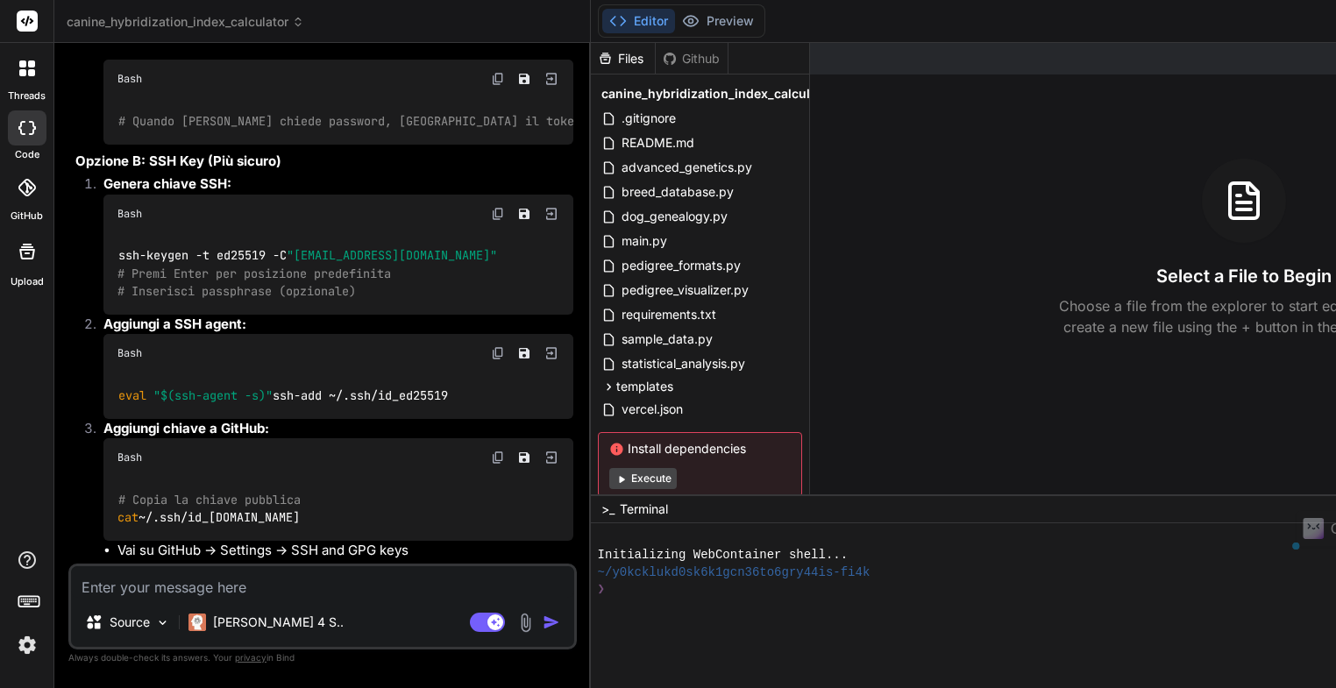
drag, startPoint x: 87, startPoint y: 266, endPoint x: 459, endPoint y: 289, distance: 373.2
copy code "git config --global user.name "Il Tuo Nome" git config --global user.email "tua…"
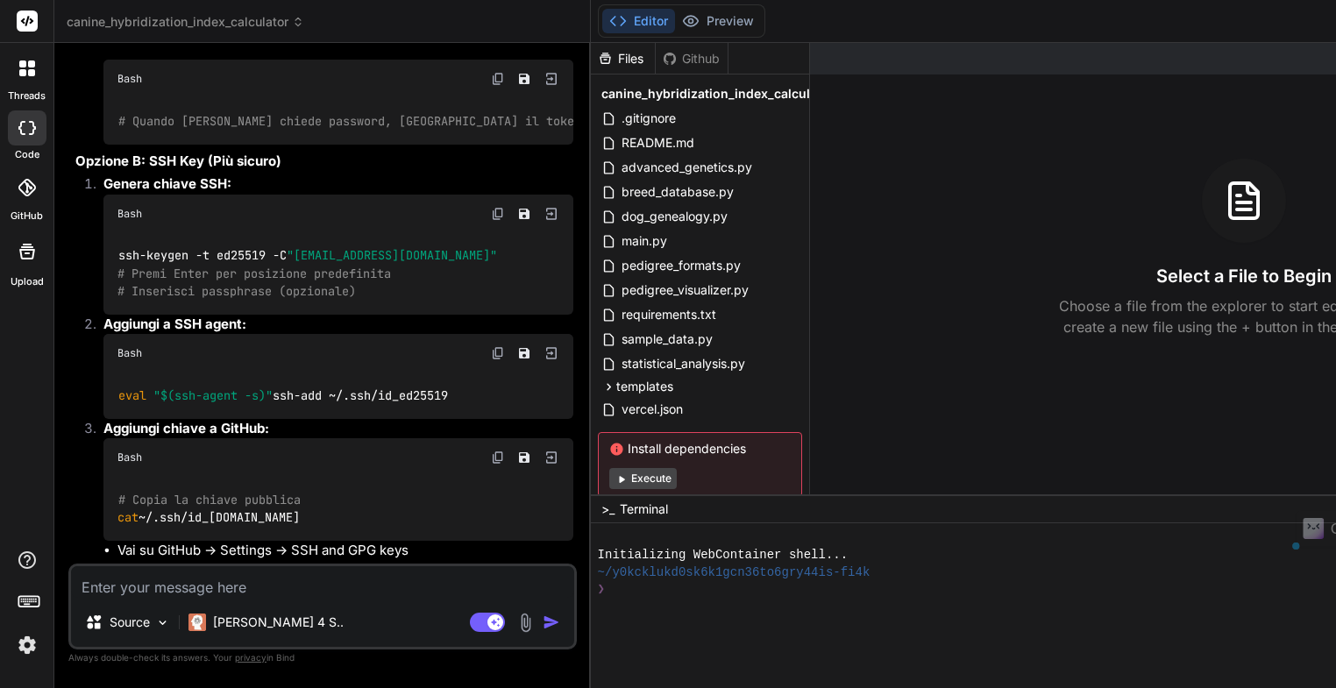
drag, startPoint x: 89, startPoint y: 285, endPoint x: 322, endPoint y: 288, distance: 232.3
copy code "git config --global user.email ""
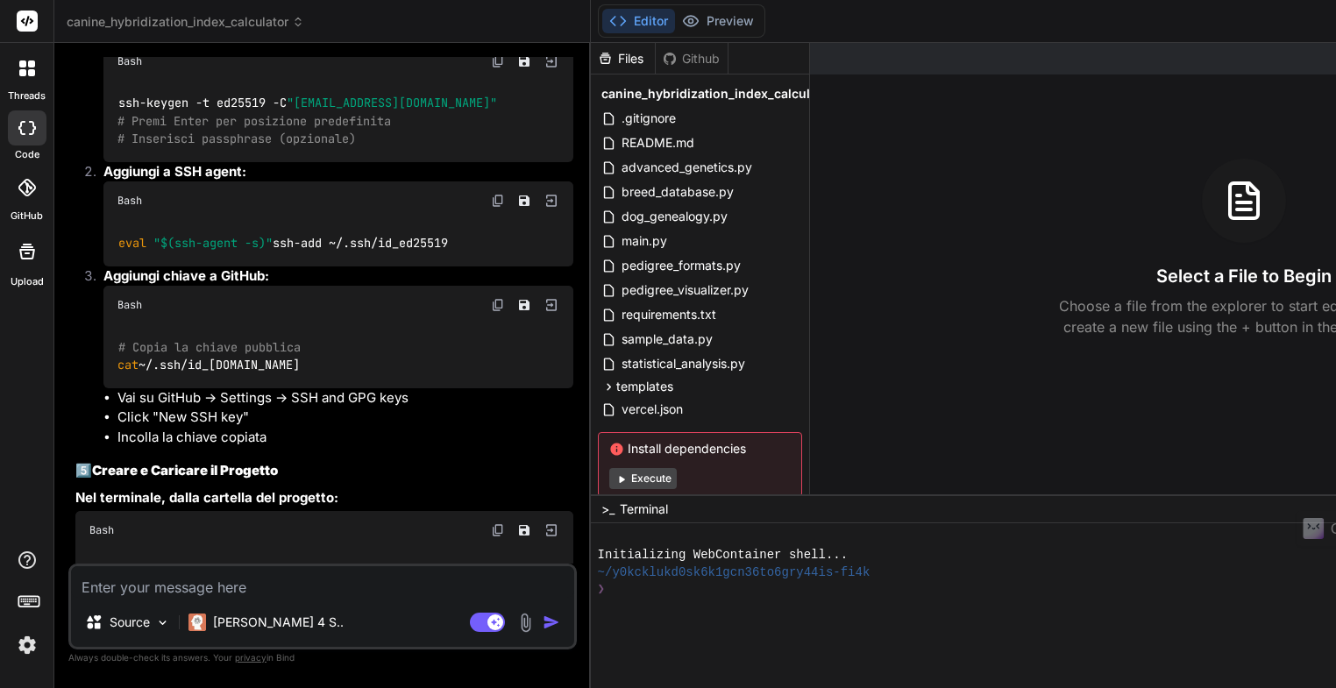
scroll to position [5013, 0]
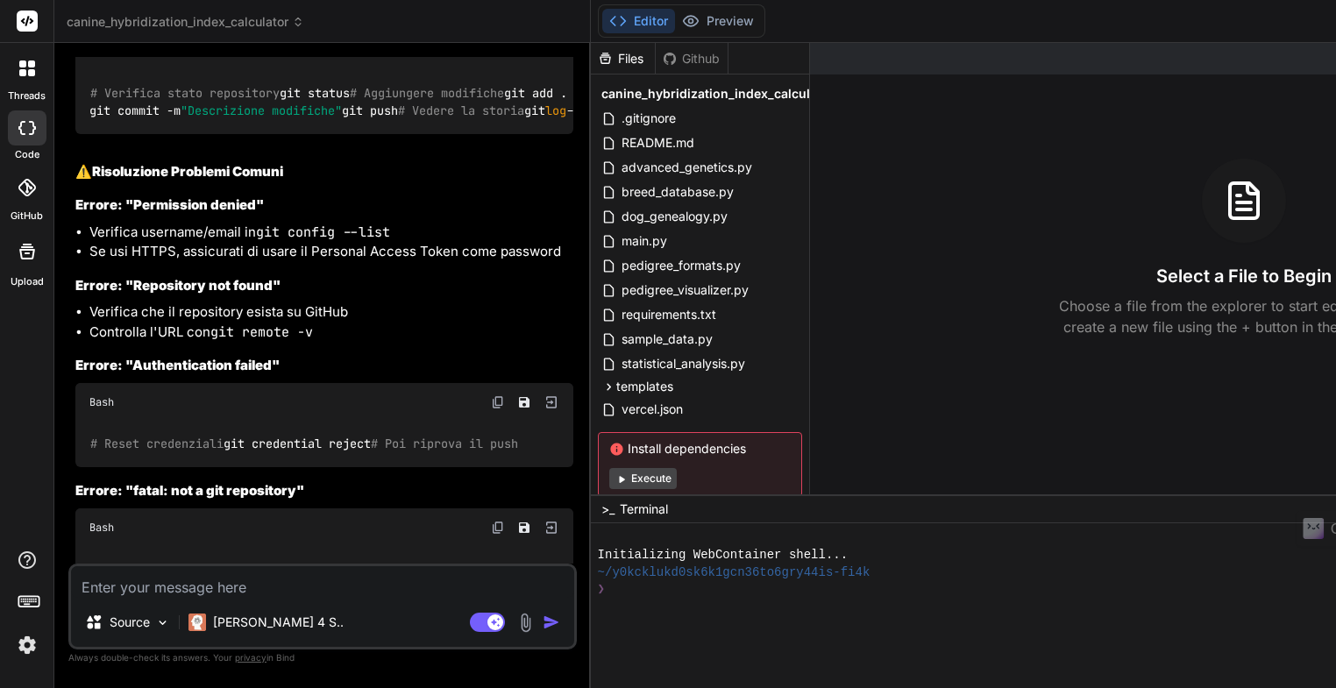
scroll to position [5802, 0]
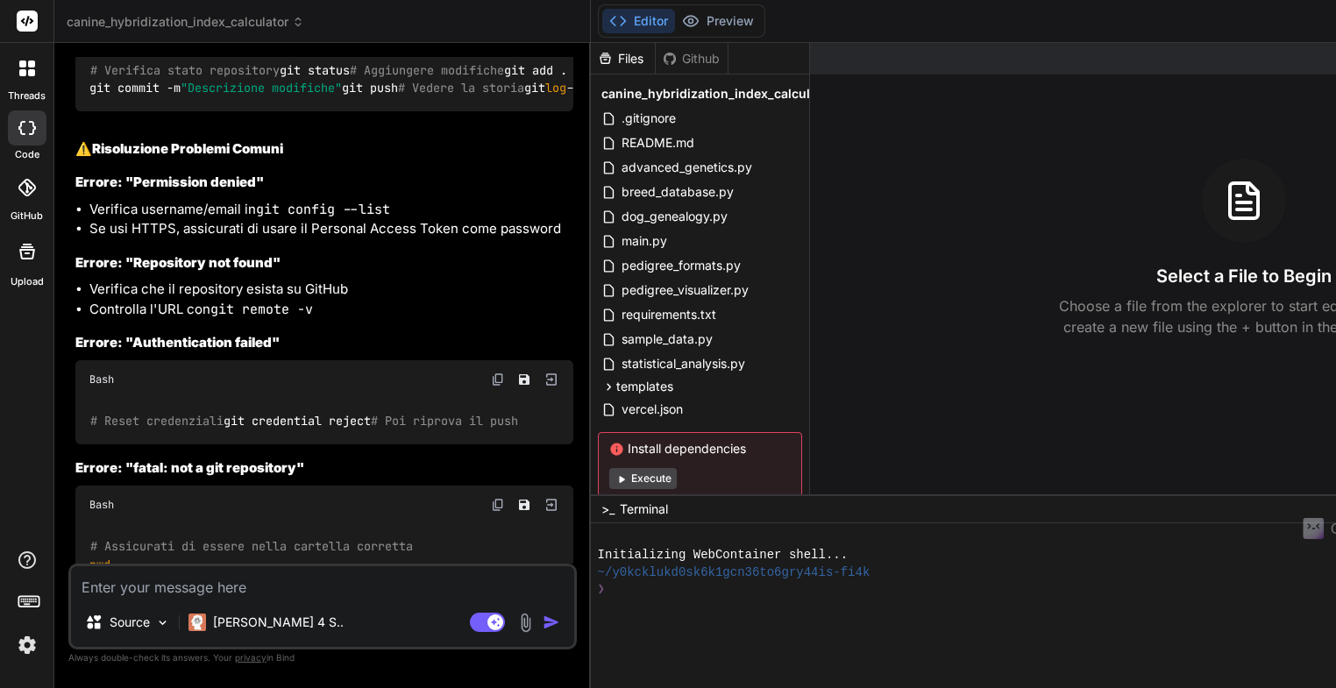
click at [25, 190] on icon at bounding box center [27, 188] width 18 height 18
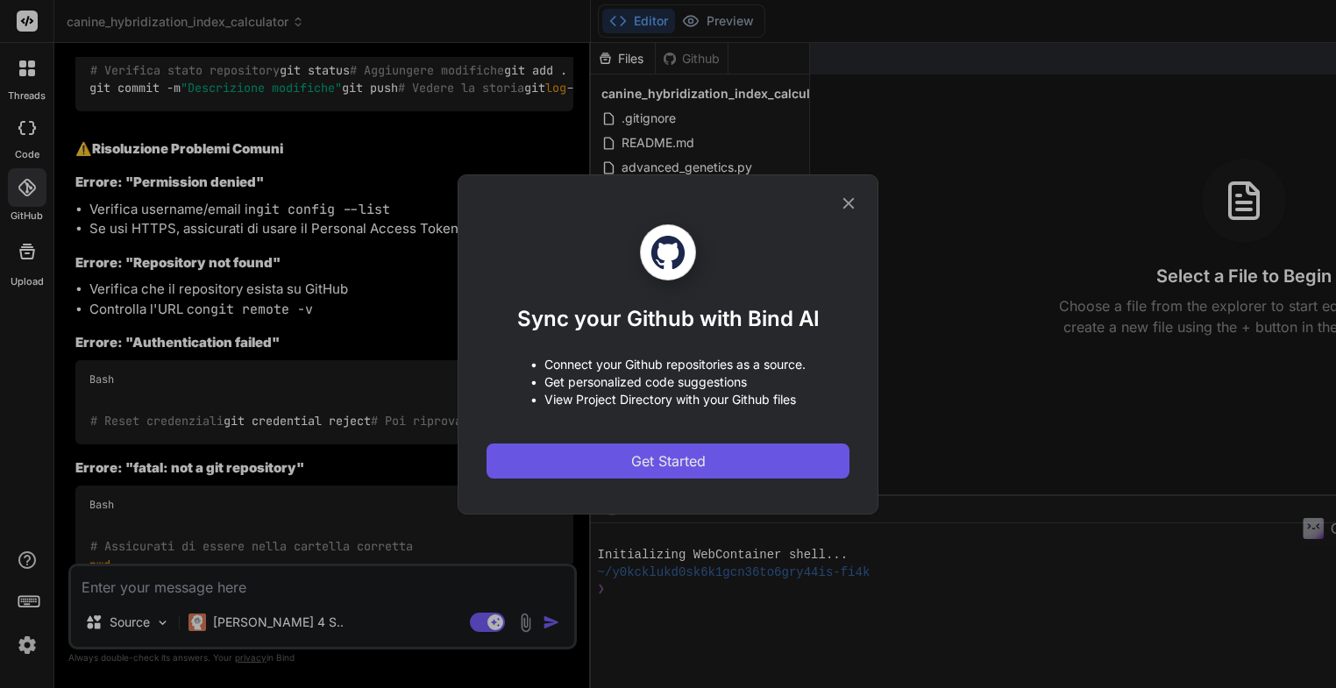
click at [668, 464] on span "Get Started" at bounding box center [668, 460] width 74 height 21
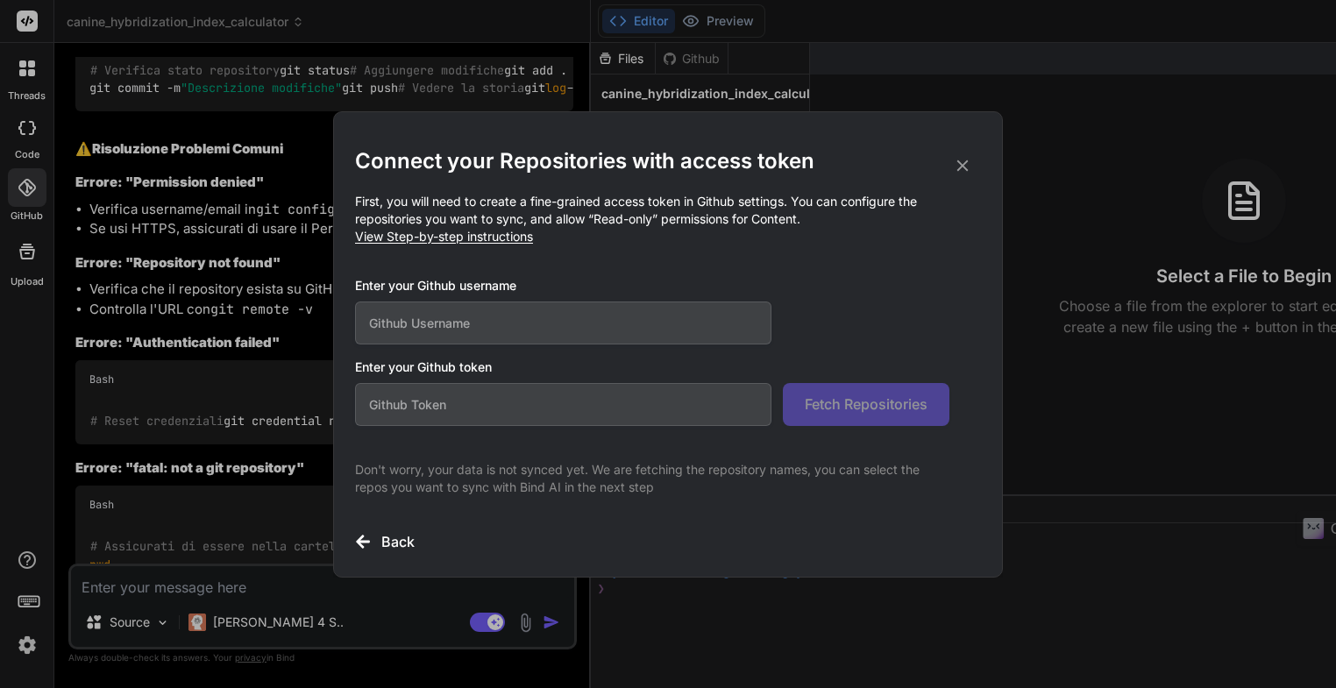
click at [432, 326] on input "text" at bounding box center [563, 322] width 416 height 43
type input "m8m-creator"
click at [384, 415] on input "text" at bounding box center [563, 404] width 416 height 43
paste input "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"
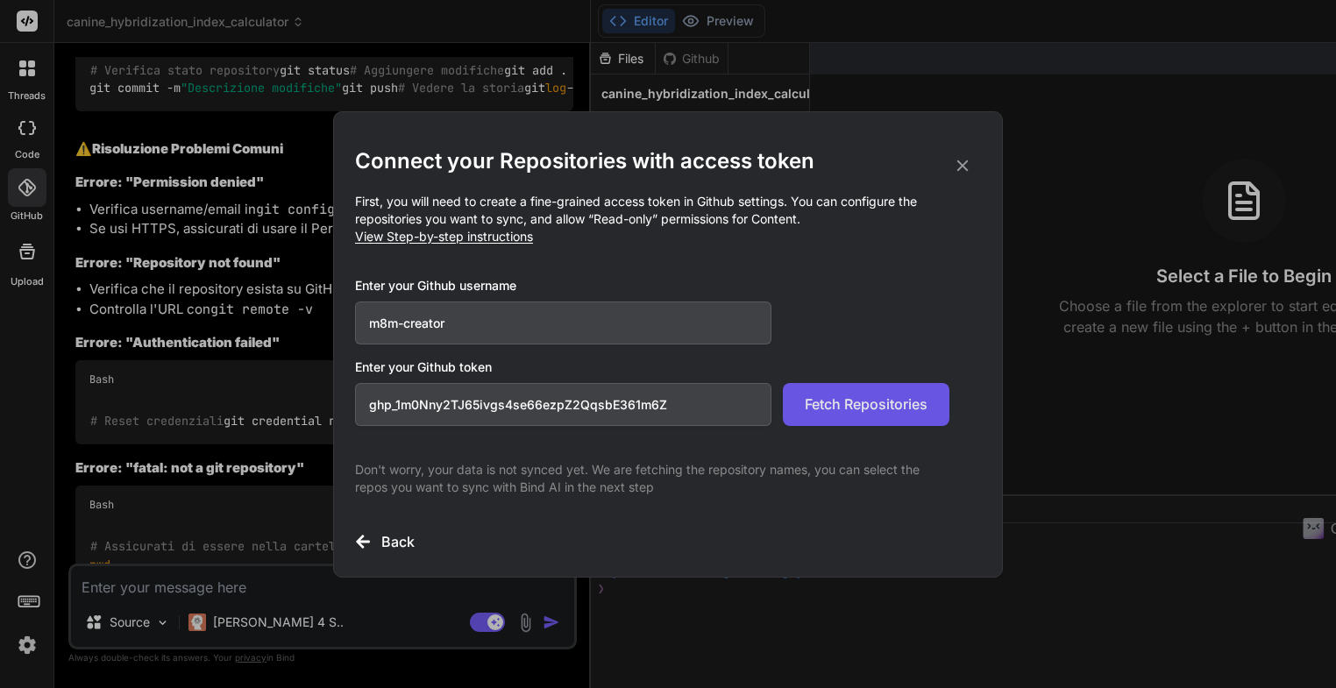
type input "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"
click at [867, 409] on span "Fetch Repositories" at bounding box center [866, 404] width 123 height 21
click at [868, 417] on button "Fetch Repositories" at bounding box center [866, 404] width 167 height 43
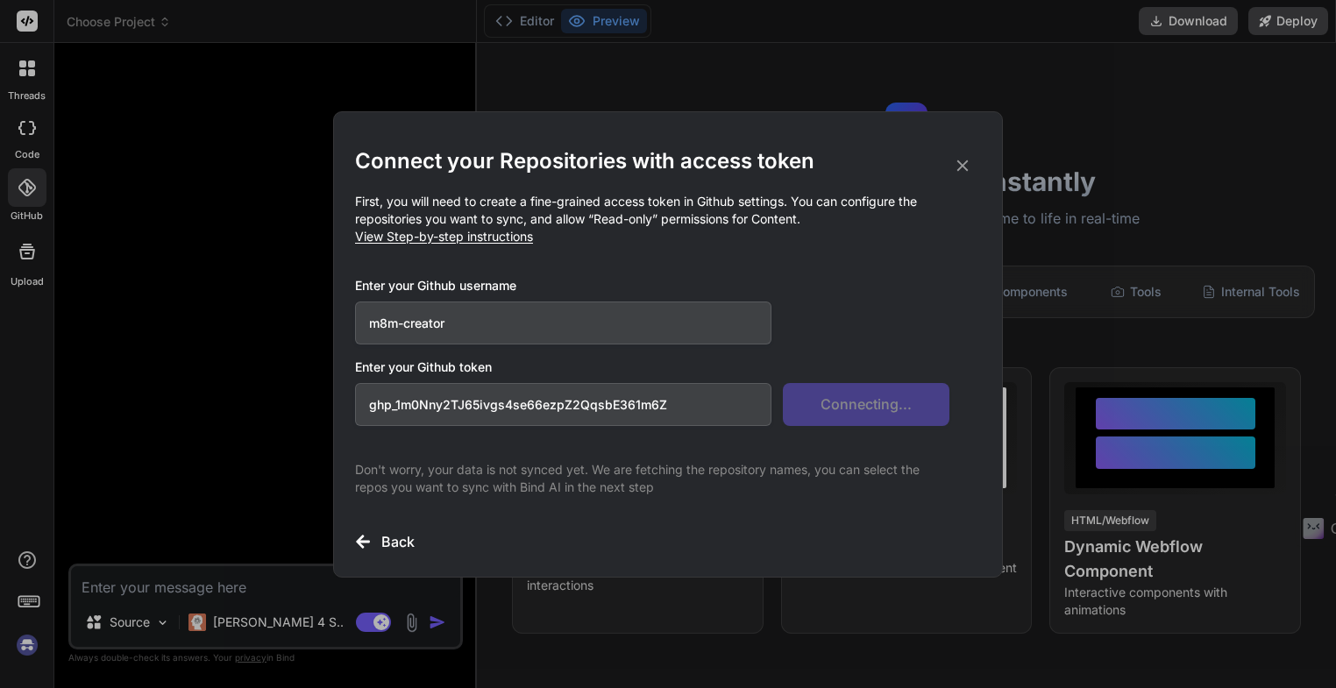
scroll to position [0, 0]
click at [477, 132] on div "Connect your Repositories with access token First, you will need to create a fi…" at bounding box center [668, 344] width 626 height 465
drag, startPoint x: 649, startPoint y: 171, endPoint x: 692, endPoint y: 159, distance: 44.7
click at [698, 159] on h2 "Connect your Repositories with access token" at bounding box center [668, 161] width 626 height 28
click at [635, 223] on p "First, you will need to create a fine-grained access token in Github settings. …" at bounding box center [668, 219] width 626 height 53
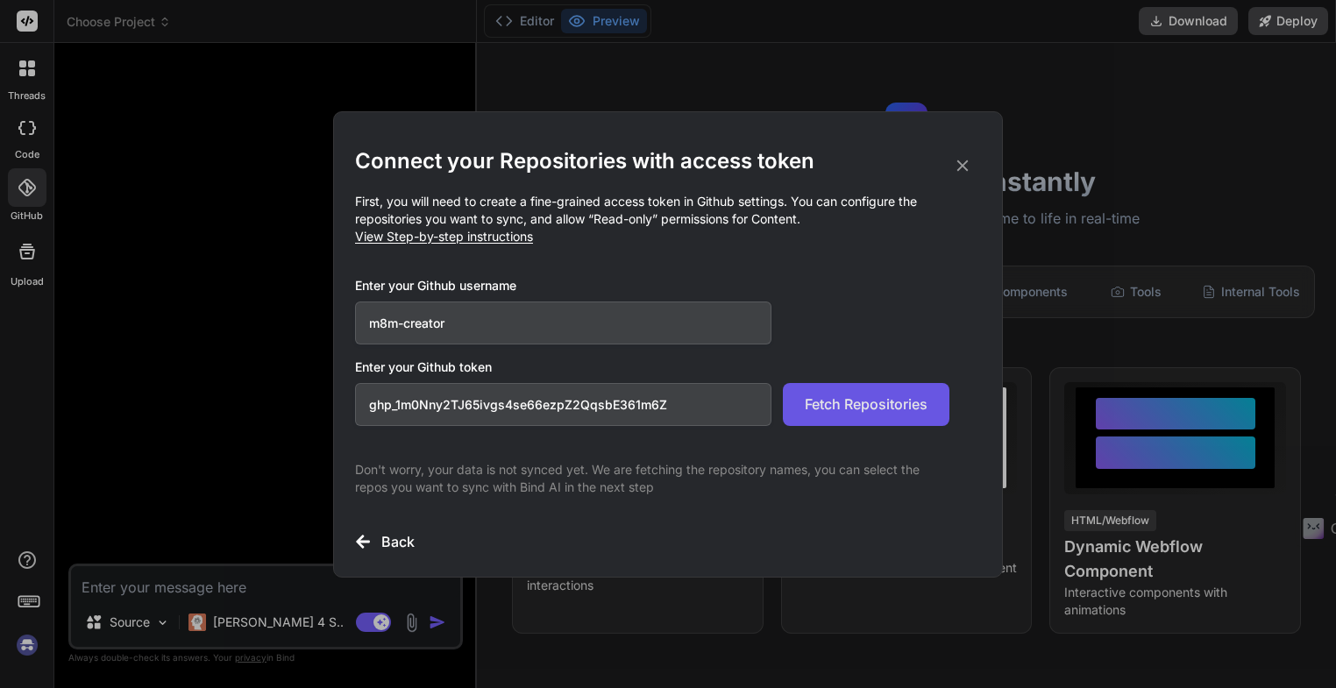
click at [871, 406] on span "Fetch Repositories" at bounding box center [866, 404] width 123 height 21
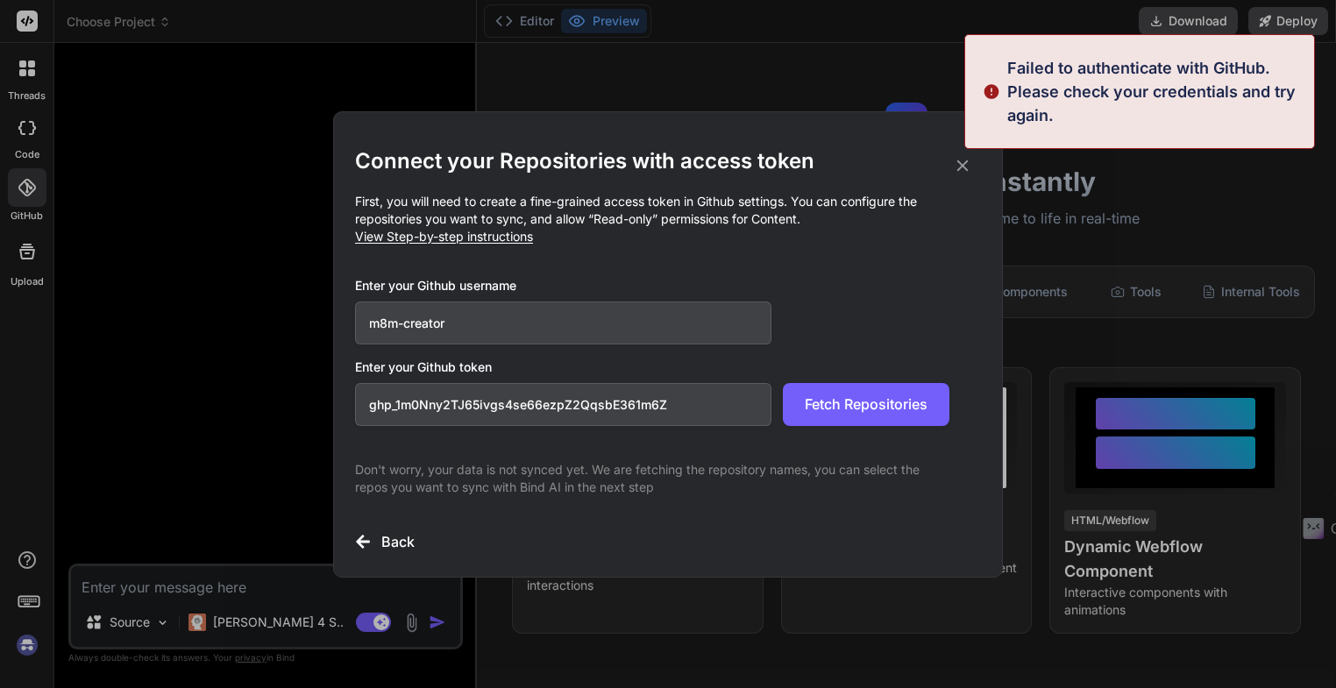
click at [964, 170] on icon at bounding box center [962, 165] width 19 height 19
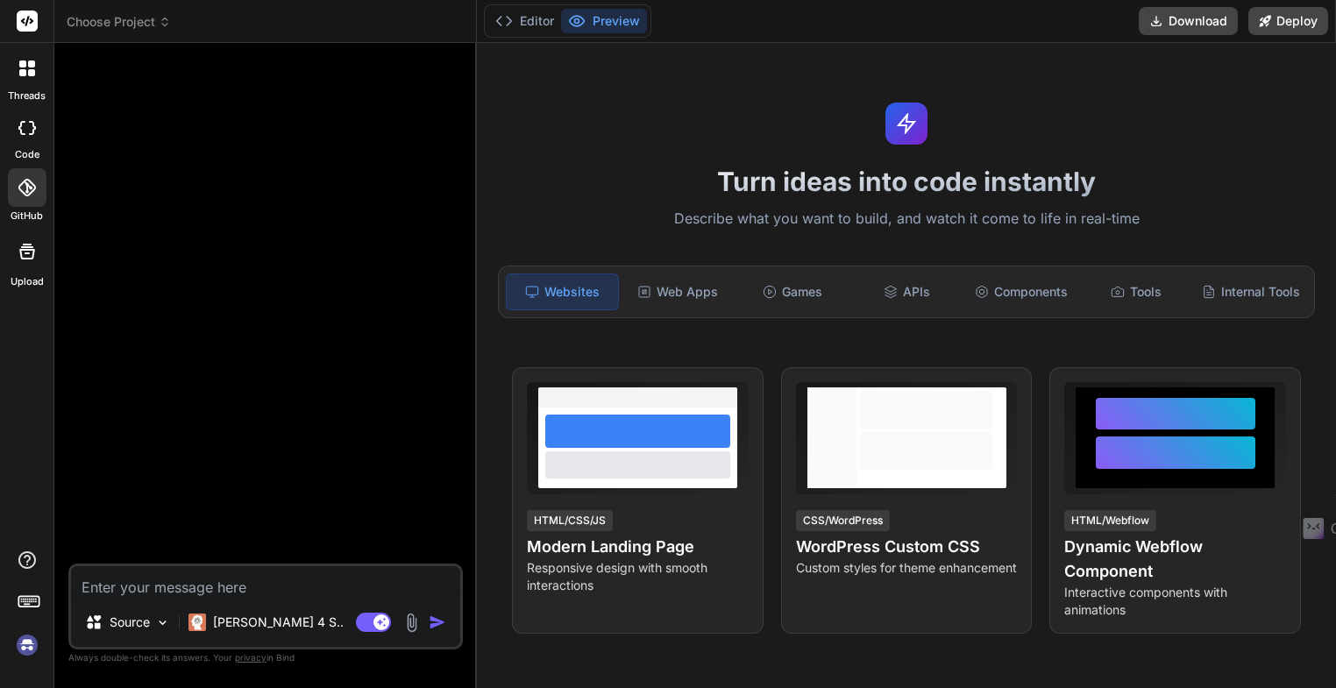
click at [25, 130] on icon at bounding box center [27, 128] width 18 height 14
click at [24, 130] on icon at bounding box center [27, 128] width 18 height 14
click at [22, 188] on icon at bounding box center [27, 188] width 18 height 18
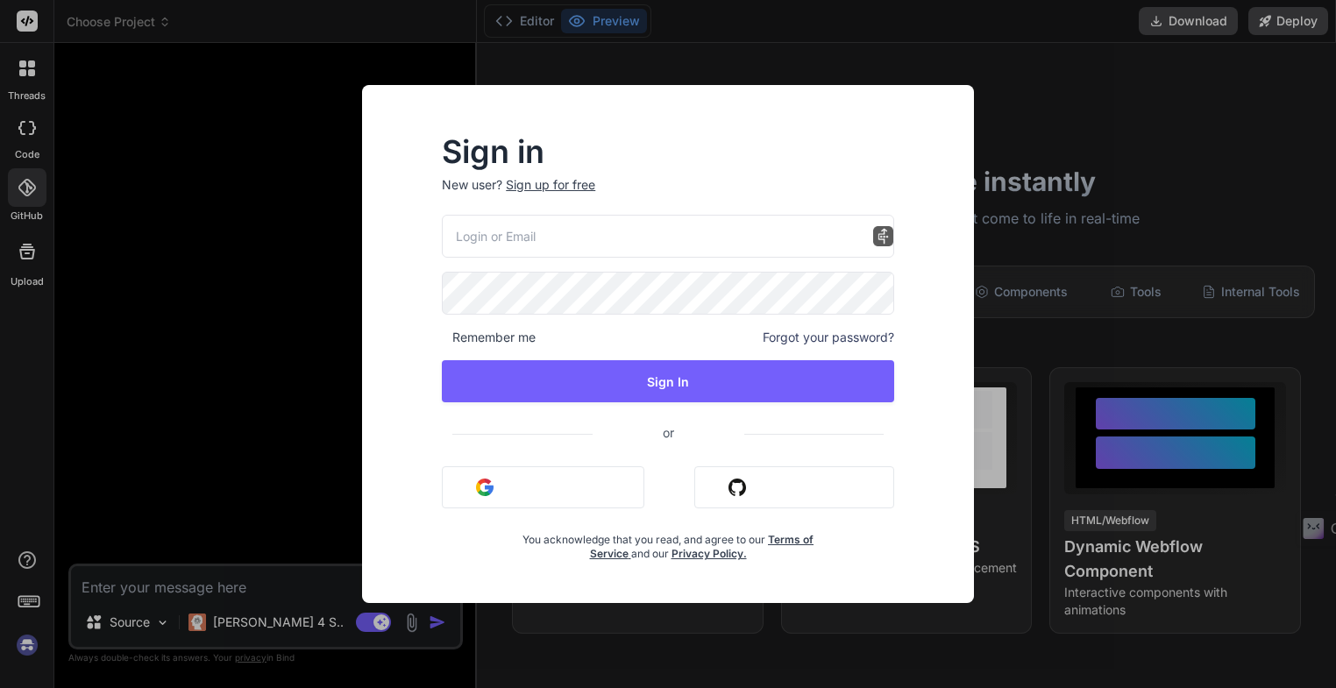
click at [543, 490] on button "Sign in with Google" at bounding box center [543, 487] width 202 height 42
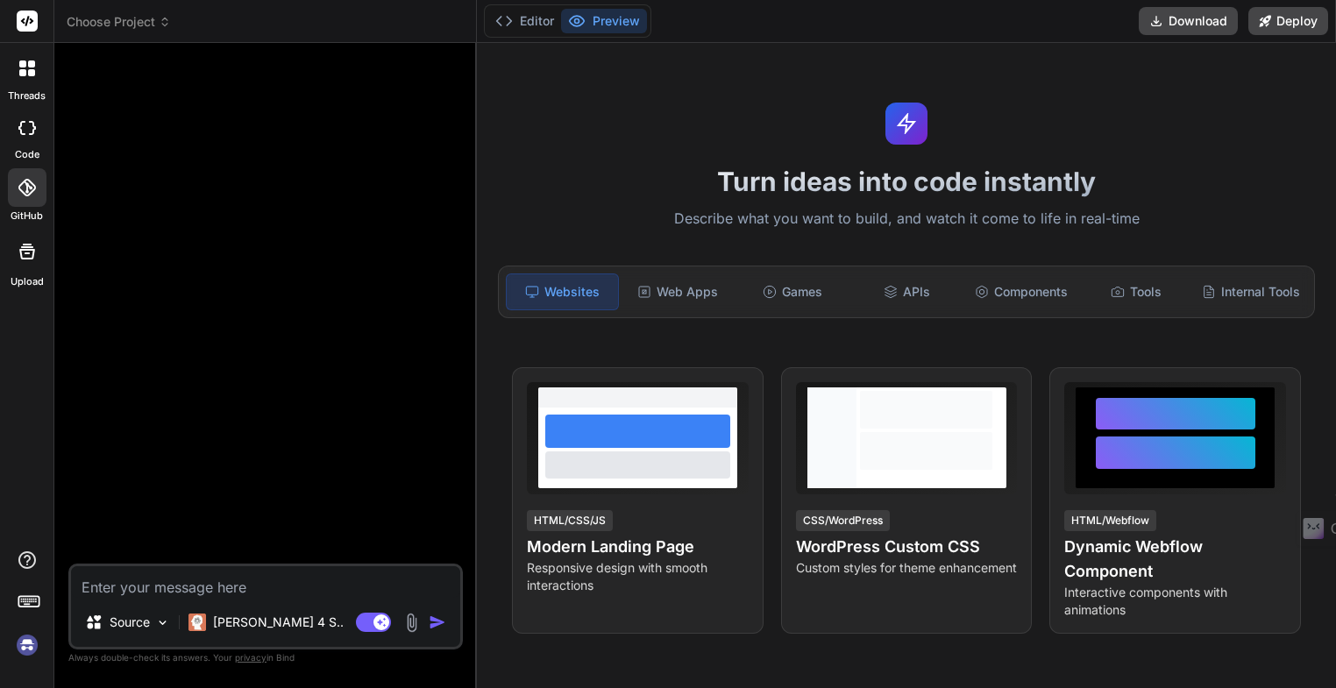
click at [25, 134] on icon at bounding box center [21, 128] width 7 height 14
click at [24, 189] on icon at bounding box center [27, 188] width 18 height 18
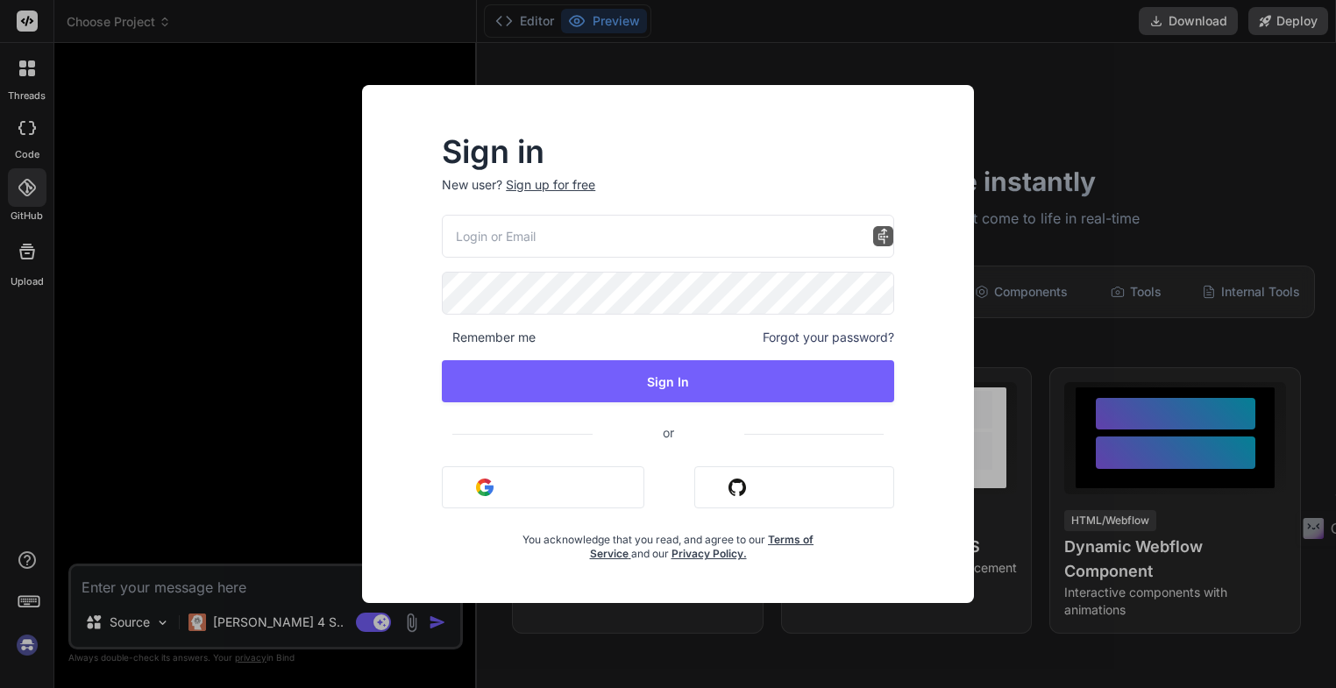
click at [513, 487] on button "Sign in with Google" at bounding box center [543, 487] width 202 height 42
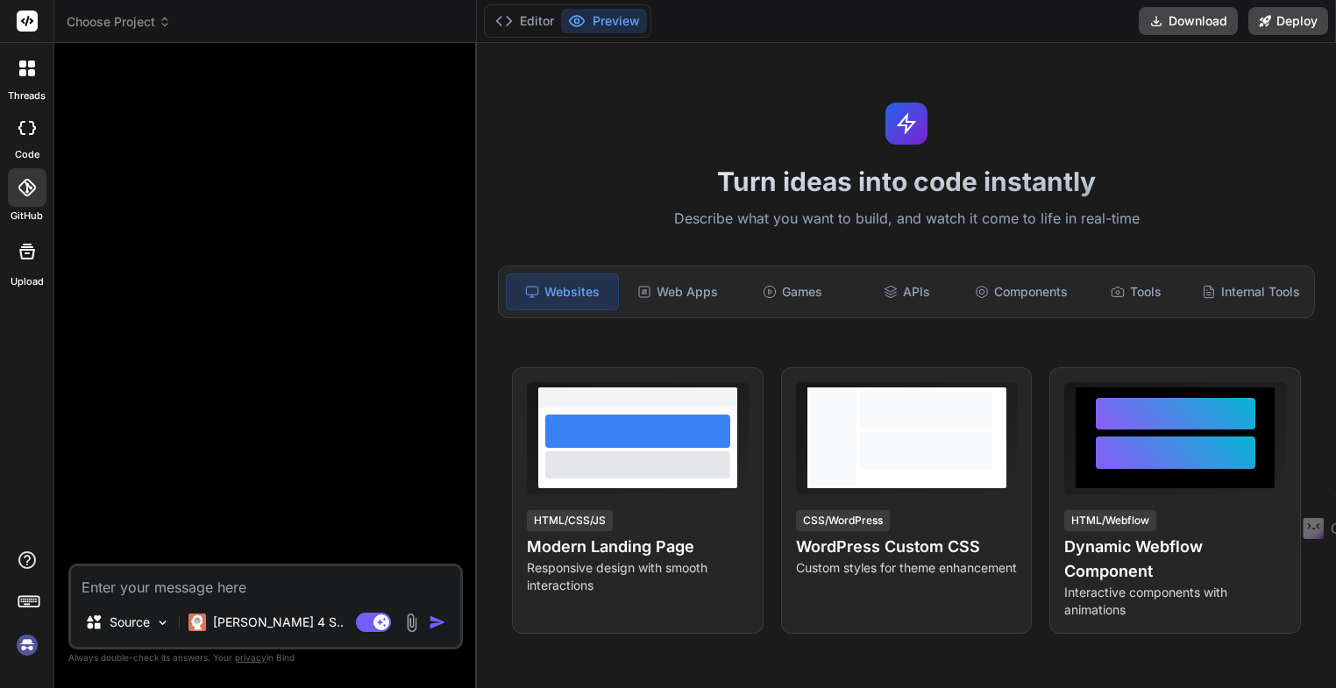
click at [330, 191] on div at bounding box center [267, 310] width 391 height 507
click at [25, 128] on icon at bounding box center [27, 128] width 18 height 14
click at [25, 191] on icon at bounding box center [27, 188] width 18 height 18
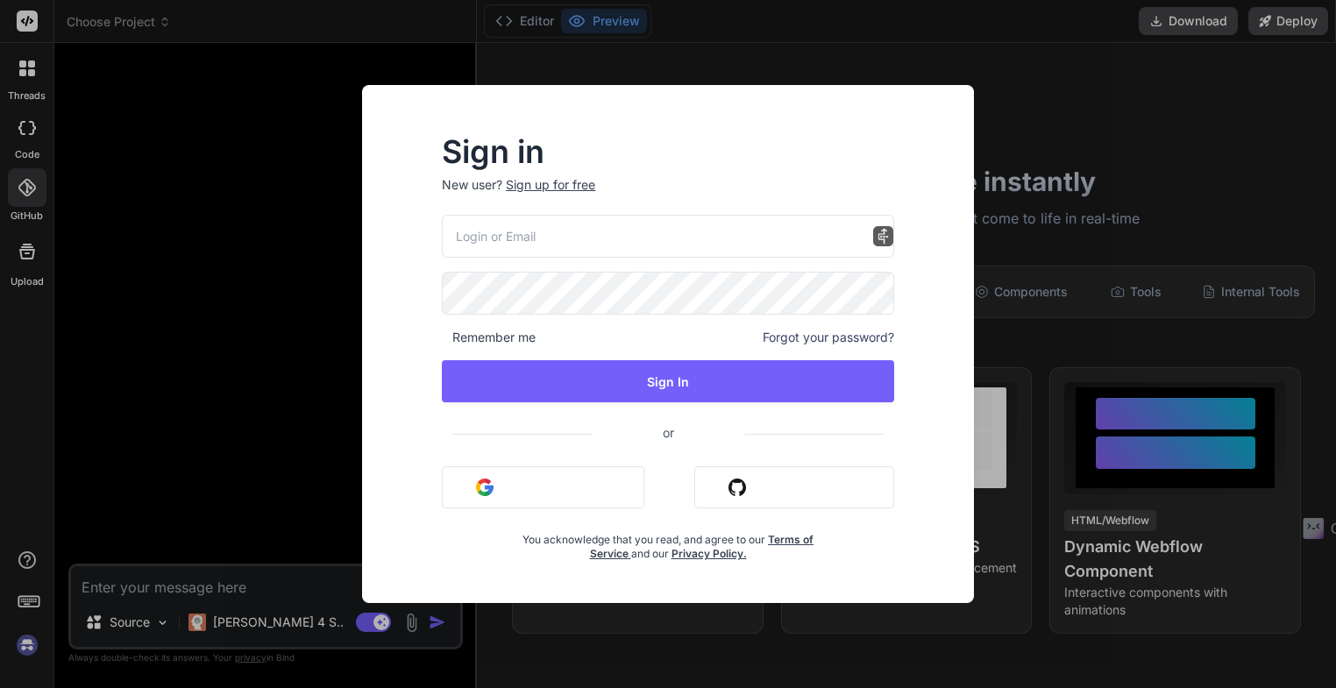
click at [497, 236] on input "email" at bounding box center [668, 236] width 452 height 43
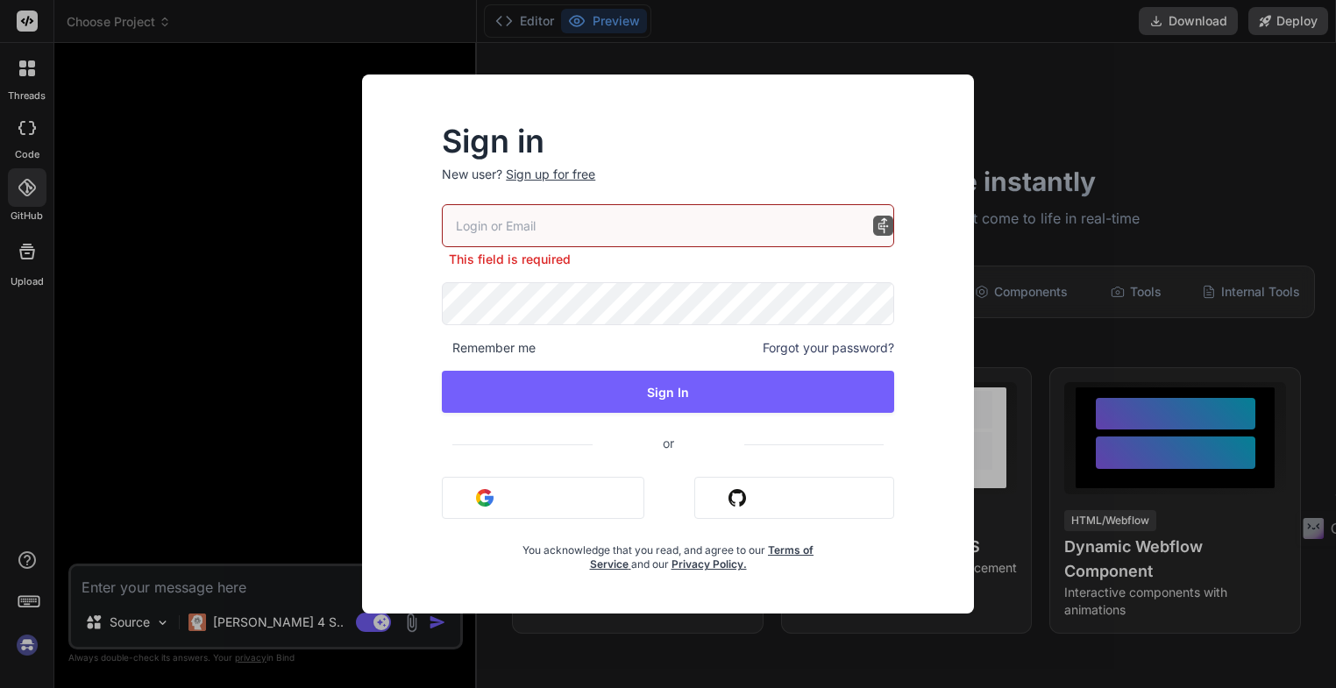
click at [422, 209] on div "Sign in New user? Sign up for free This field is required Remember me Forgot yo…" at bounding box center [668, 349] width 508 height 444
click at [163, 166] on div "Sign in New user? Sign up for free This field is required Remember me Forgot yo…" at bounding box center [668, 344] width 1336 height 688
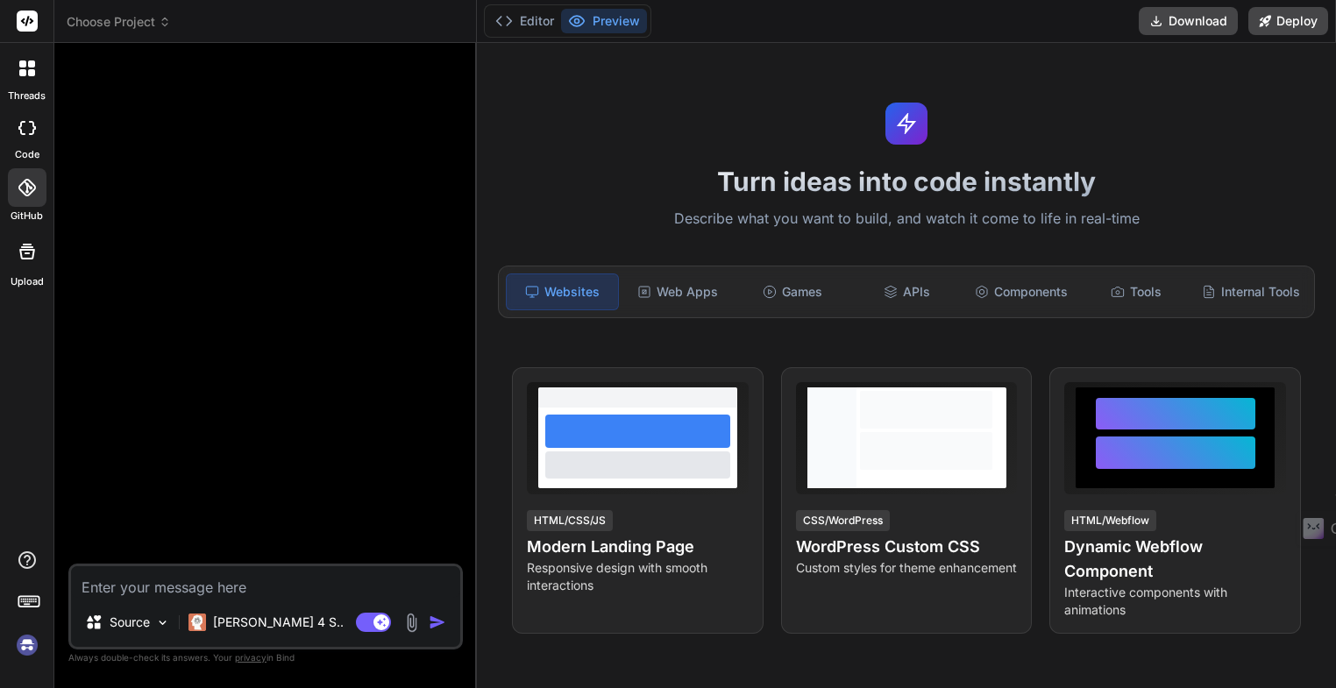
click at [26, 73] on icon at bounding box center [27, 68] width 16 height 16
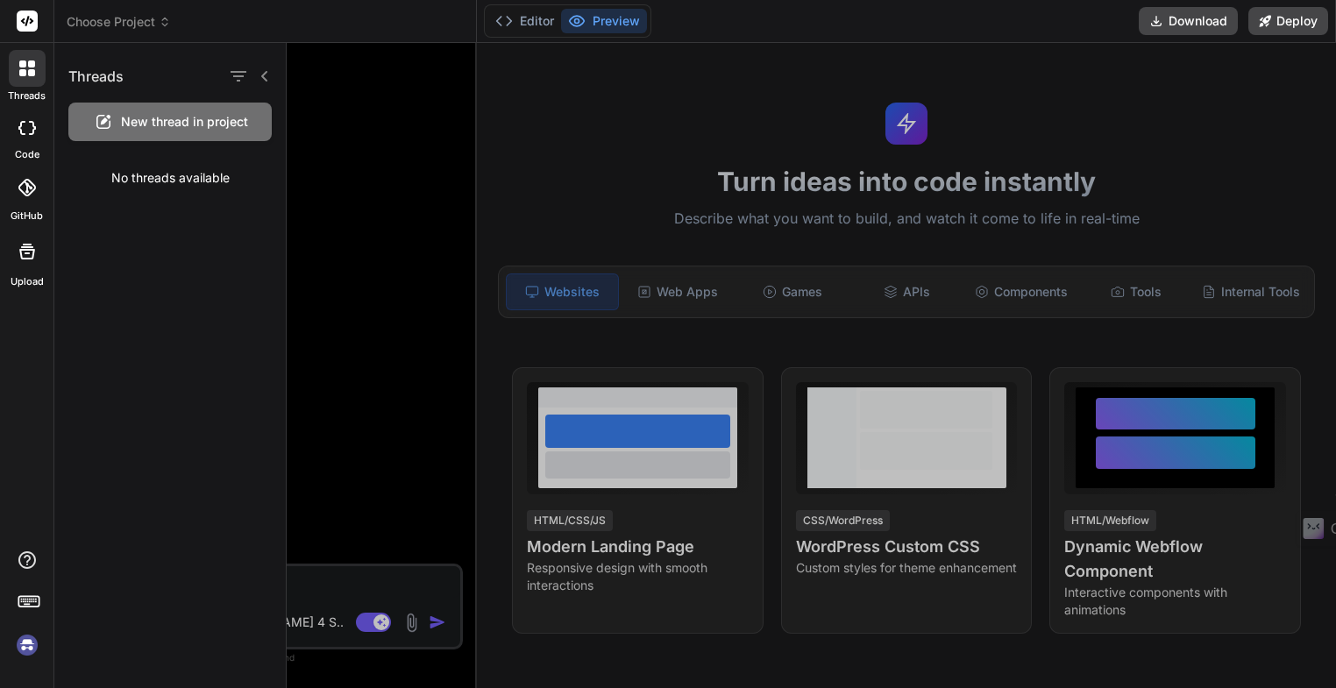
click at [26, 130] on icon at bounding box center [27, 128] width 18 height 14
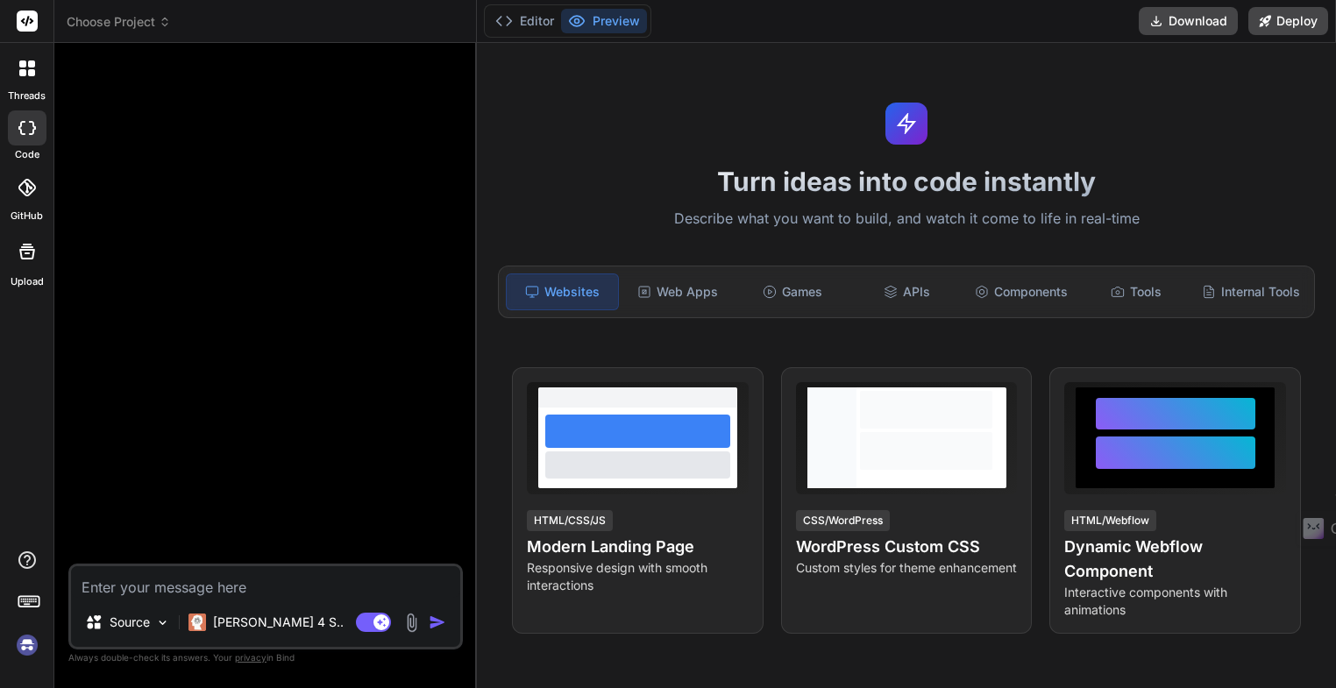
click at [25, 128] on icon at bounding box center [27, 128] width 18 height 14
click at [27, 17] on rect at bounding box center [27, 21] width 21 height 21
click at [28, 24] on rect at bounding box center [27, 21] width 21 height 21
click at [30, 646] on img at bounding box center [27, 645] width 30 height 30
click at [27, 192] on icon at bounding box center [27, 188] width 18 height 18
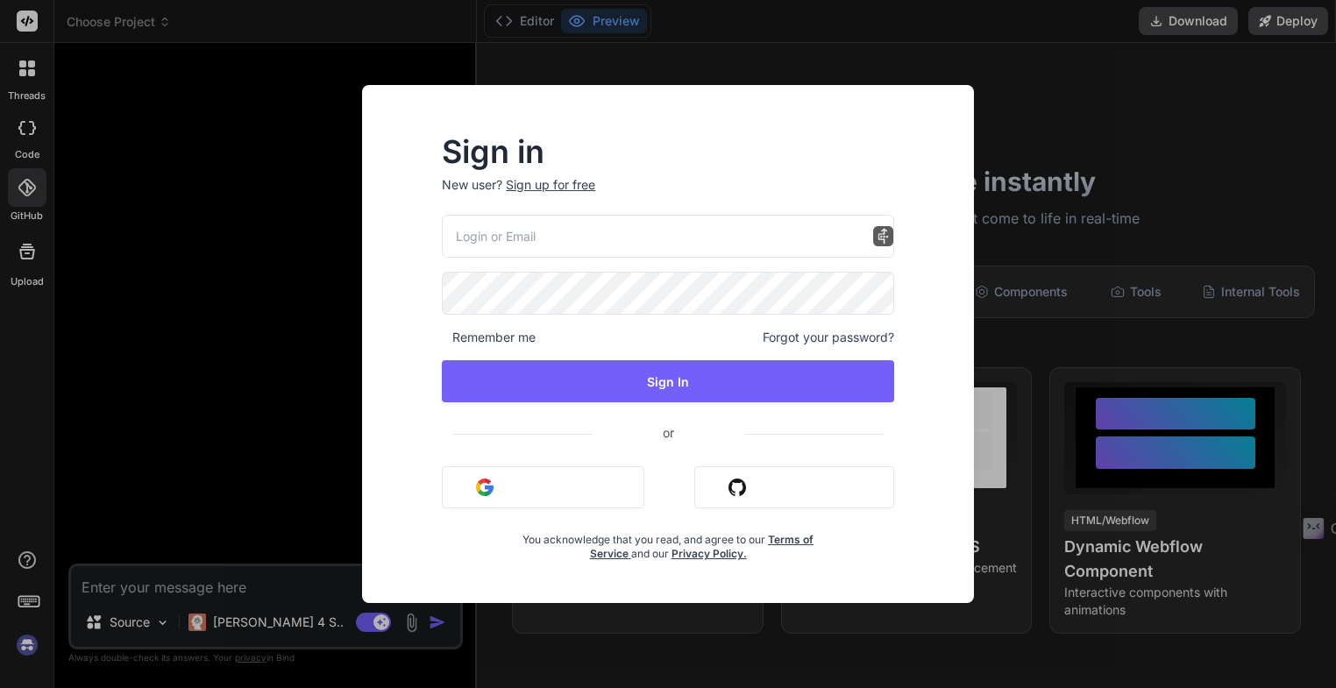
click at [513, 490] on button "Sign in with Google" at bounding box center [543, 487] width 202 height 42
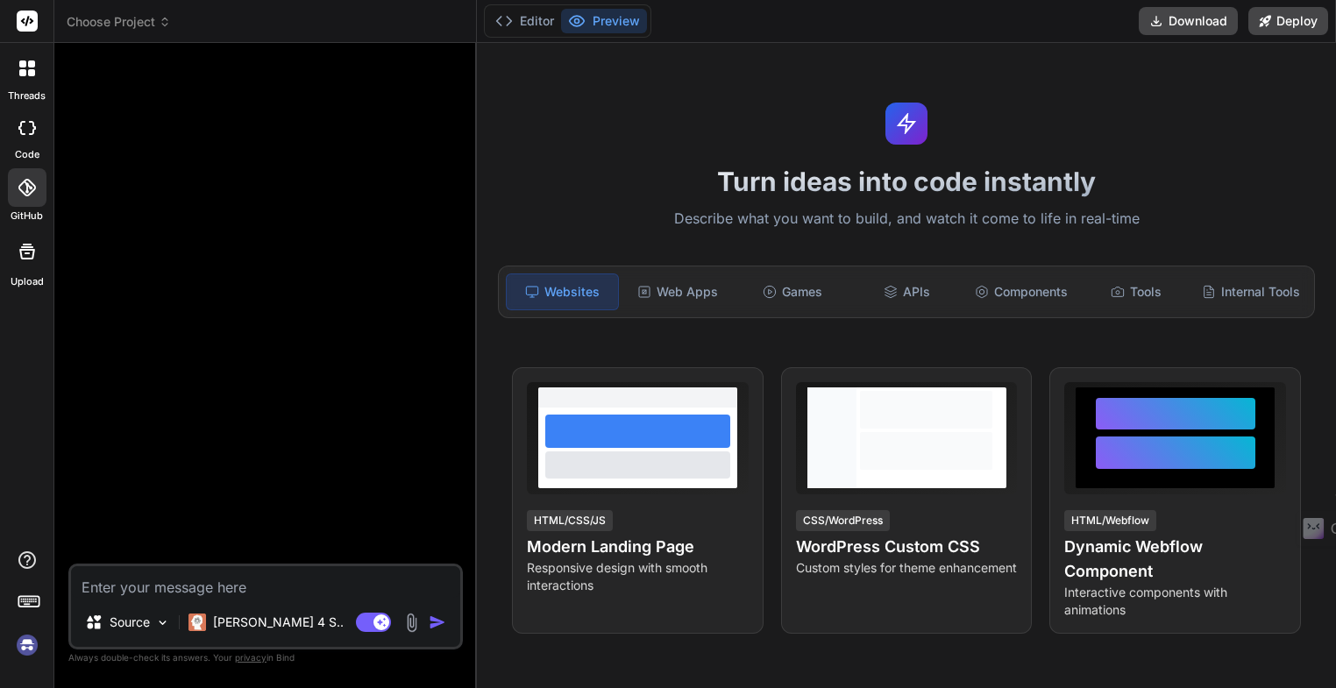
click at [21, 130] on icon at bounding box center [21, 128] width 7 height 14
click at [25, 133] on icon at bounding box center [27, 128] width 18 height 14
click at [26, 134] on icon at bounding box center [27, 128] width 18 height 14
type textarea "x"
click at [36, 24] on rect at bounding box center [27, 21] width 21 height 21
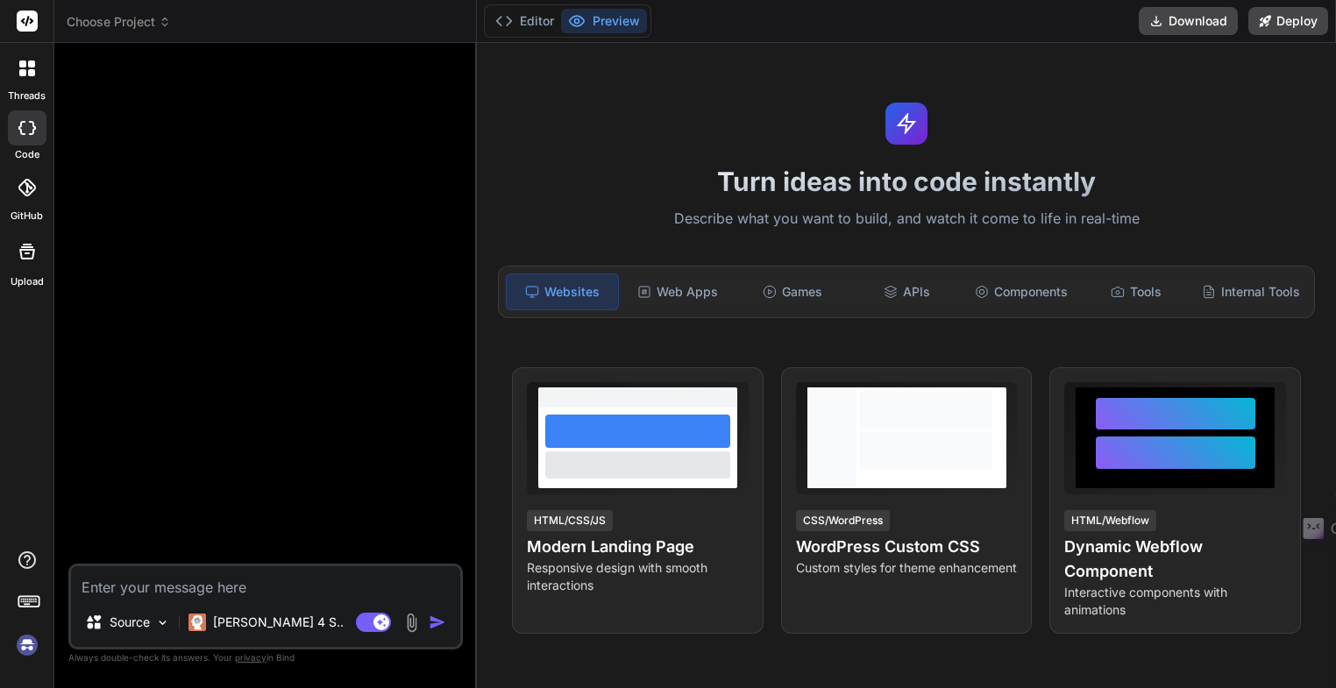
click at [28, 190] on icon at bounding box center [27, 188] width 18 height 18
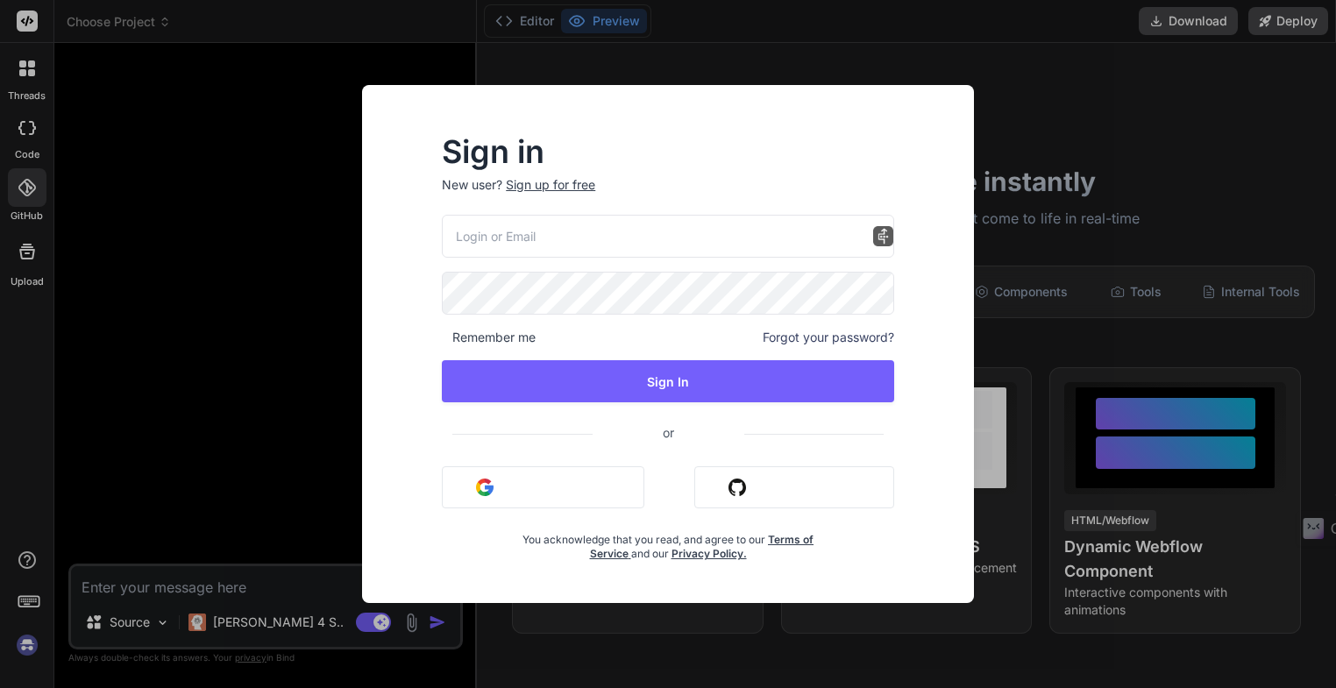
click at [484, 493] on img "button" at bounding box center [485, 488] width 18 height 18
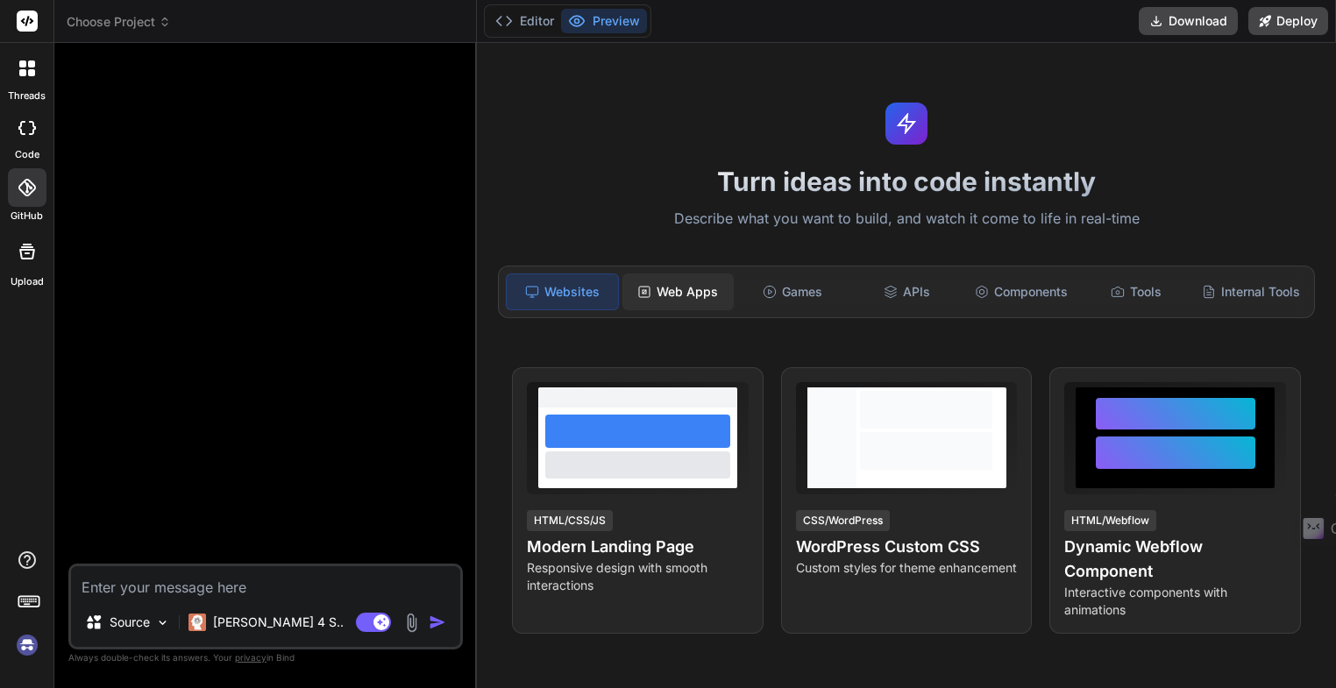
click at [687, 290] on div "Web Apps" at bounding box center [677, 291] width 111 height 37
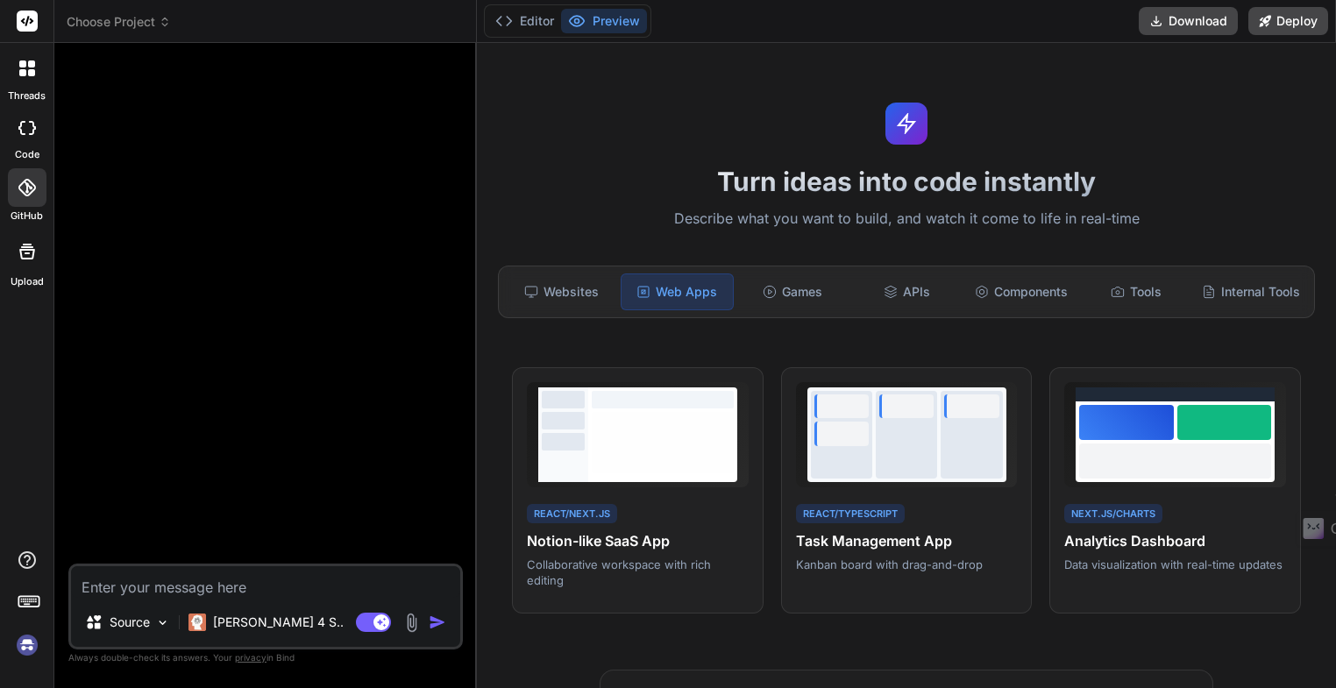
click at [32, 190] on icon at bounding box center [27, 188] width 18 height 18
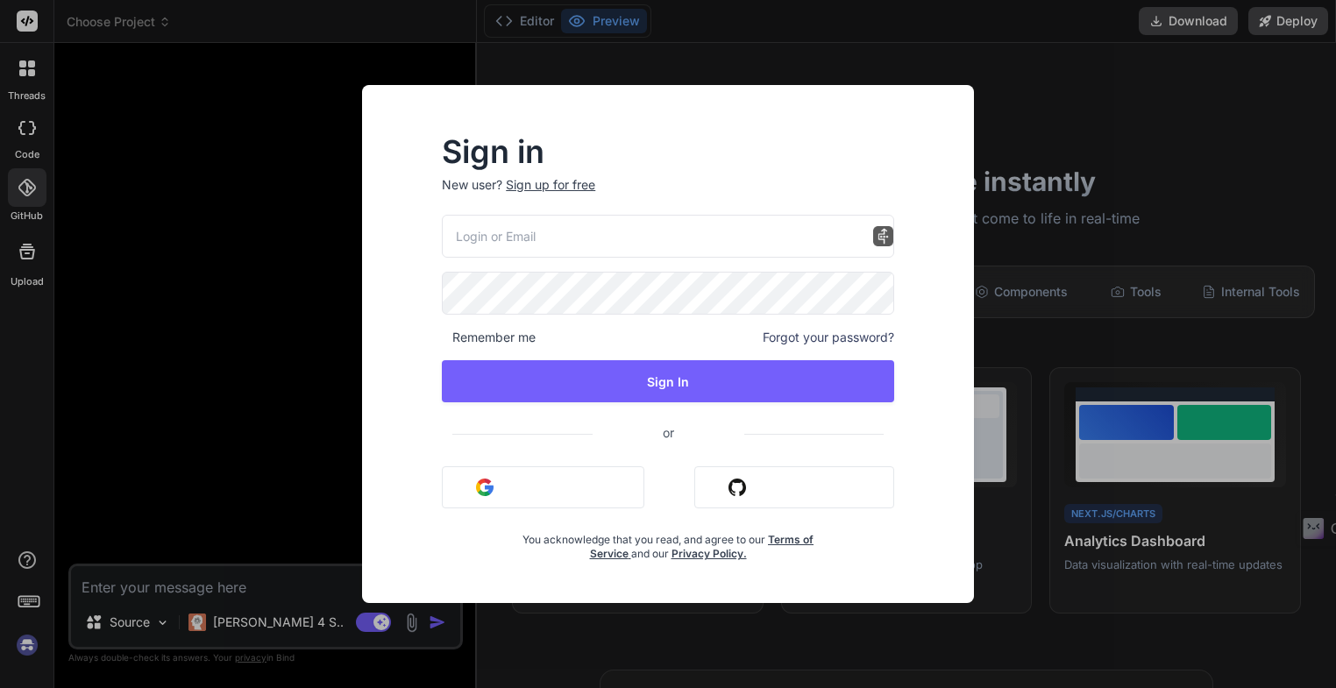
click at [769, 490] on button "Sign in with Github" at bounding box center [794, 487] width 200 height 42
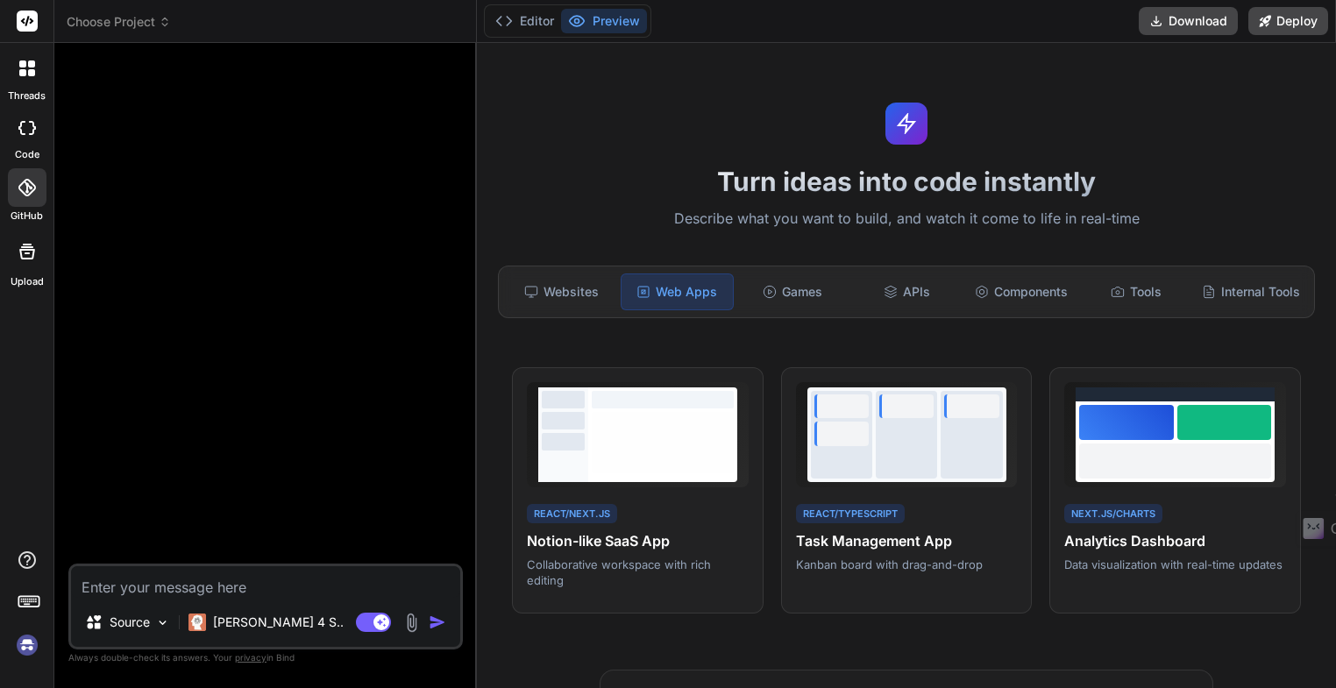
click at [25, 195] on icon at bounding box center [27, 188] width 18 height 18
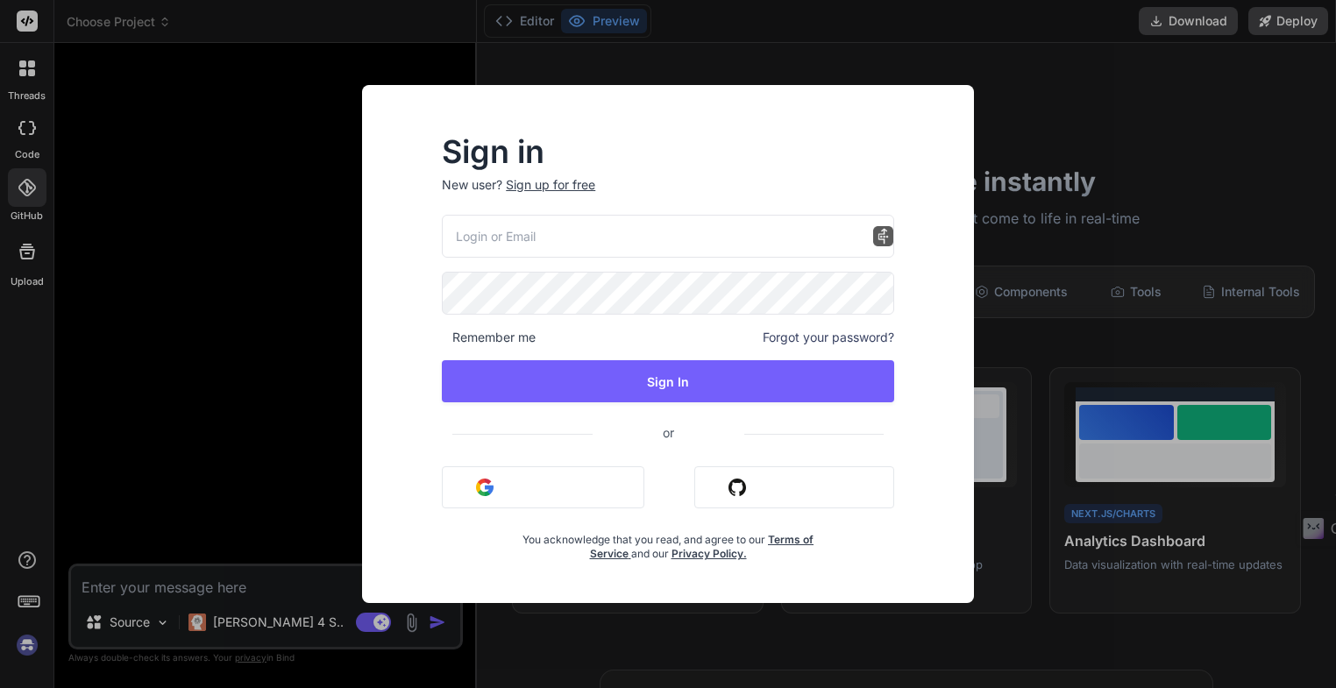
click at [221, 149] on div "Sign in New user? Sign up for free Remember me Forgot your password? Sign In or…" at bounding box center [668, 344] width 1336 height 688
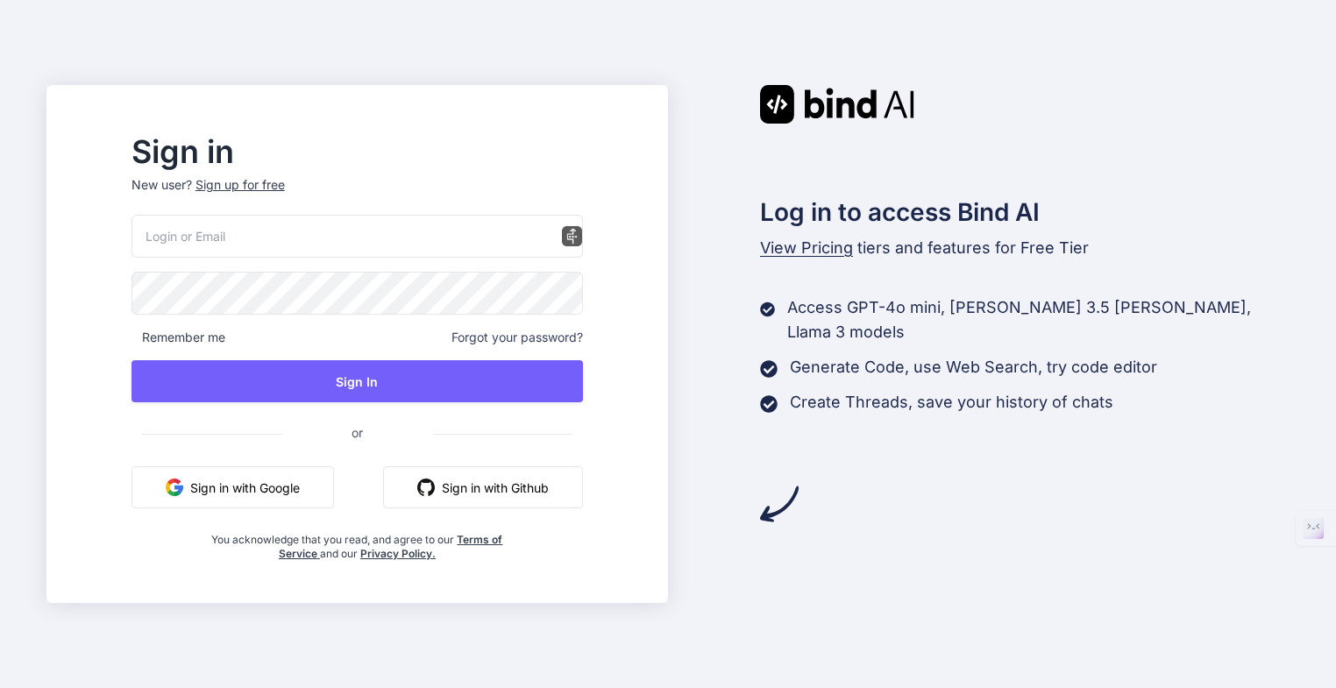
click at [267, 492] on button "Sign in with Google" at bounding box center [232, 487] width 202 height 42
click at [501, 493] on button "Sign in with Github" at bounding box center [483, 487] width 200 height 42
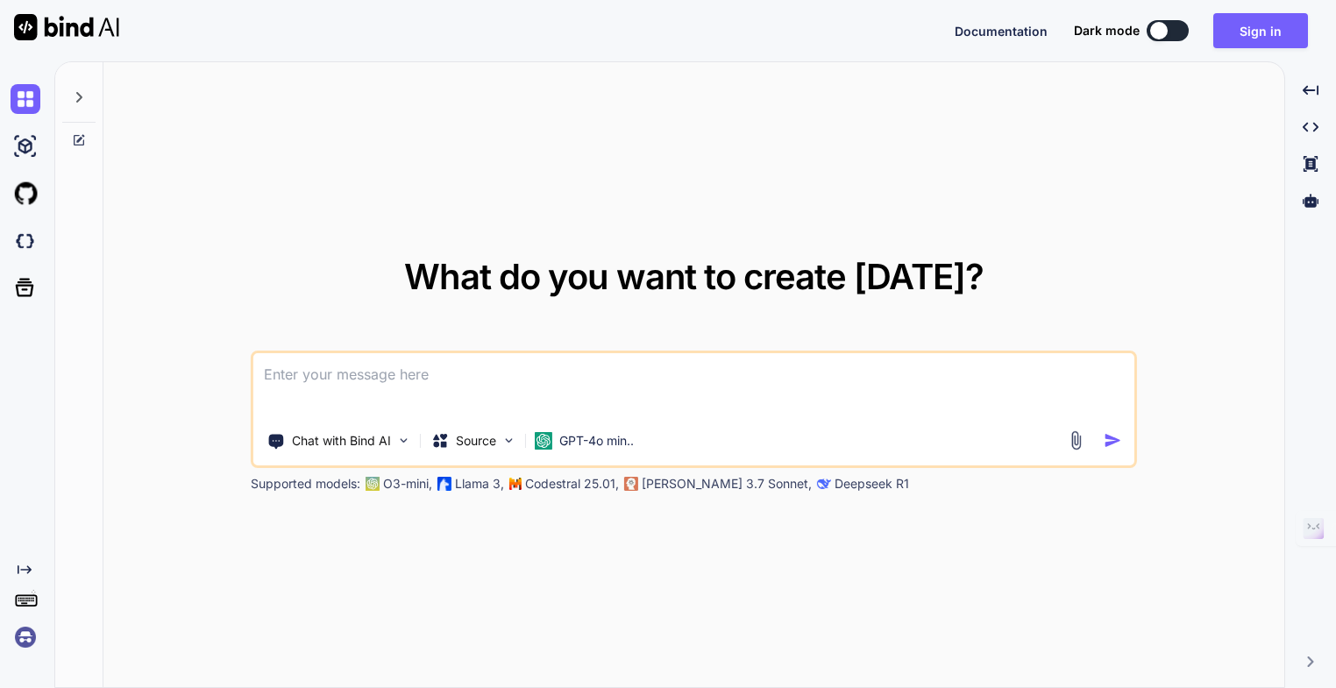
click at [25, 640] on img at bounding box center [26, 637] width 30 height 30
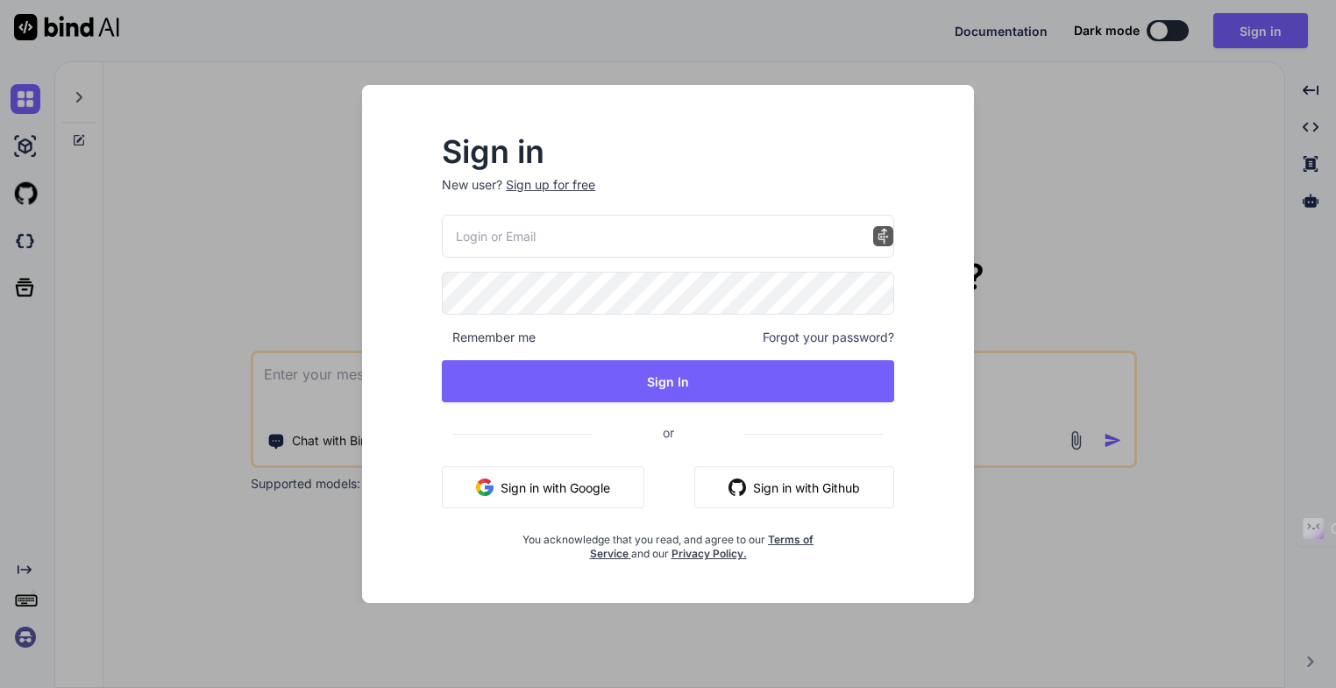
click at [549, 497] on button "Sign in with Google" at bounding box center [543, 487] width 202 height 42
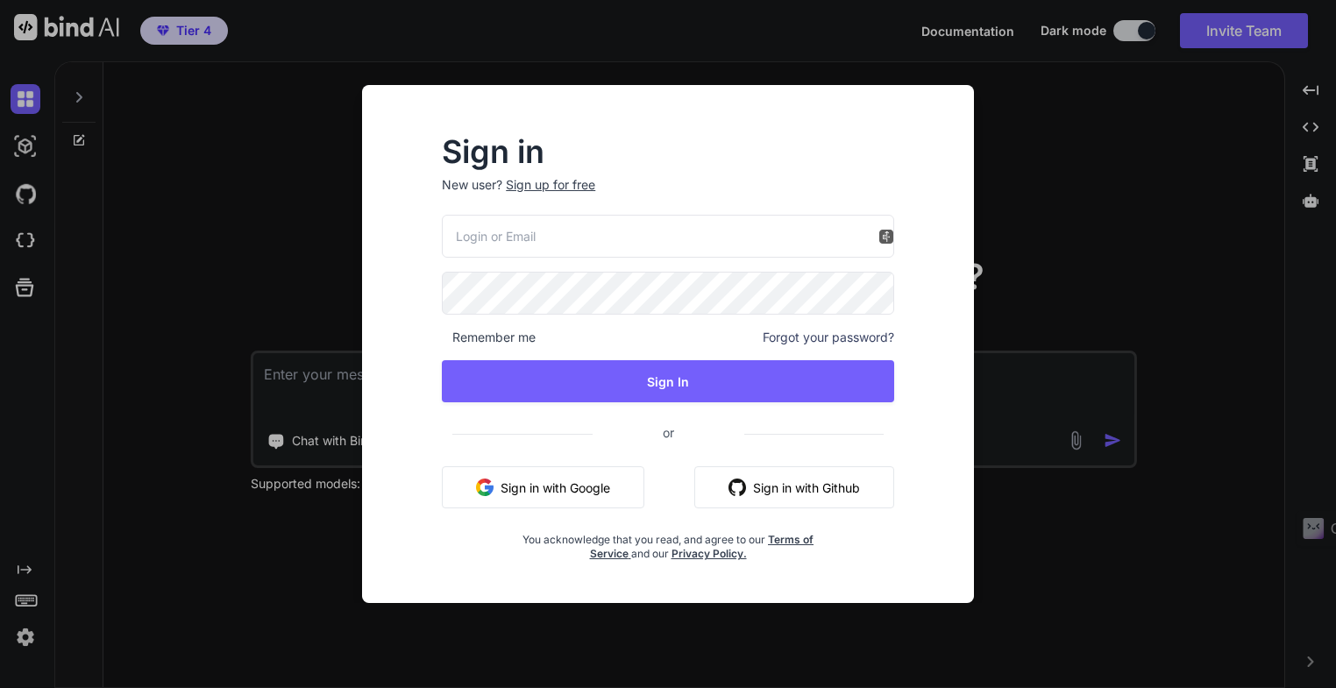
click at [257, 197] on div "Sign in New user? Sign up for free Remember me Forgot your password? Sign In or…" at bounding box center [668, 344] width 1336 height 688
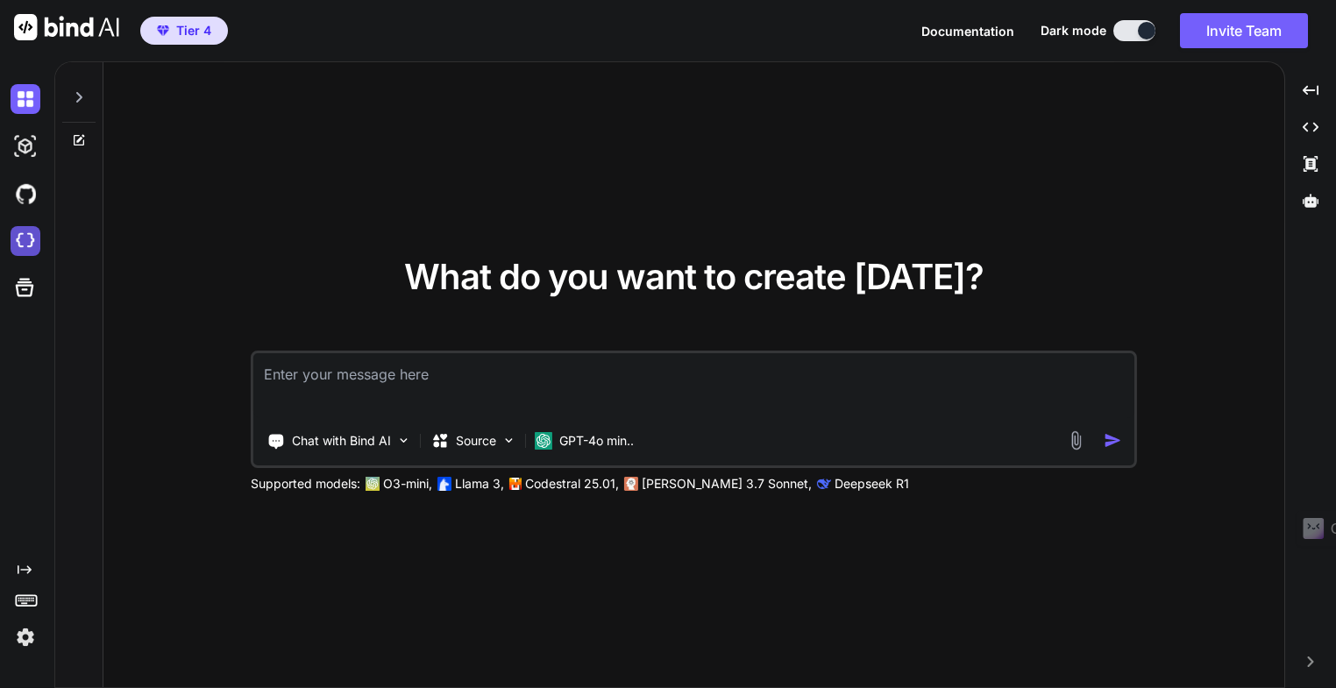
click at [19, 241] on img at bounding box center [26, 241] width 30 height 30
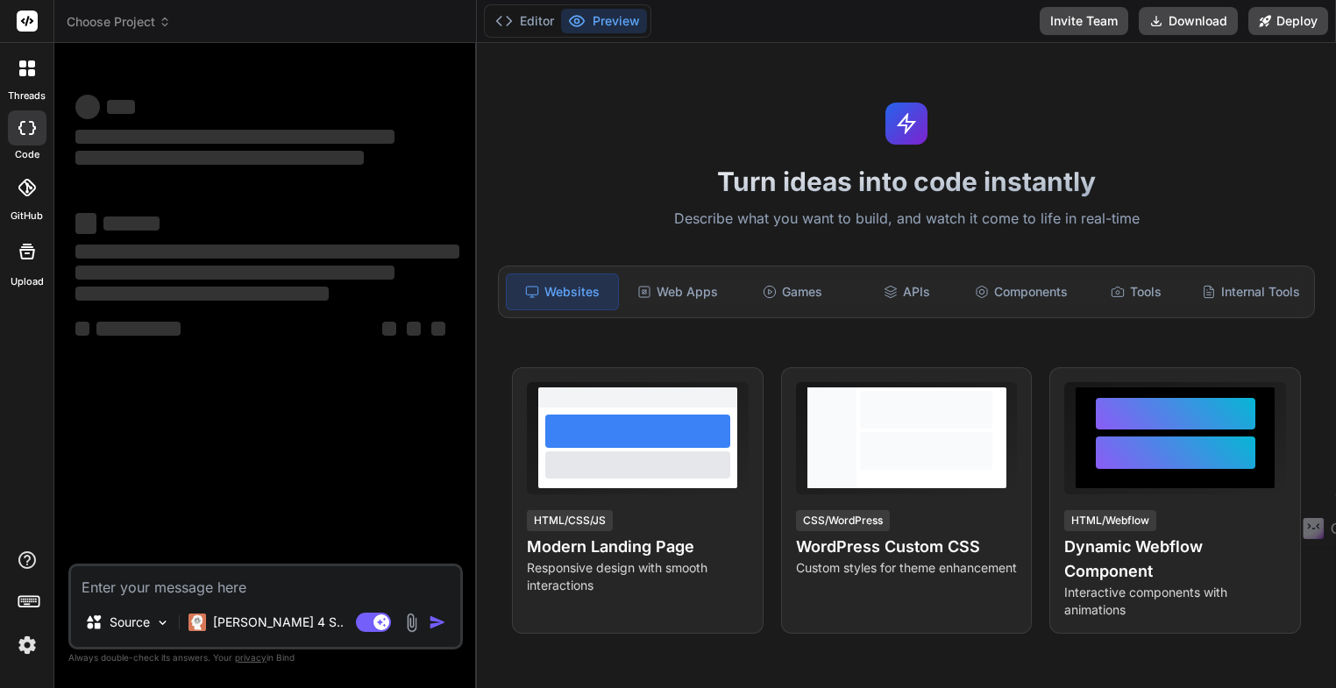
type textarea "x"
click at [30, 190] on icon at bounding box center [27, 188] width 18 height 18
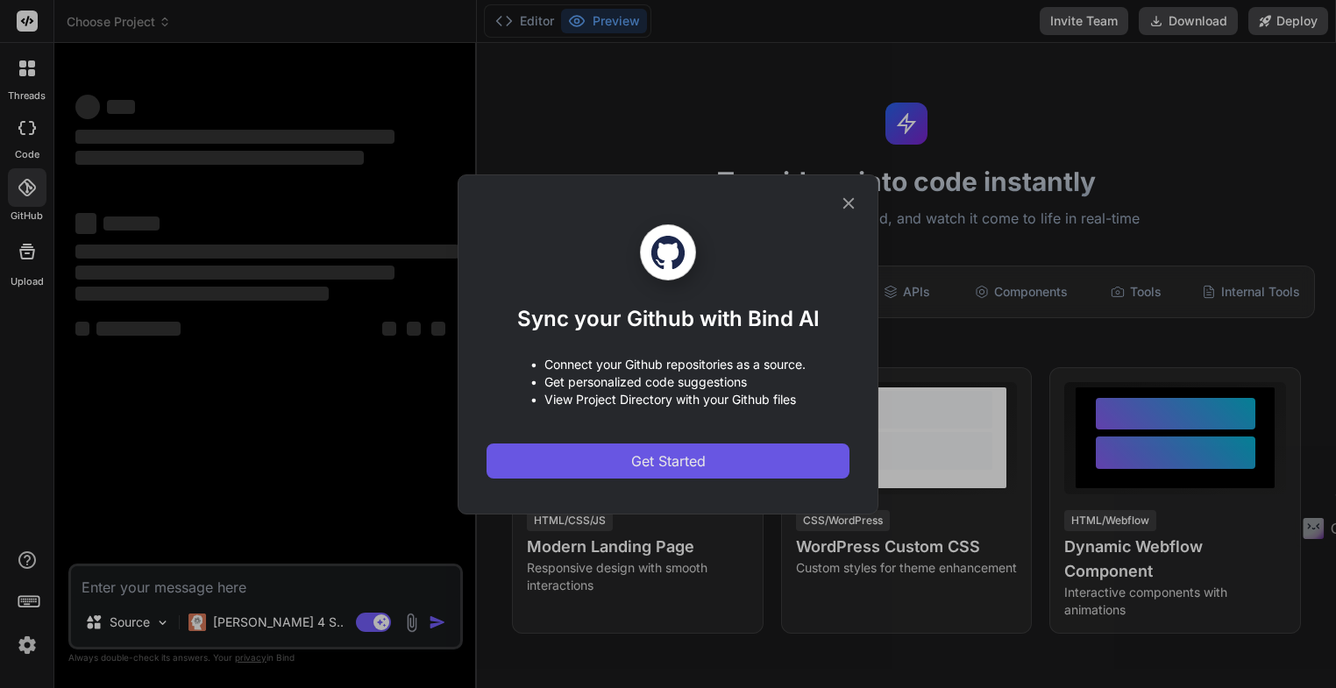
click at [677, 461] on span "Get Started" at bounding box center [668, 460] width 74 height 21
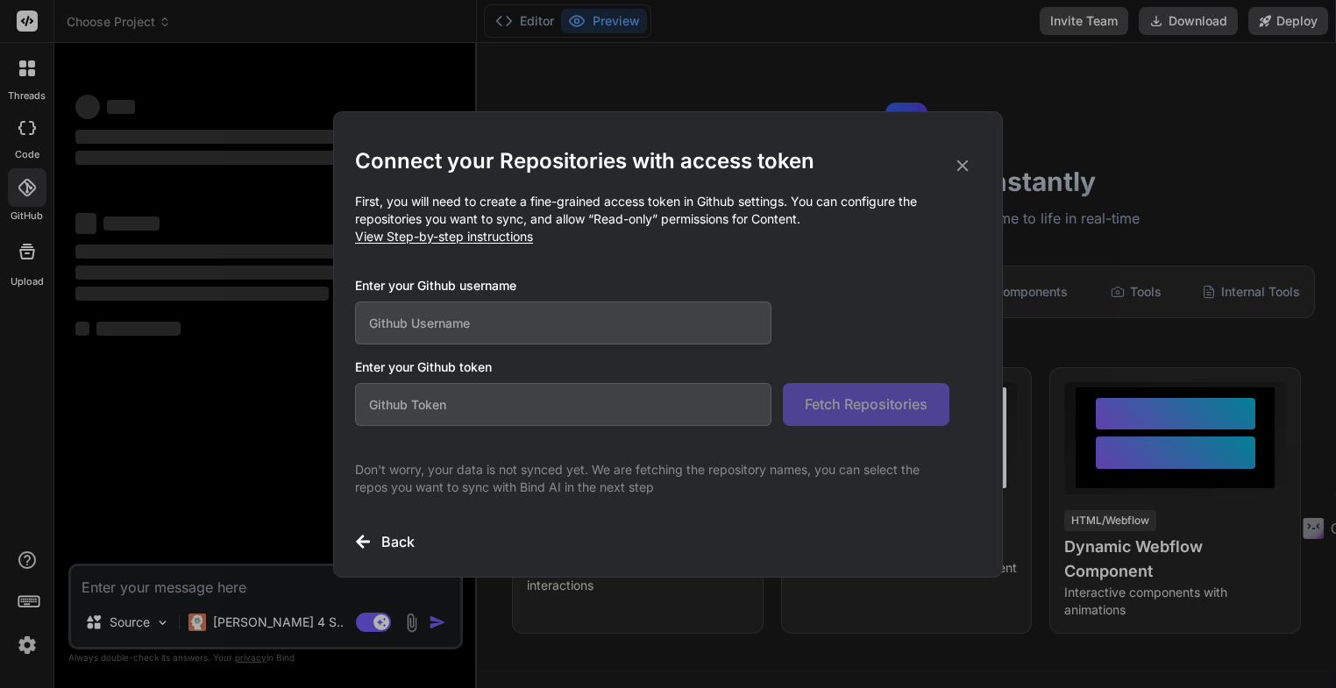
click at [495, 325] on input "text" at bounding box center [563, 322] width 416 height 43
type input "m8m-creator"
click at [459, 399] on input "text" at bounding box center [563, 404] width 416 height 43
paste input "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"
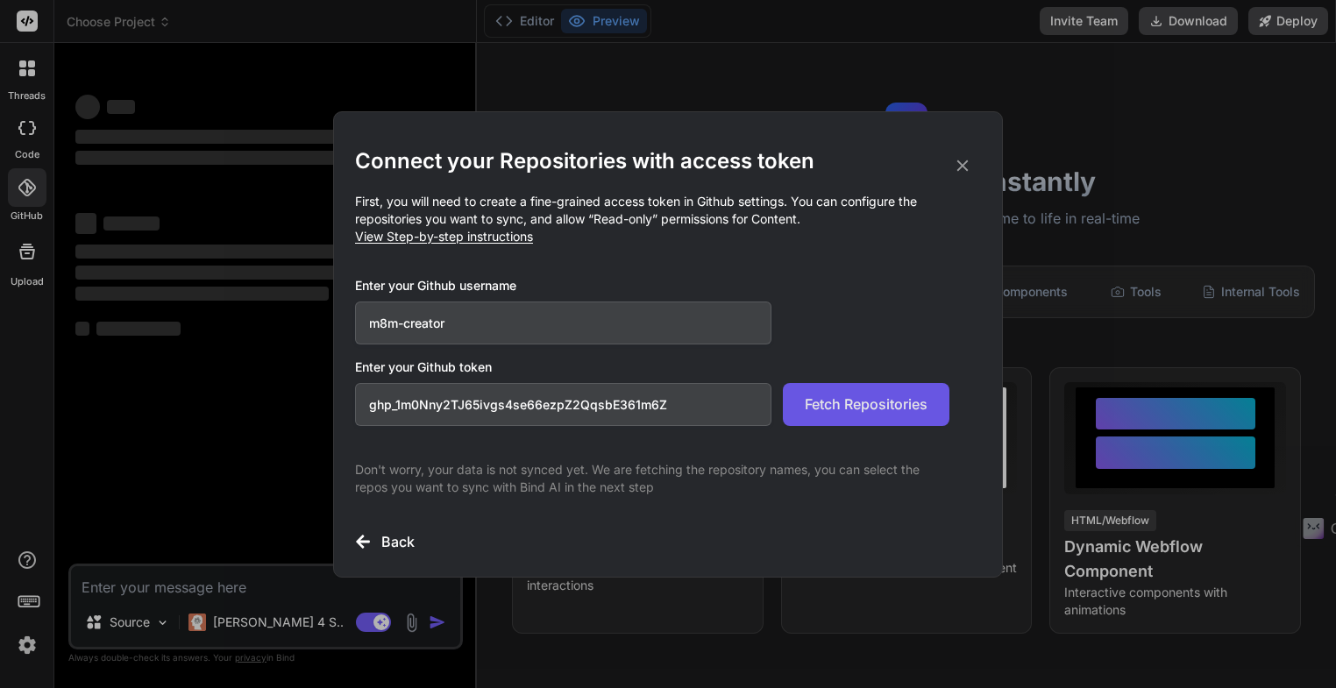
type input "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"
click at [866, 408] on span "Fetch Repositories" at bounding box center [866, 404] width 123 height 21
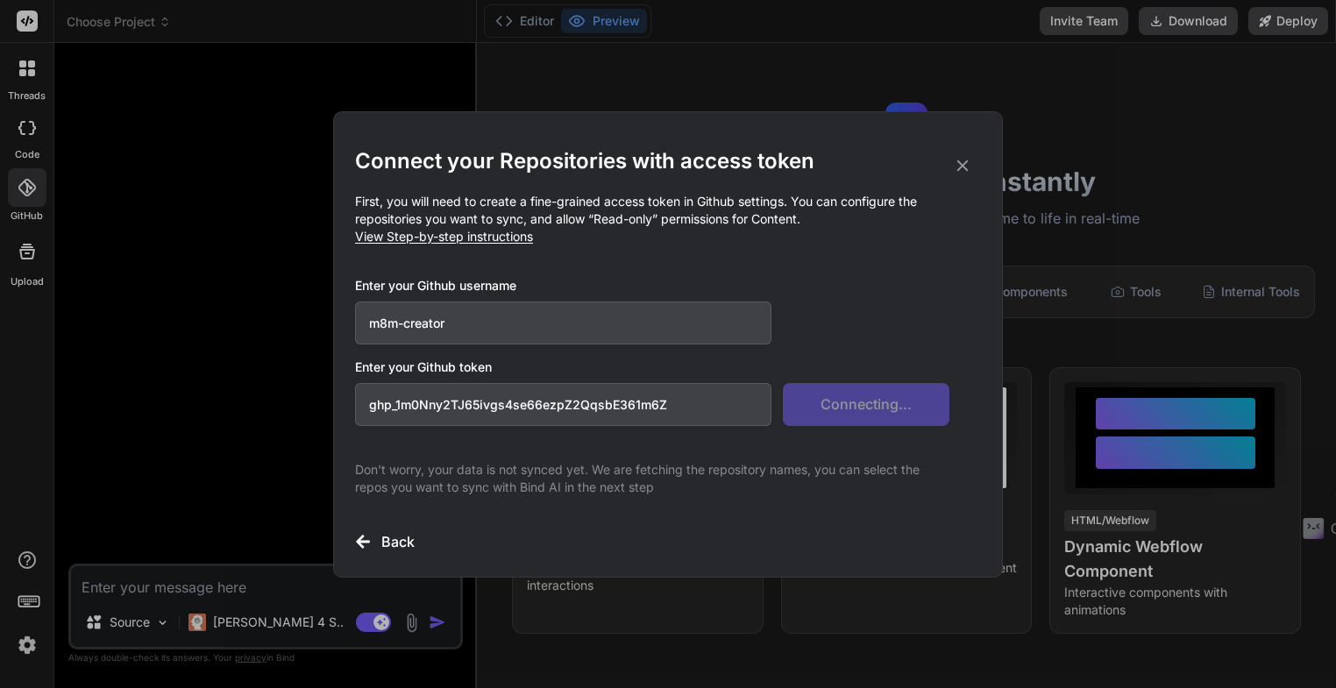
click at [394, 541] on h3 "Back" at bounding box center [397, 541] width 33 height 21
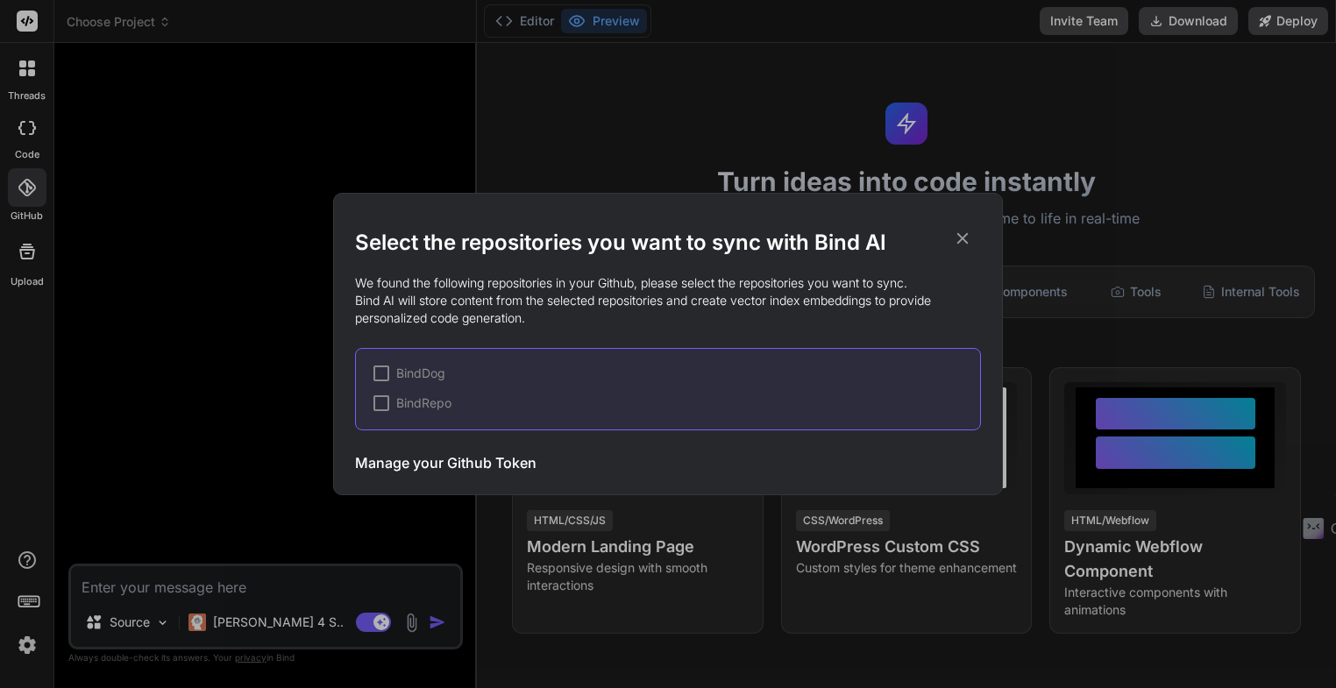
click at [380, 376] on div at bounding box center [381, 373] width 16 height 16
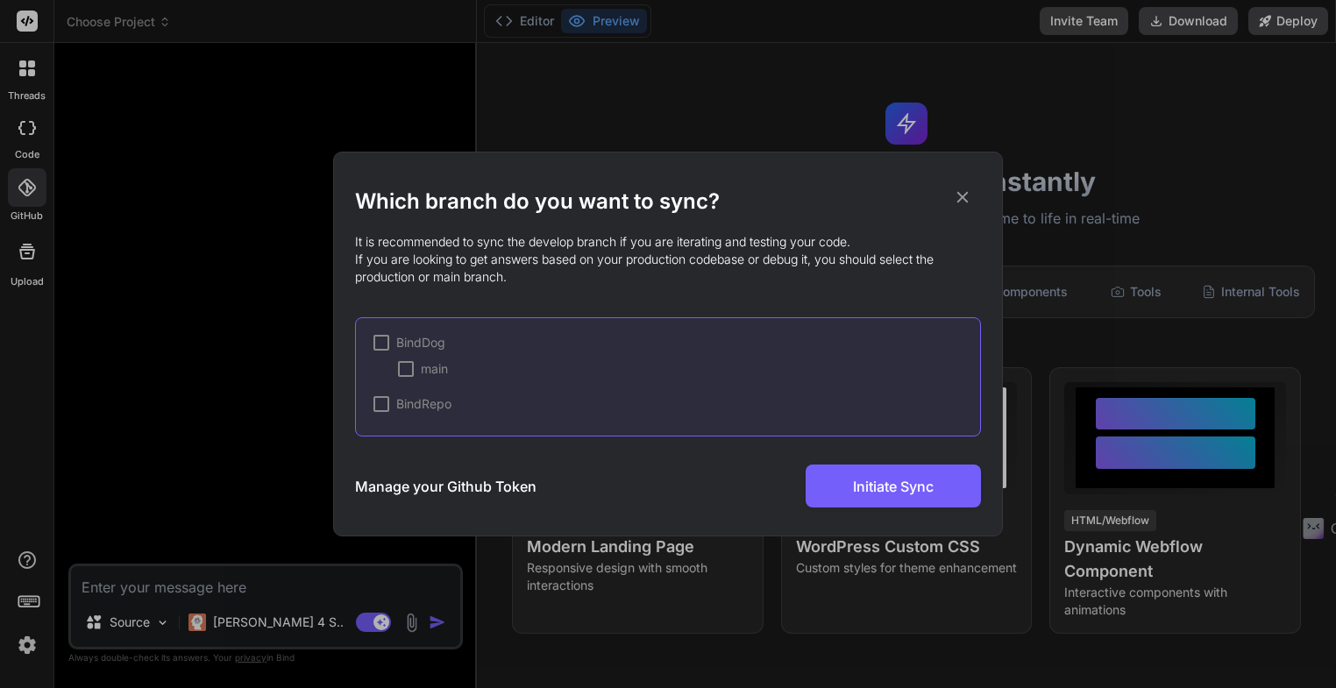
click at [383, 346] on div at bounding box center [381, 343] width 16 height 16
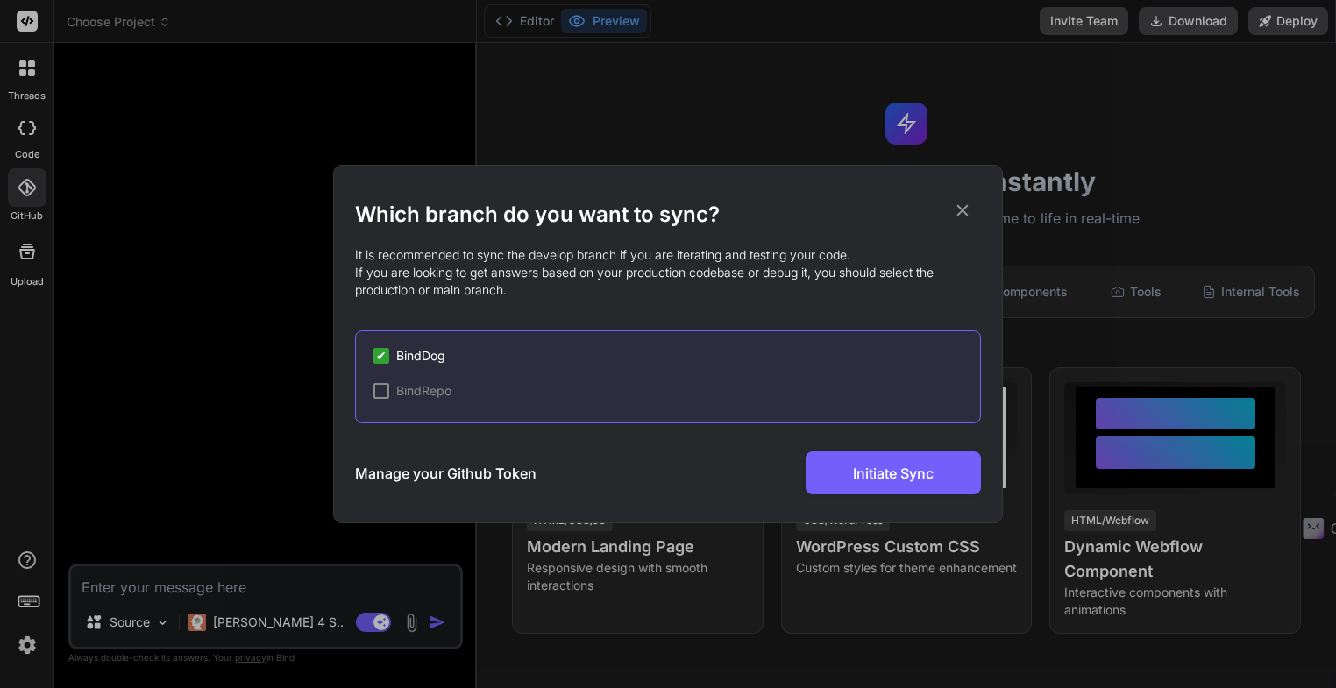
click at [465, 474] on h3 "Manage your Github Token" at bounding box center [445, 473] width 181 height 21
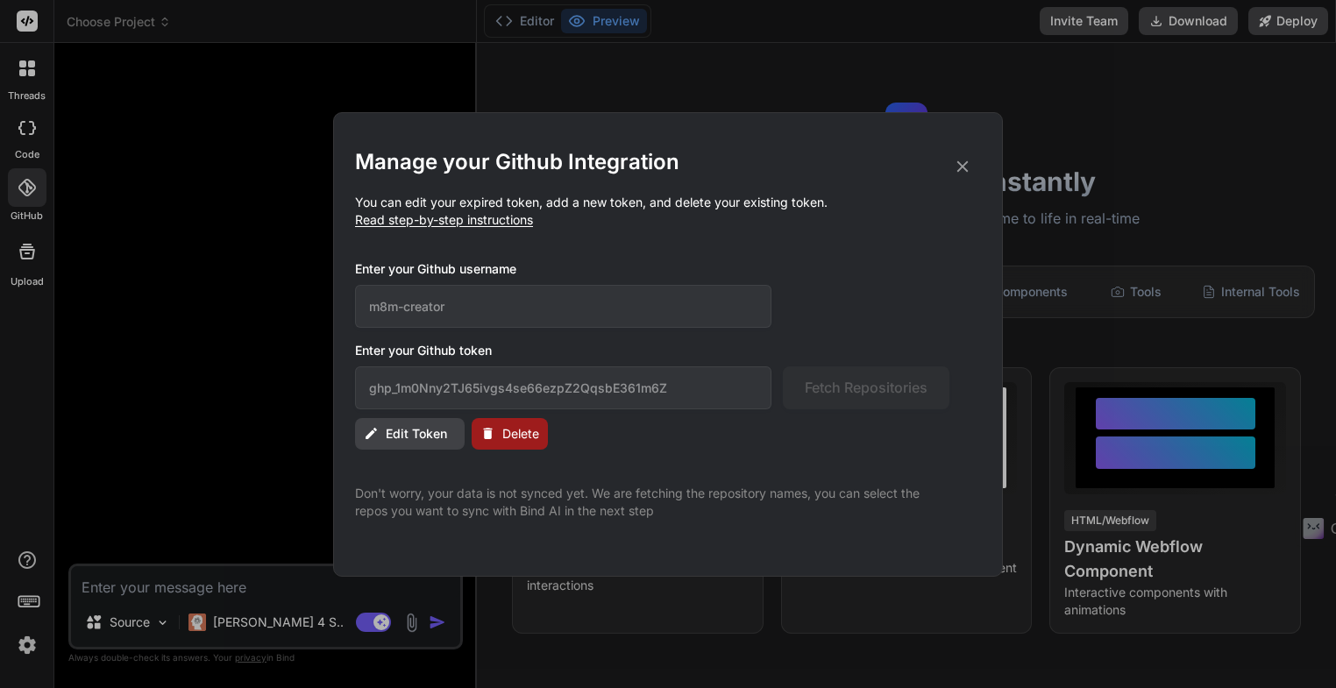
click at [962, 166] on icon at bounding box center [962, 165] width 11 height 11
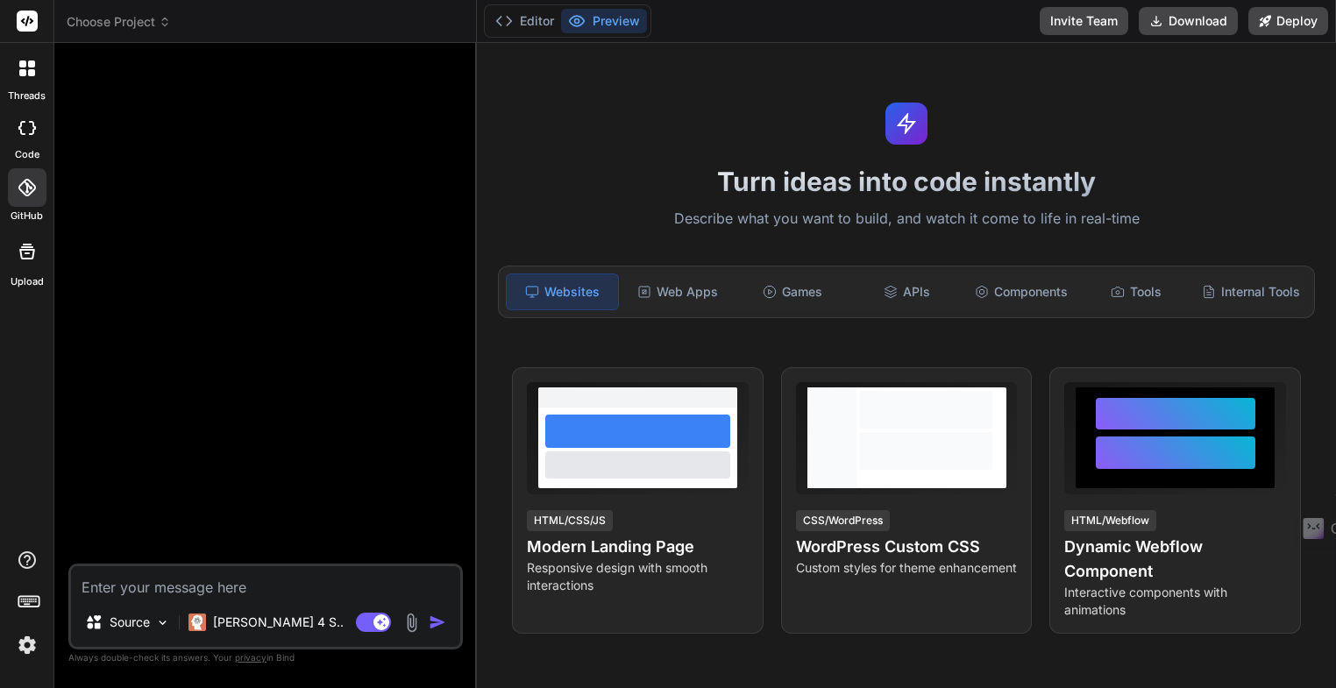
click at [25, 128] on icon at bounding box center [27, 128] width 18 height 14
click at [124, 27] on span "Choose Project" at bounding box center [119, 22] width 104 height 18
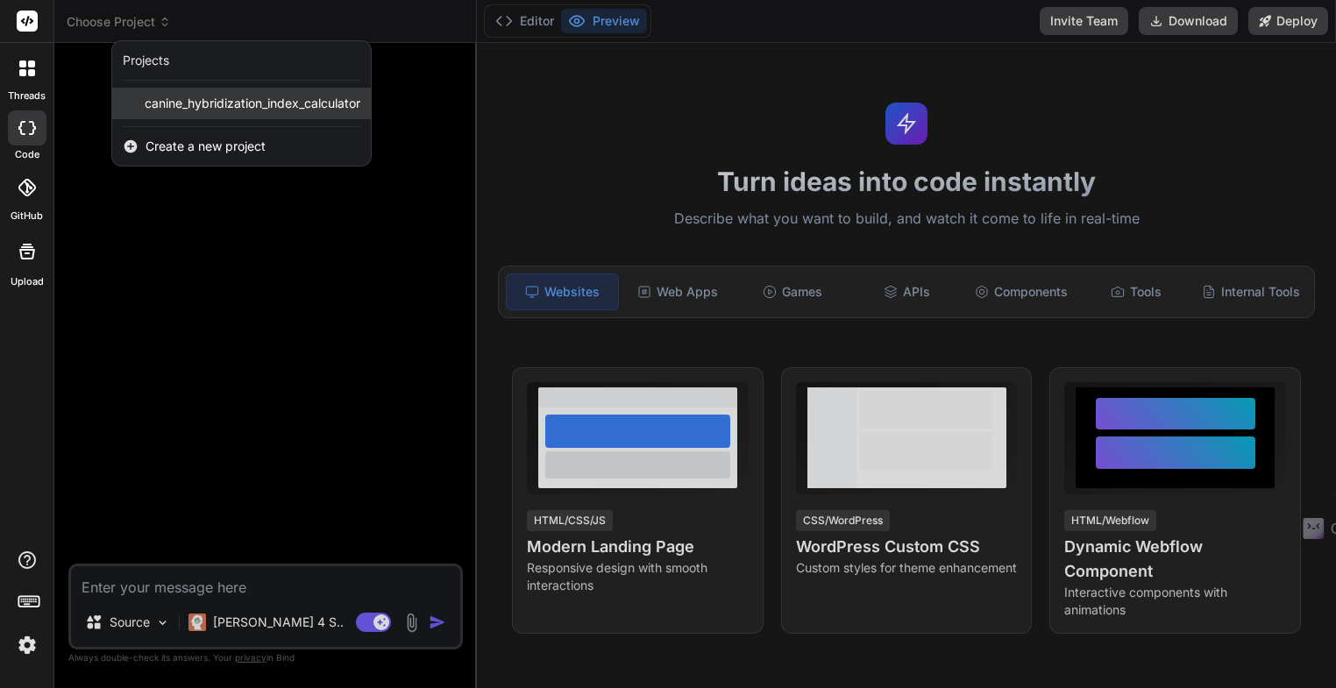
click at [176, 104] on span "canine_hybridization_index_calculator" at bounding box center [253, 104] width 216 height 18
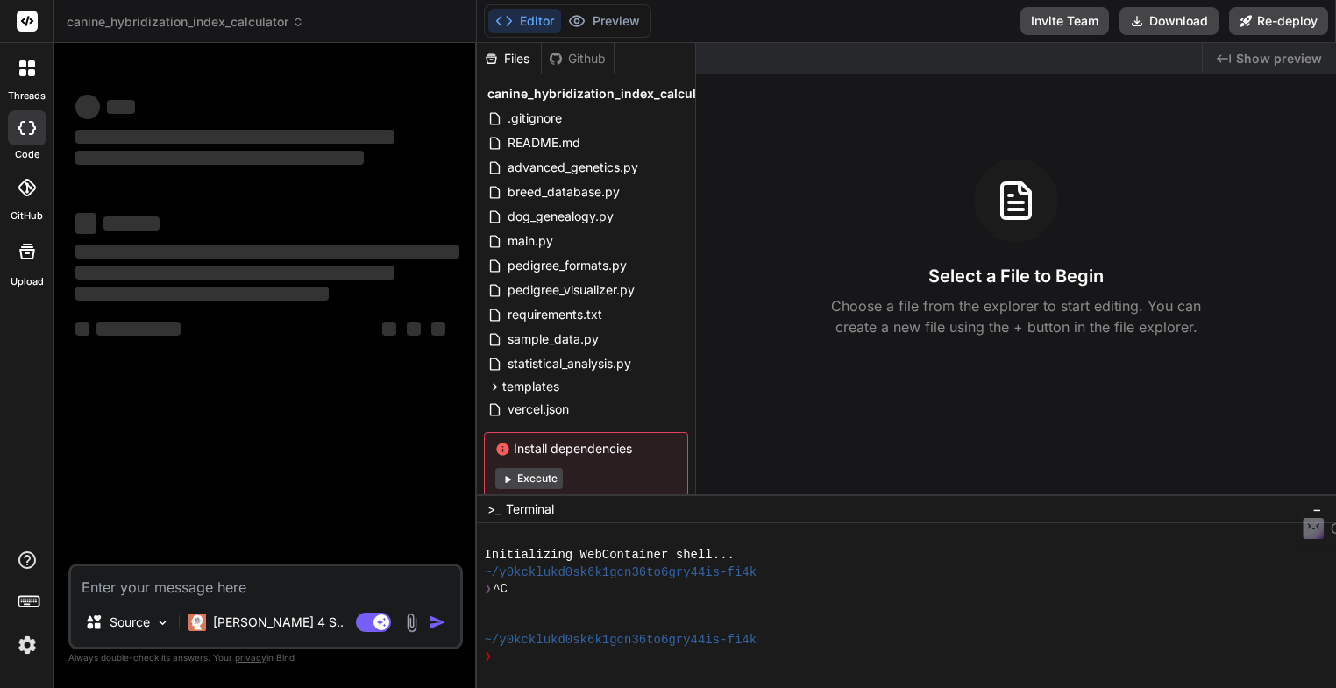
click at [580, 57] on div "Github" at bounding box center [578, 59] width 72 height 18
click at [575, 60] on div "Github" at bounding box center [578, 59] width 72 height 18
click at [580, 60] on div "Github" at bounding box center [578, 59] width 72 height 18
click at [25, 194] on icon at bounding box center [27, 188] width 18 height 18
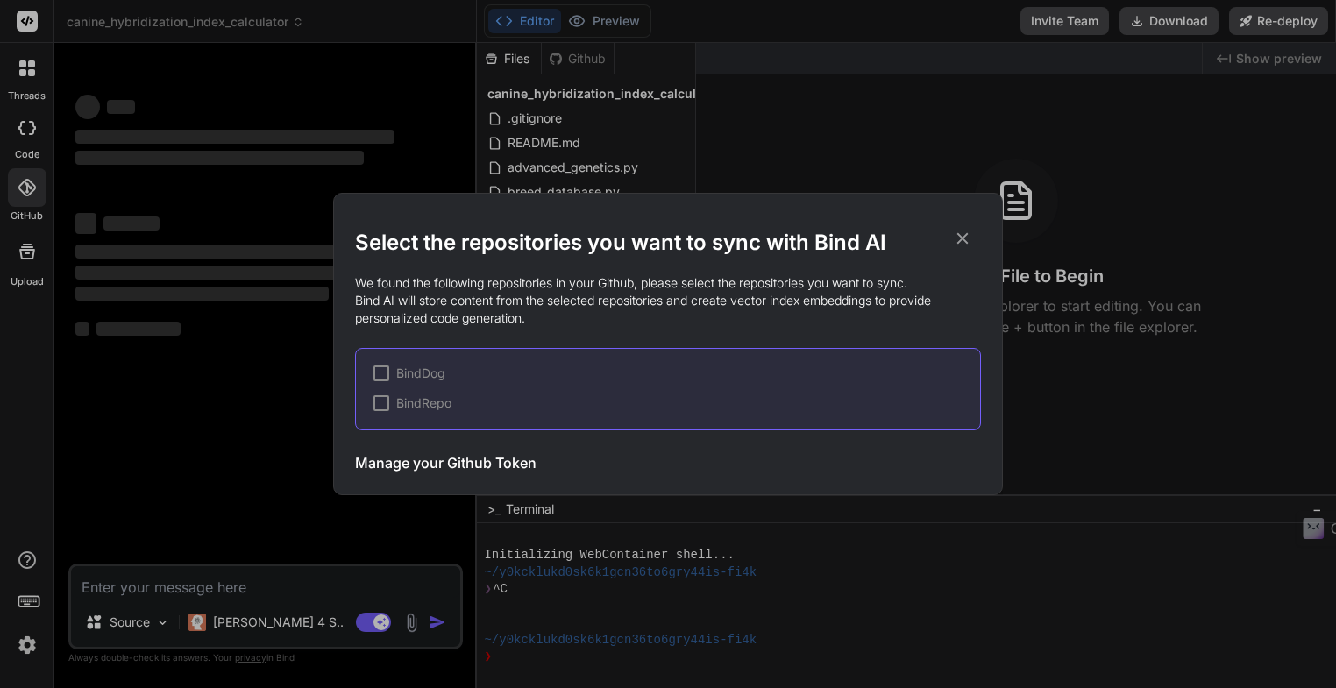
click at [386, 374] on div at bounding box center [381, 373] width 16 height 16
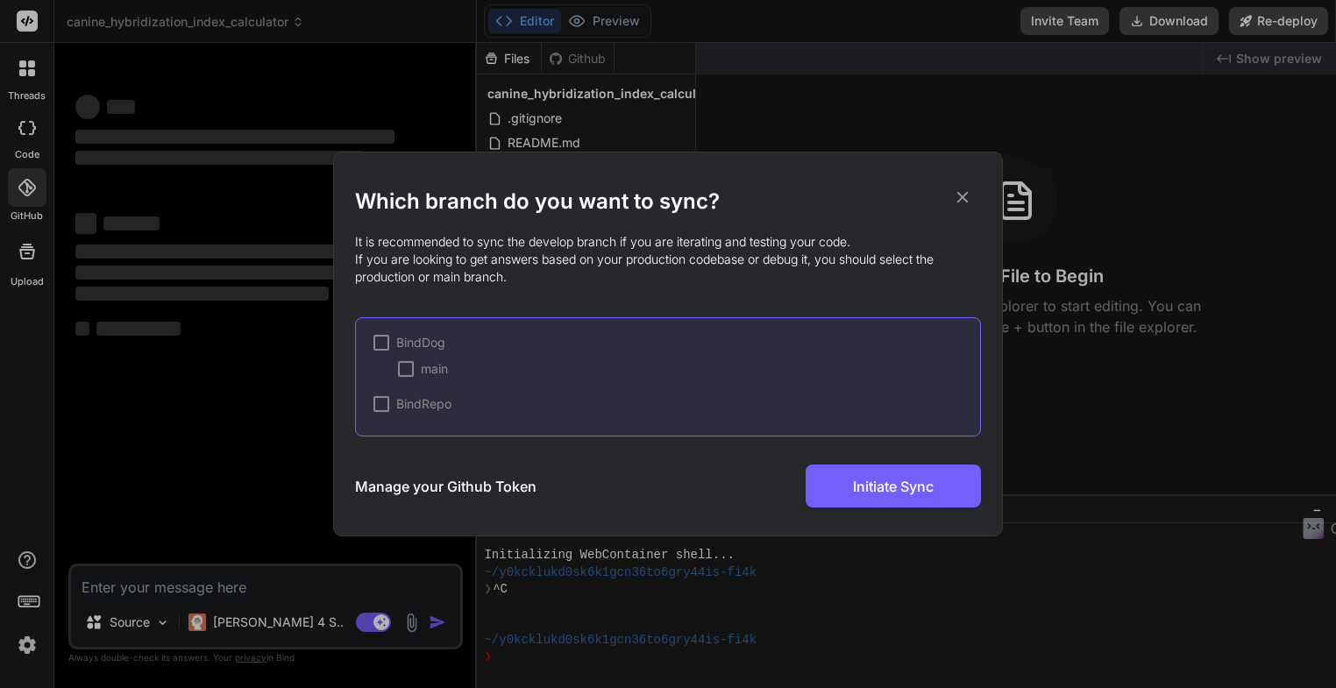
click at [403, 365] on div at bounding box center [406, 369] width 16 height 16
click at [905, 490] on span "Initiate Sync" at bounding box center [893, 486] width 81 height 21
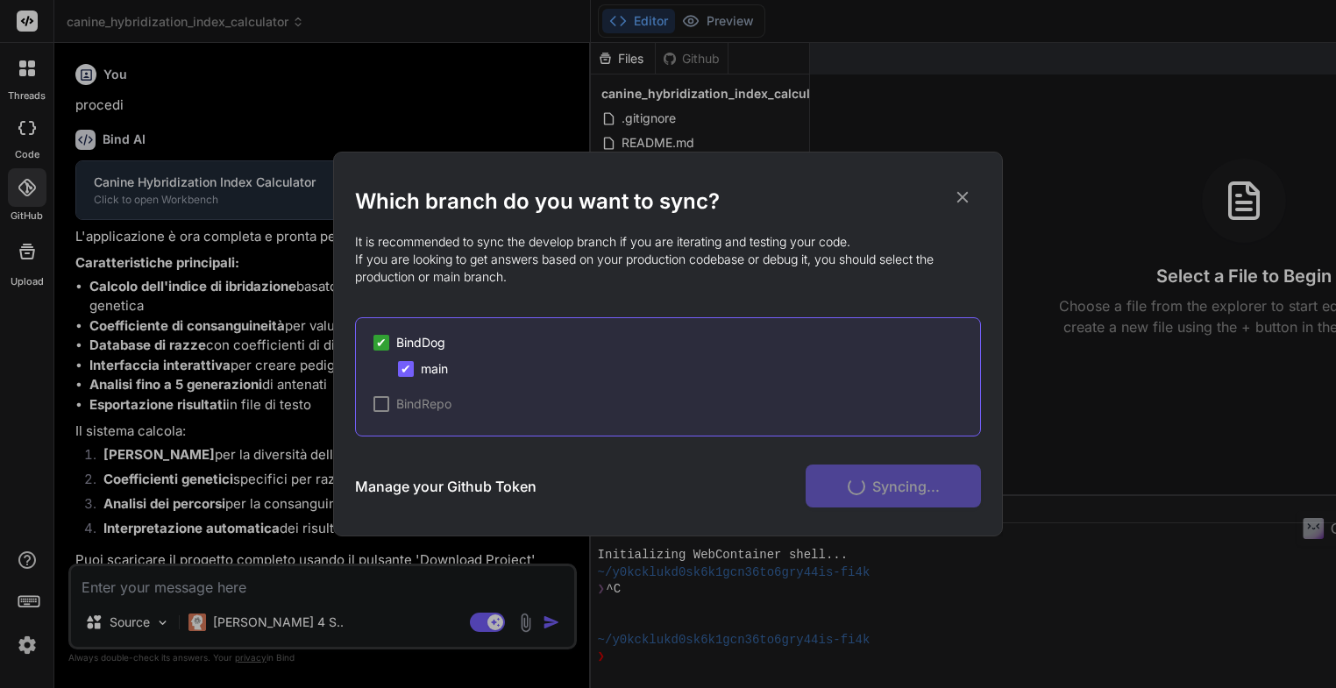
type textarea "x"
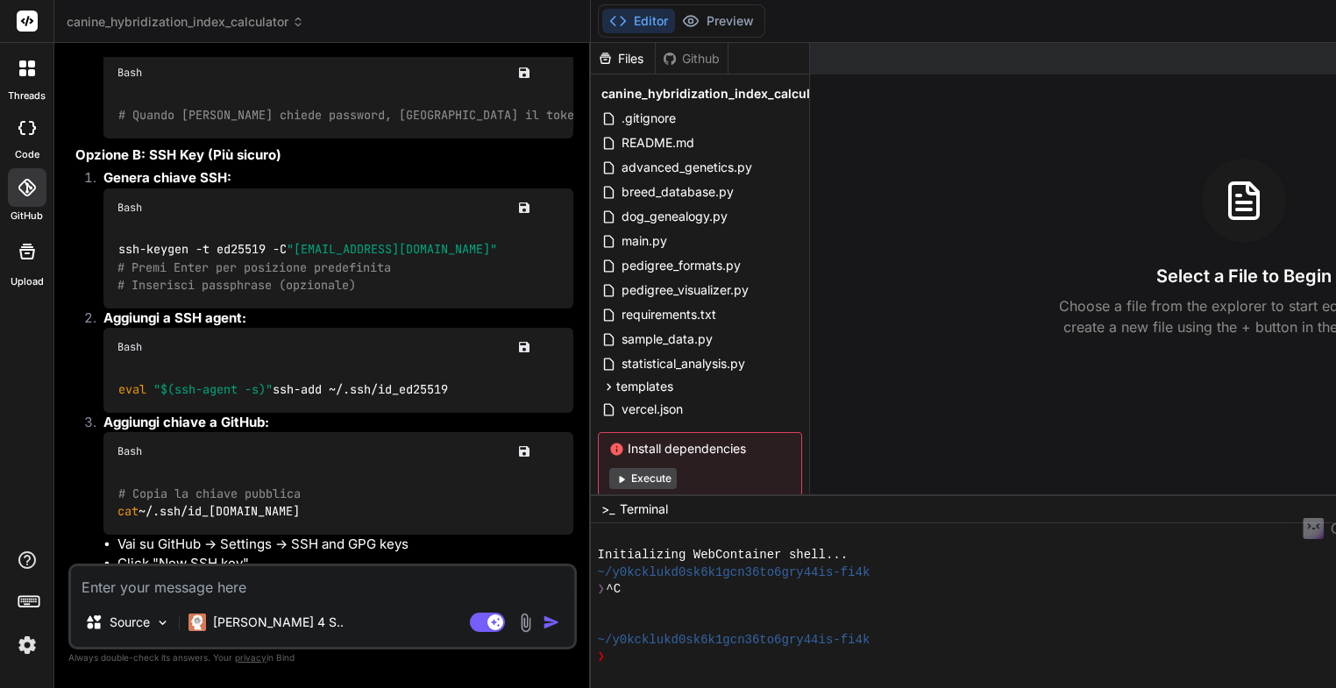
scroll to position [4750, 0]
